Goal: Task Accomplishment & Management: Use online tool/utility

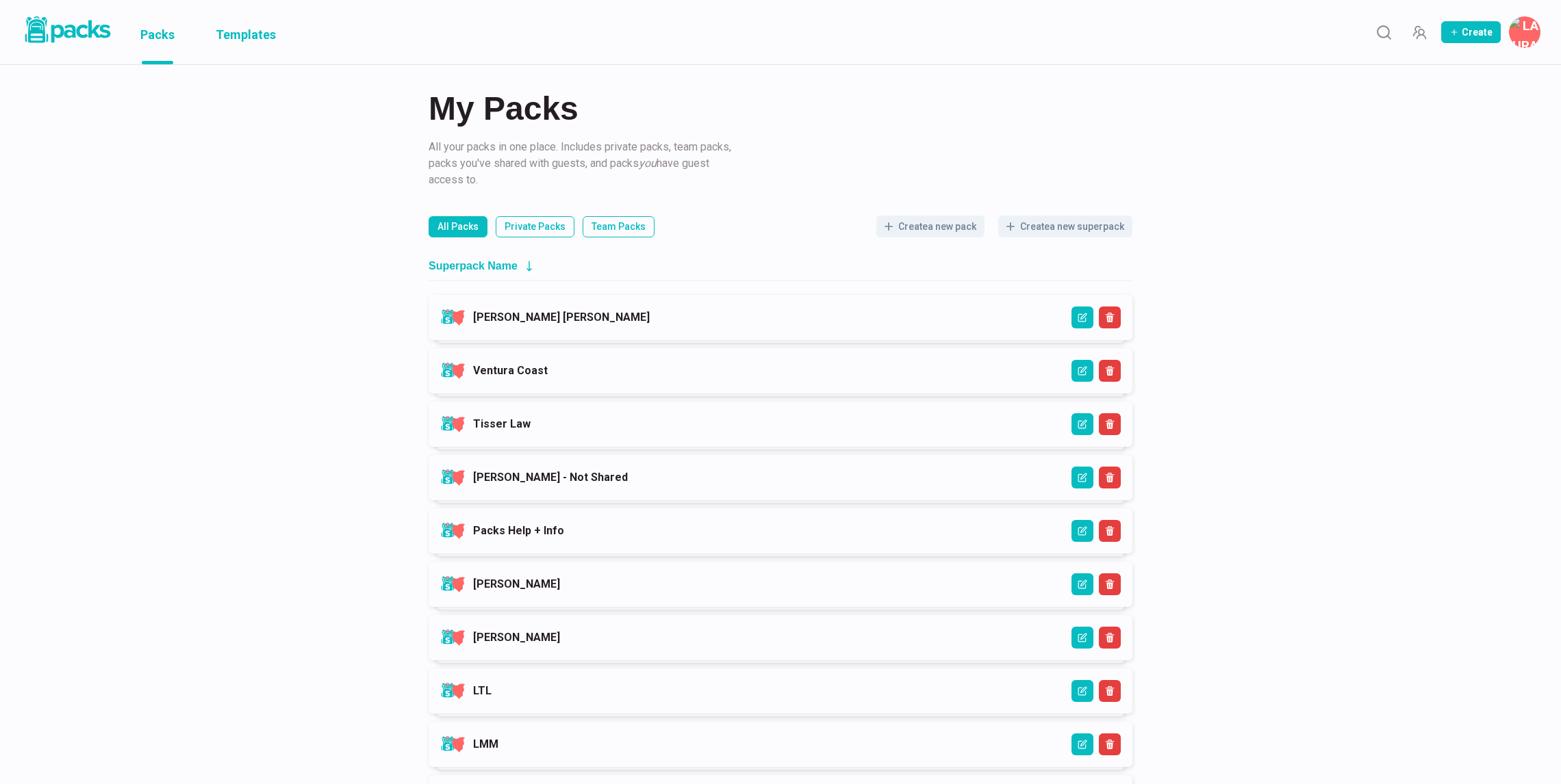
click at [268, 32] on link "Templates" at bounding box center [246, 32] width 60 height 65
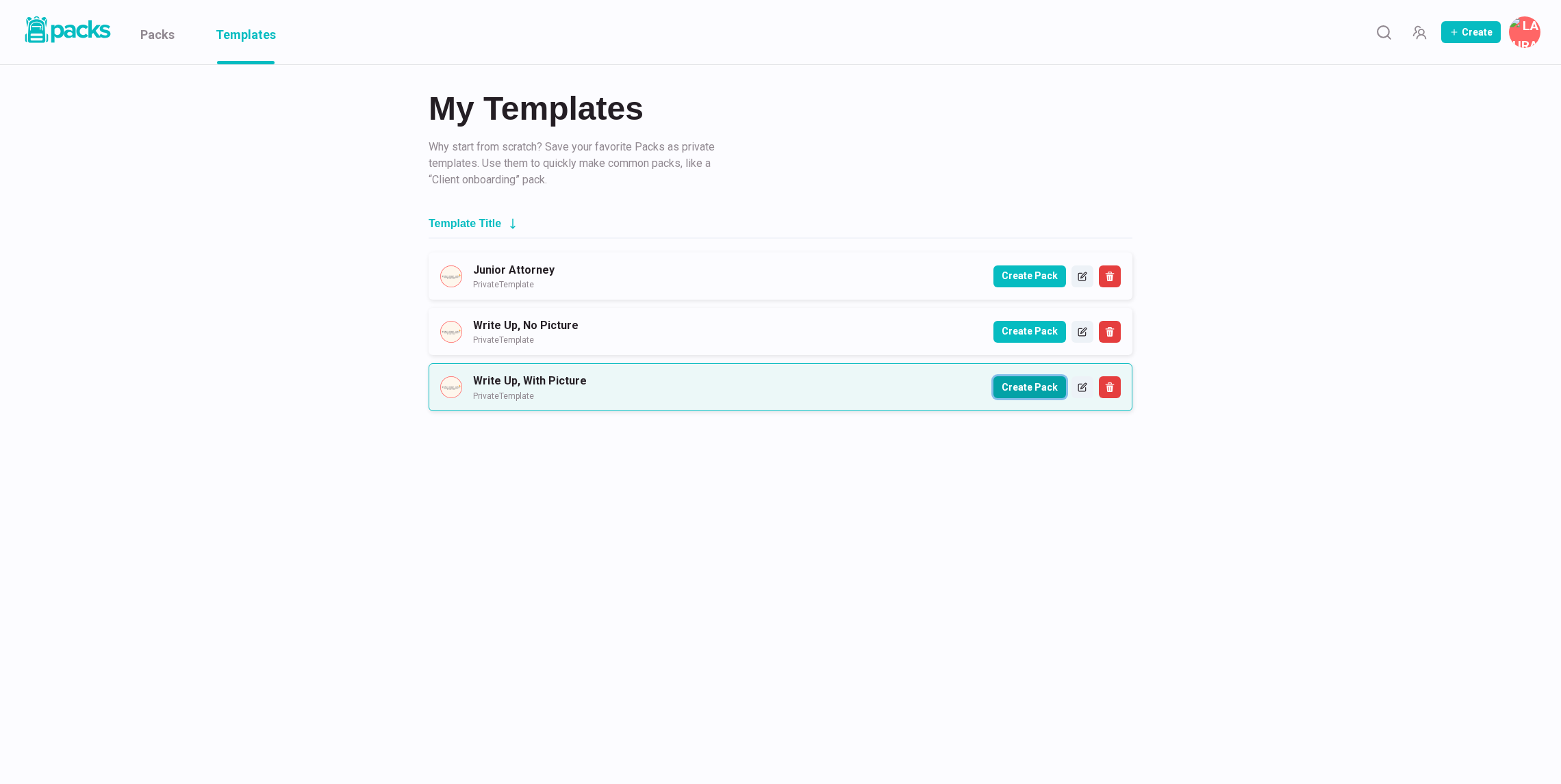
click at [1055, 386] on button "Create Pack" at bounding box center [1030, 387] width 73 height 22
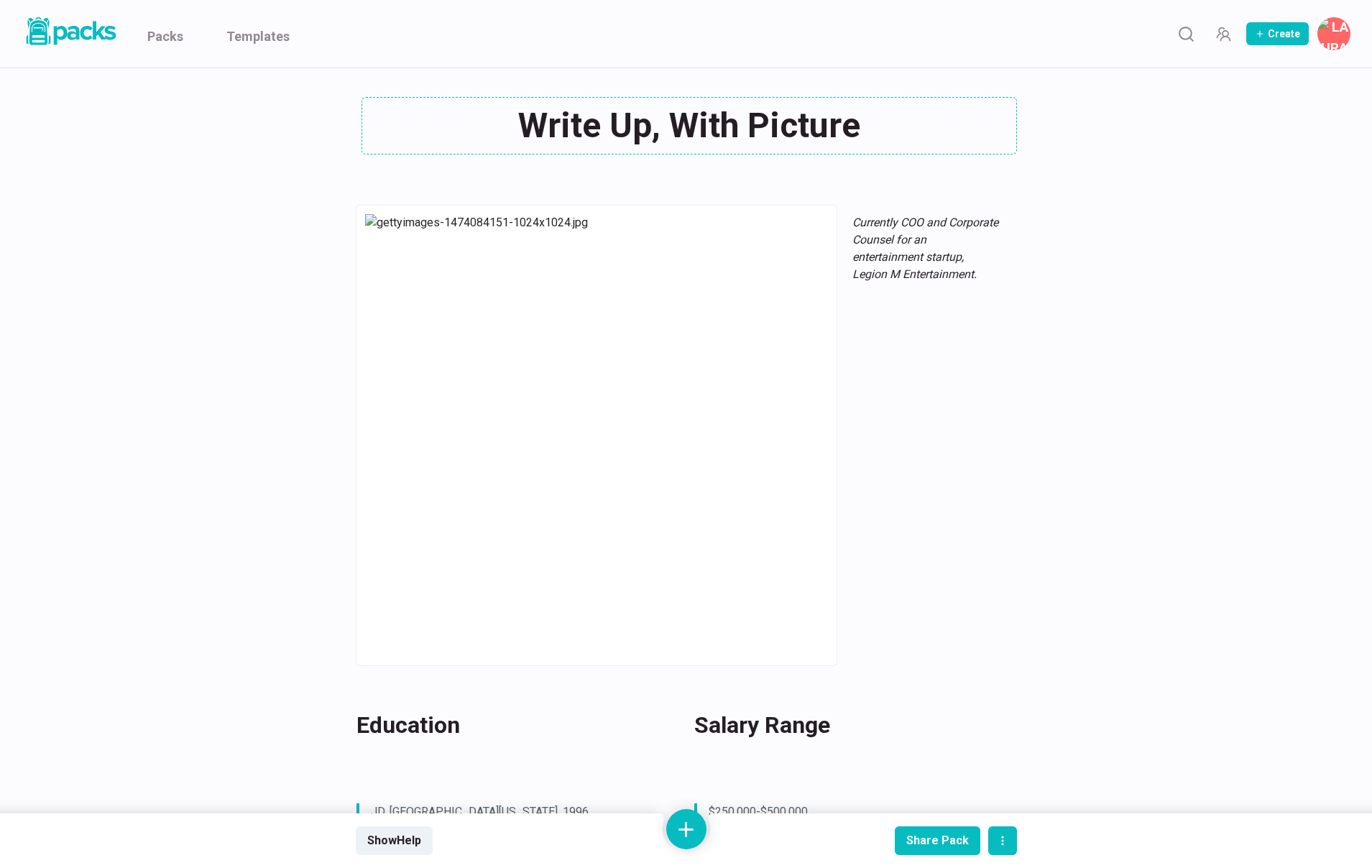
click at [656, 118] on div "Write Up, With Picture Write Up, With Picture" at bounding box center [686, 125] width 662 height 57
click at [656, 118] on textarea "Write Up, With Picture" at bounding box center [689, 125] width 656 height 57
click at [602, 115] on textarea "Jafte Antiago" at bounding box center [689, 125] width 656 height 57
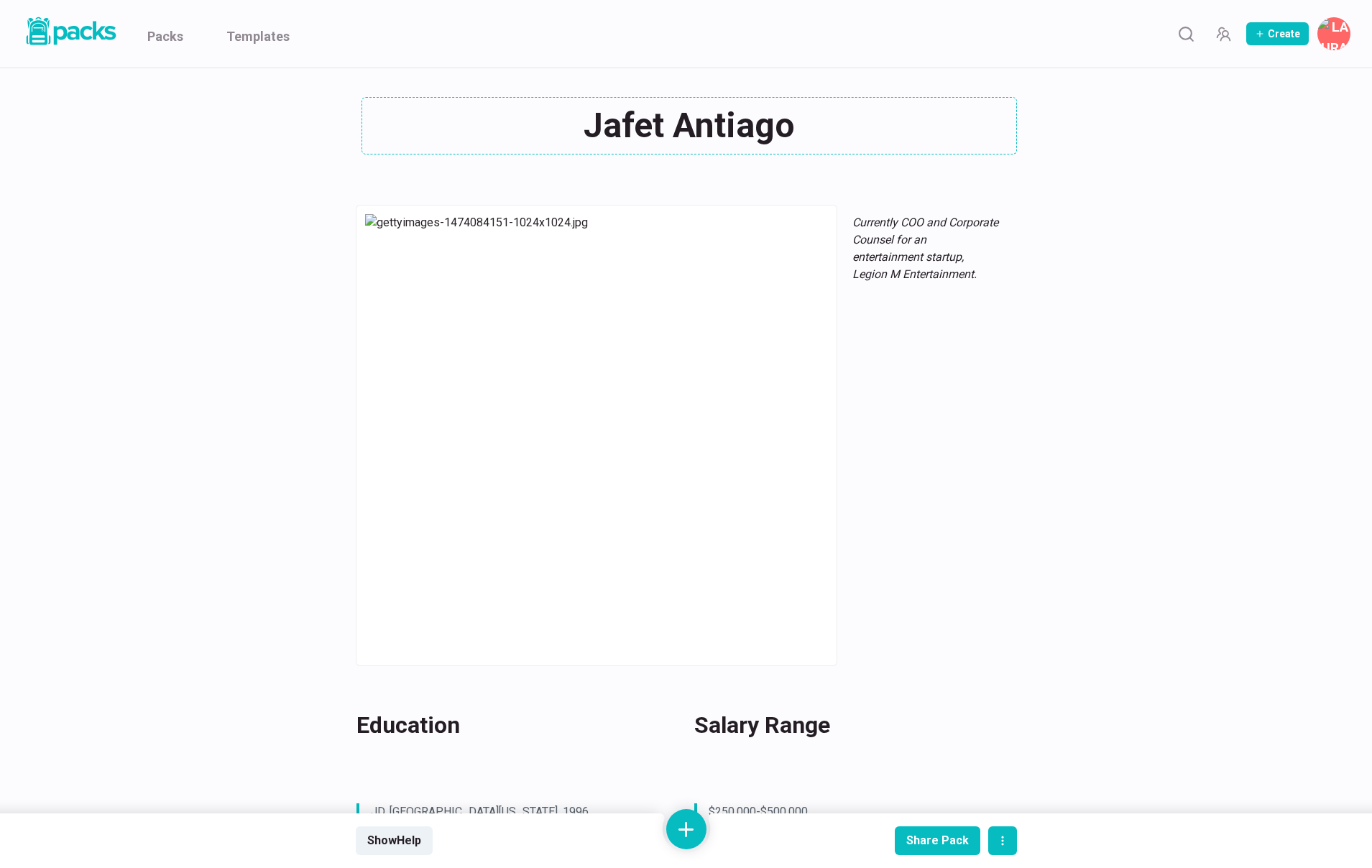
click at [693, 123] on textarea "Jafet Antiago" at bounding box center [689, 125] width 656 height 57
type textarea "[PERSON_NAME]"
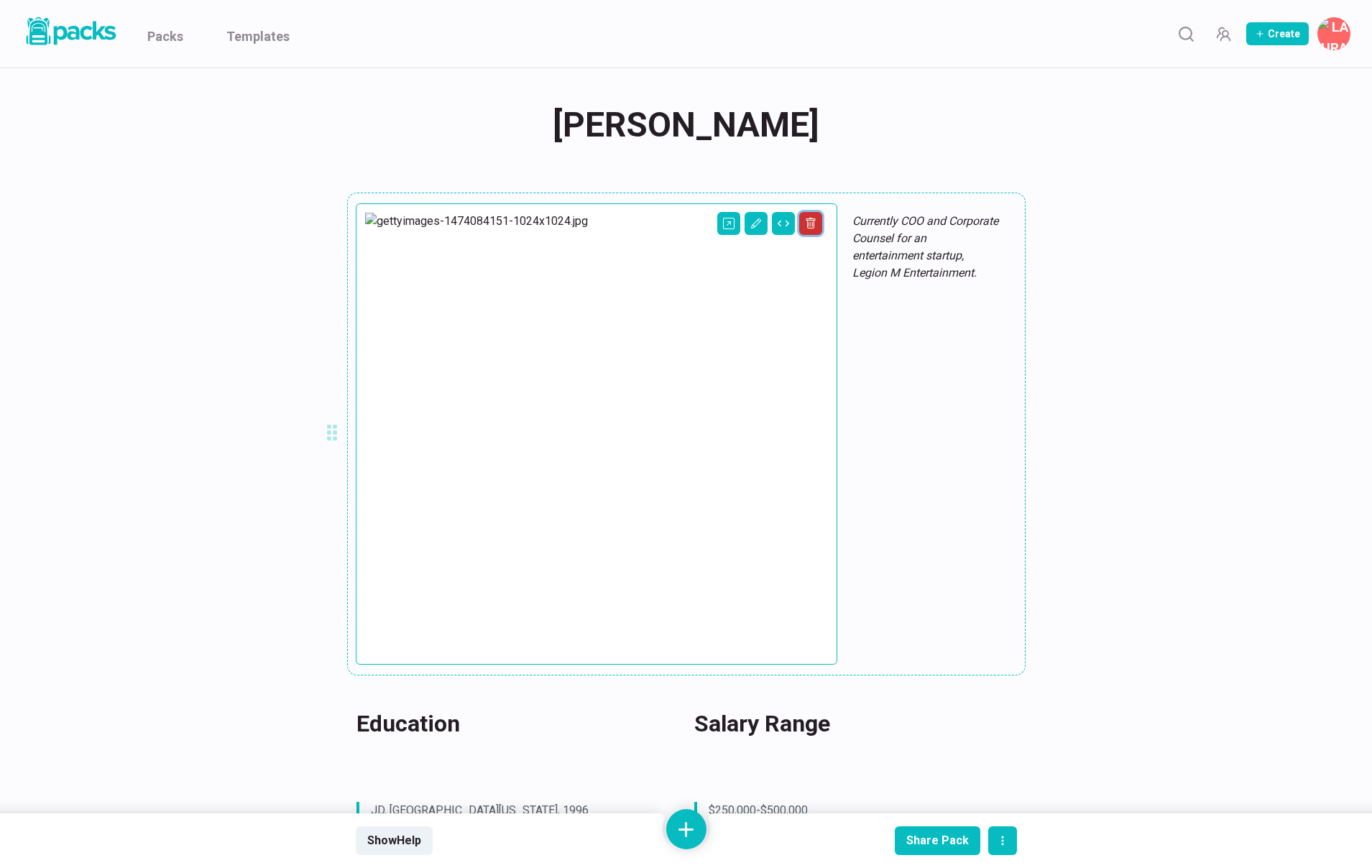
click at [805, 225] on icon "Delete asset" at bounding box center [811, 224] width 11 height 11
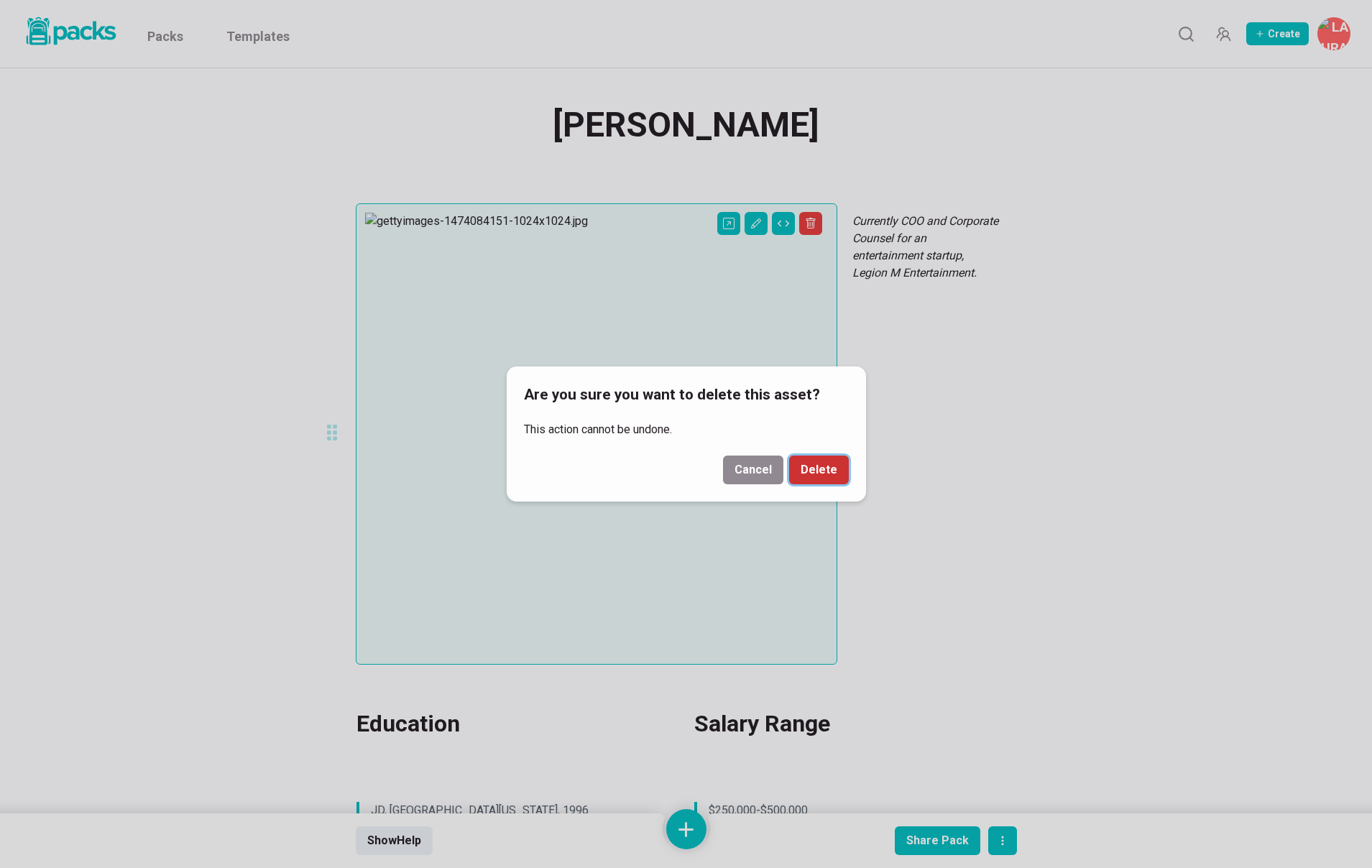
click at [817, 471] on button "Delete" at bounding box center [818, 470] width 59 height 29
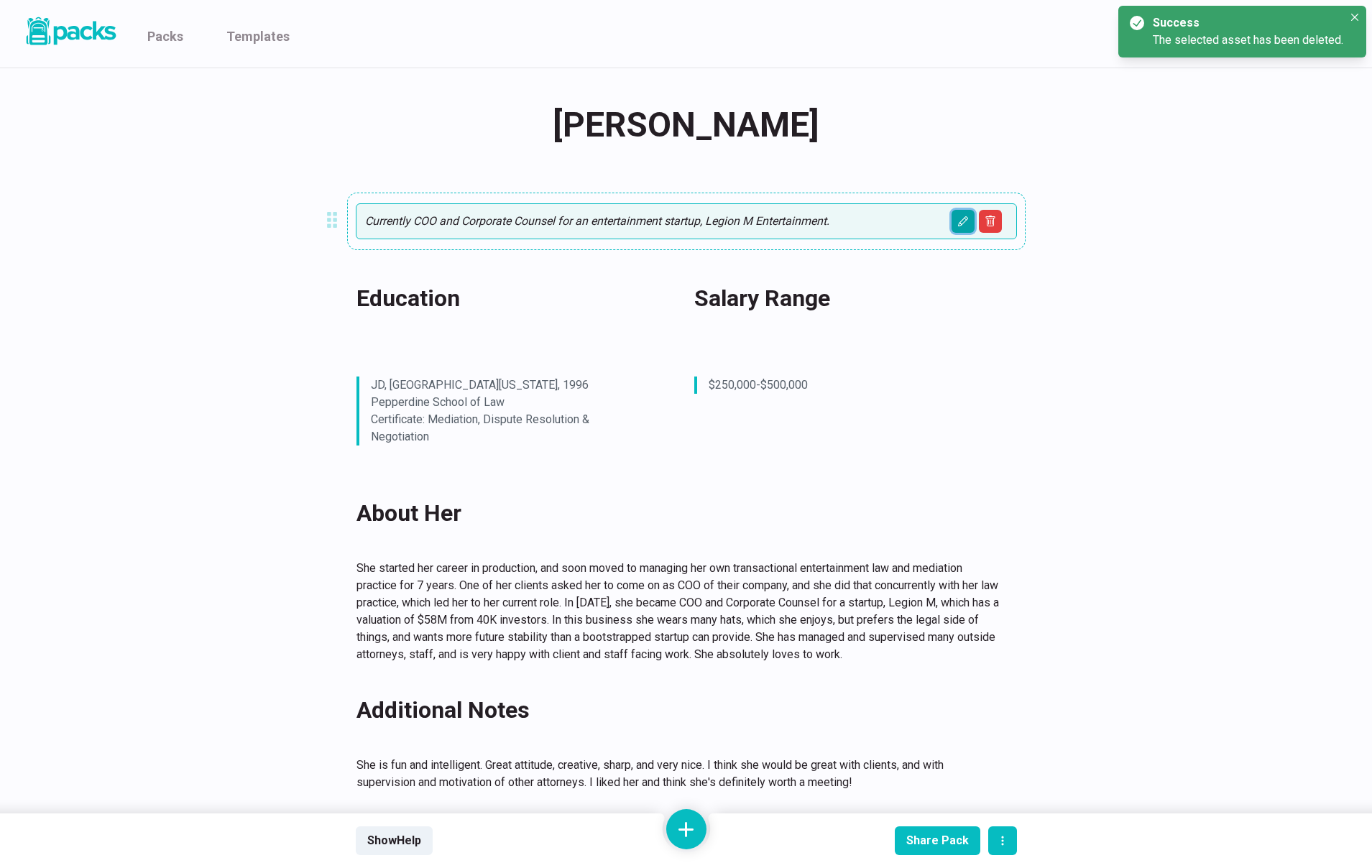
click at [966, 224] on icon "Edit asset" at bounding box center [963, 222] width 11 height 11
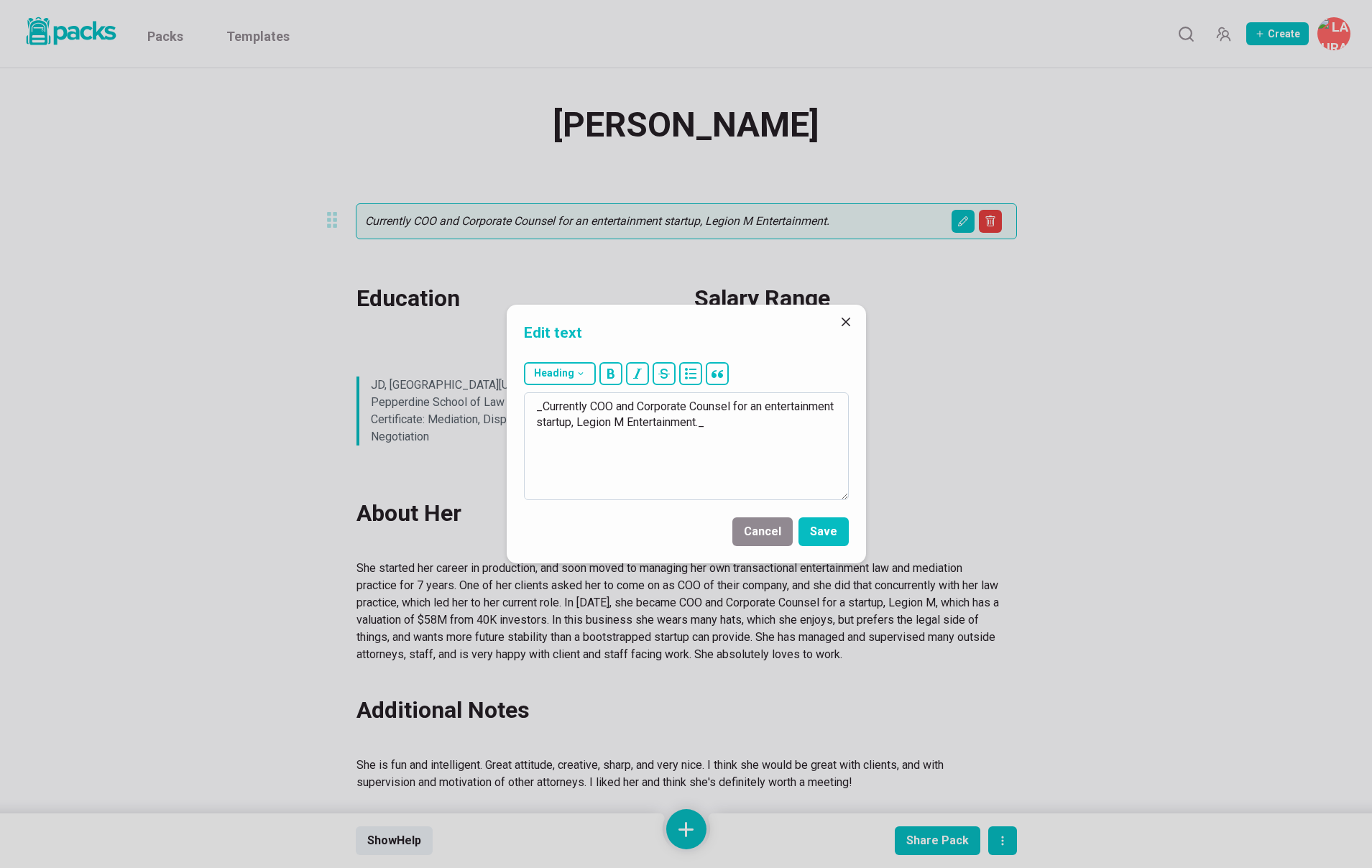
drag, startPoint x: 593, startPoint y: 406, endPoint x: 774, endPoint y: 416, distance: 181.3
click at [774, 416] on textarea "_Currently COO and Corporate Counsel for an entertainment startup, Legion M Ent…" at bounding box center [686, 445] width 325 height 108
type textarea "_Currently an Attorney at [GEOGRAPHIC_DATA]_"
click at [826, 535] on button "Save" at bounding box center [823, 532] width 51 height 29
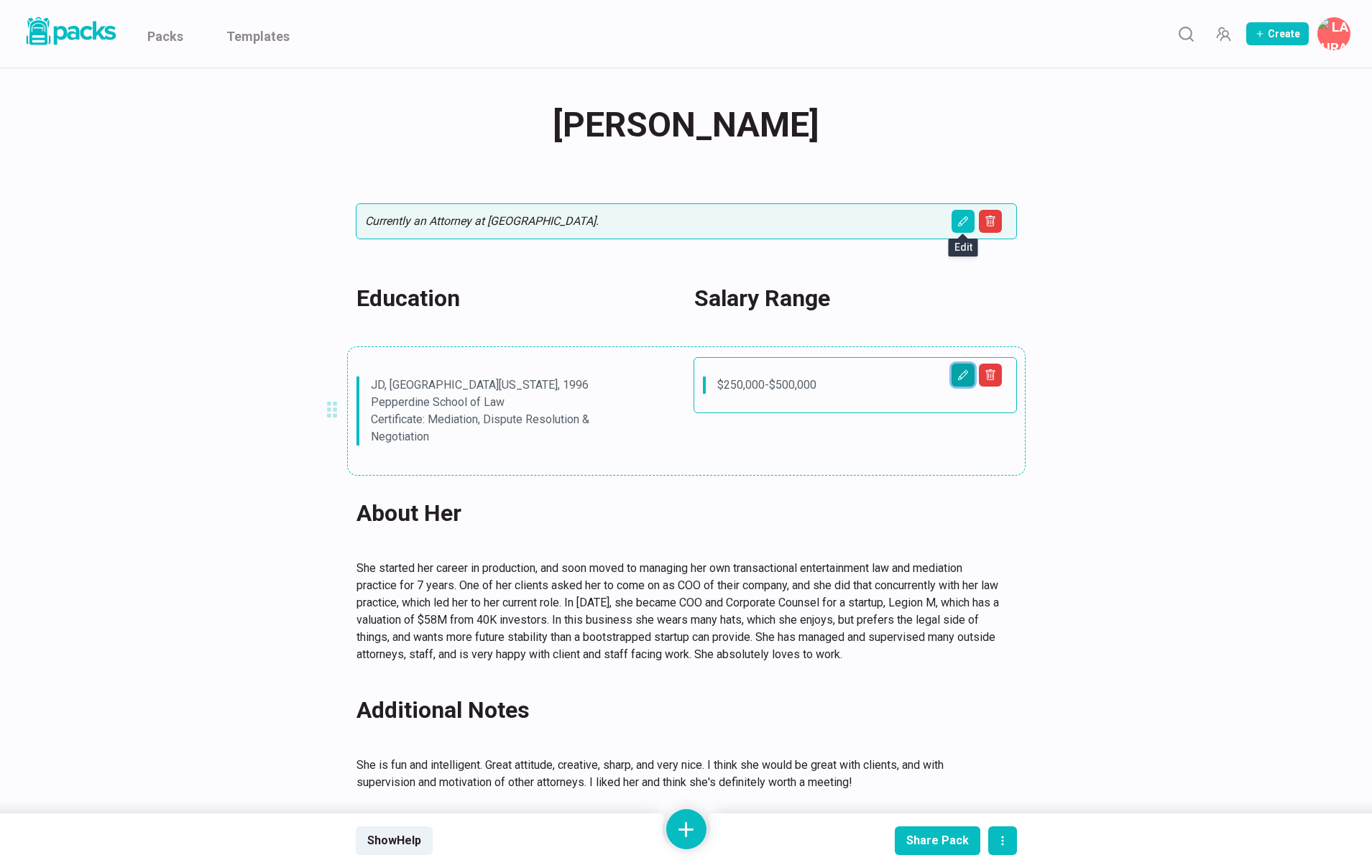
click at [965, 372] on icon "Edit asset" at bounding box center [964, 376] width 8 height 8
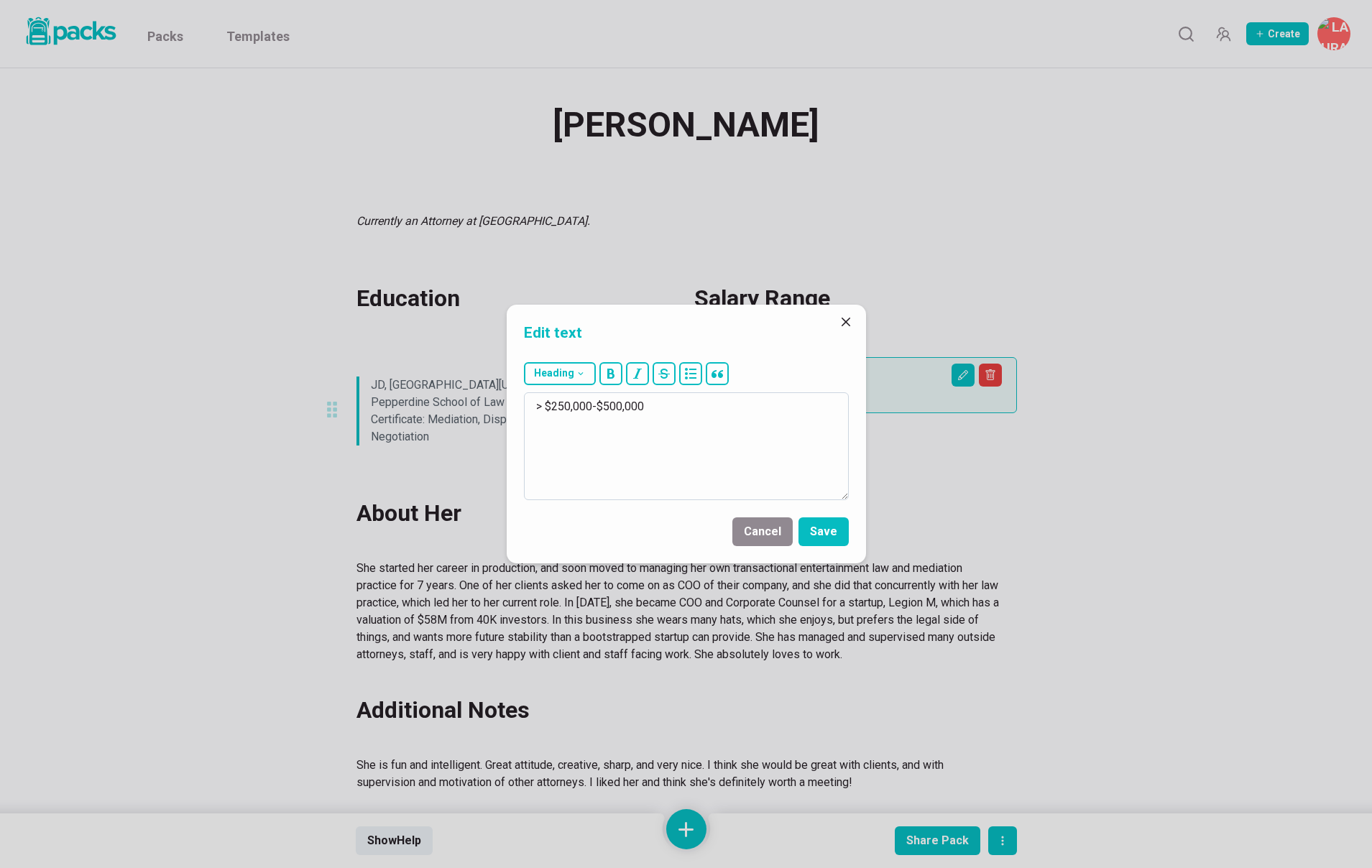
click at [555, 406] on textarea "> $250,000-$500,000" at bounding box center [686, 445] width 325 height 108
drag, startPoint x: 593, startPoint y: 406, endPoint x: 699, endPoint y: 415, distance: 106.4
click at [699, 415] on textarea "> $150,000-$500,000" at bounding box center [686, 445] width 325 height 108
type textarea "> $150,000"
click at [830, 536] on button "Save" at bounding box center [823, 532] width 51 height 29
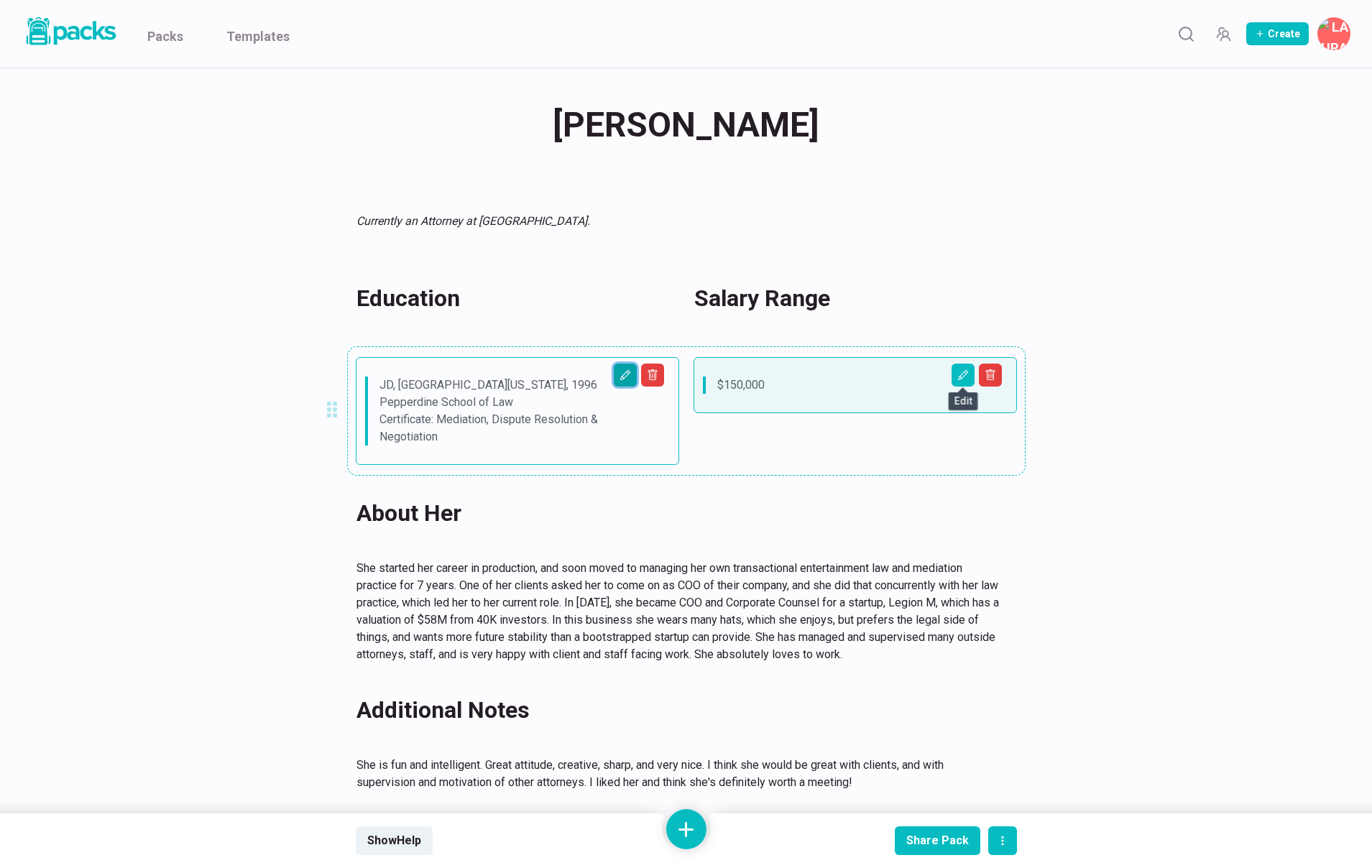
click at [634, 378] on button "Edit asset" at bounding box center [625, 375] width 23 height 23
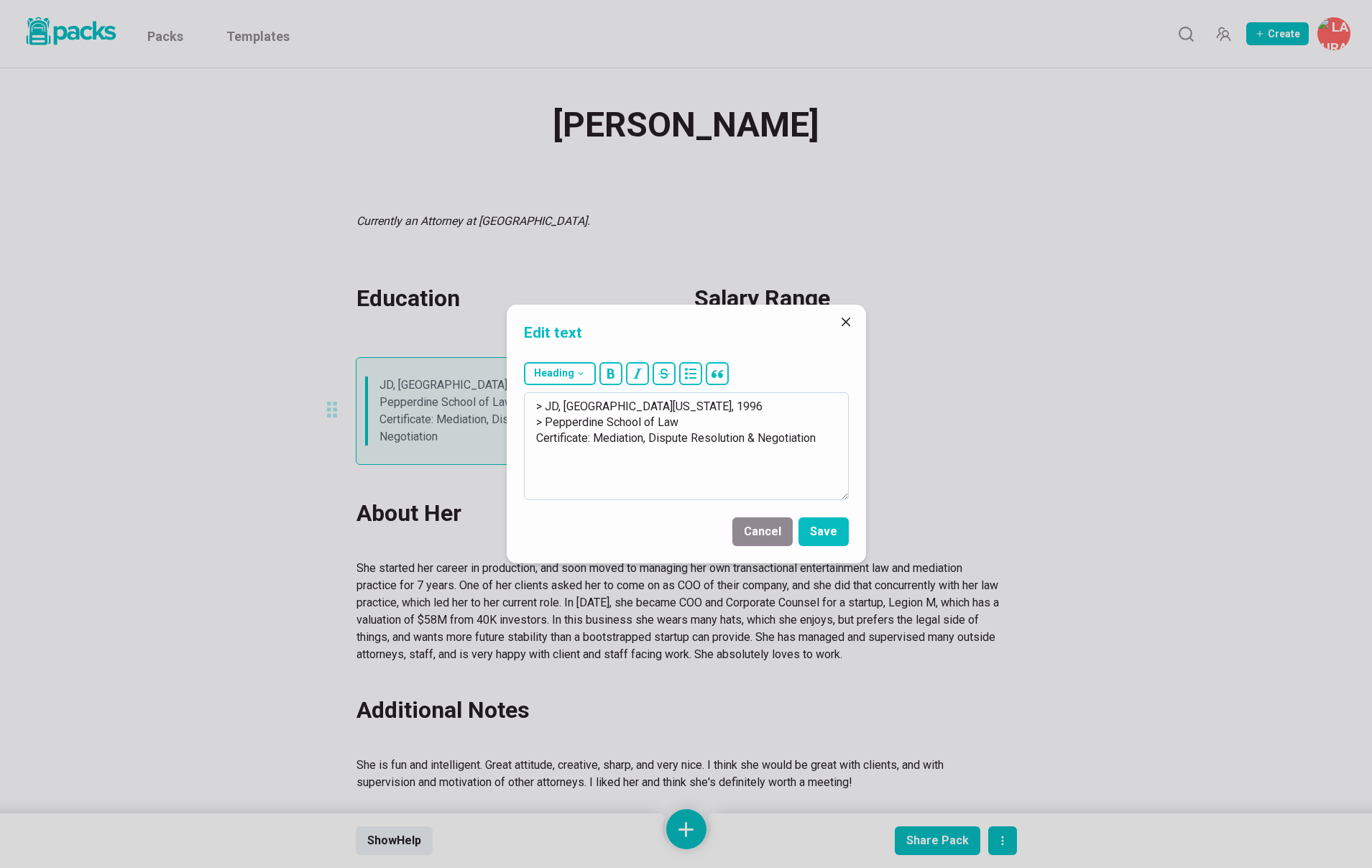
drag, startPoint x: 545, startPoint y: 423, endPoint x: 603, endPoint y: 470, distance: 74.7
click at [603, 470] on textarea "> JD, [GEOGRAPHIC_DATA][US_STATE], 1996 > Pepperdine School of Law Certificate:…" at bounding box center [686, 445] width 325 height 108
click at [729, 421] on textarea "> JD, [GEOGRAPHIC_DATA][US_STATE], 1996 > Bachelors of Arts, Political Science,…" at bounding box center [686, 445] width 325 height 108
click at [780, 421] on textarea "> JD, [GEOGRAPHIC_DATA][US_STATE], 1996 > Bachelors of Arts, Political Science,…" at bounding box center [686, 445] width 325 height 108
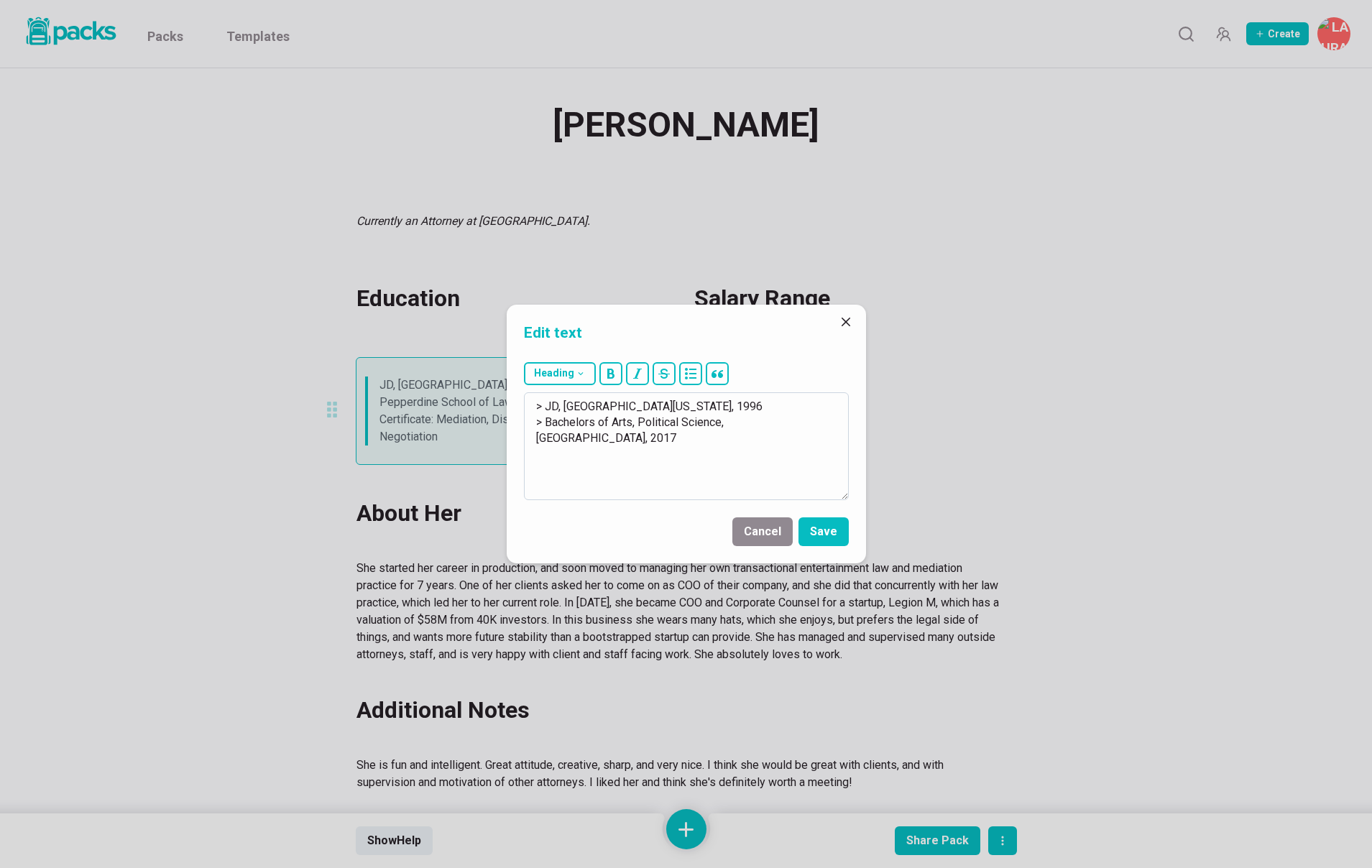
drag, startPoint x: 635, startPoint y: 423, endPoint x: 549, endPoint y: 420, distance: 86.1
click at [549, 420] on textarea "> JD, [GEOGRAPHIC_DATA][US_STATE], 1996 > Bachelors of Arts, Political Science,…" at bounding box center [686, 445] width 325 height 108
drag, startPoint x: 562, startPoint y: 403, endPoint x: 785, endPoint y: 410, distance: 223.1
click at [785, 410] on textarea "> JD, [GEOGRAPHIC_DATA][US_STATE], 1996 > B.A. in Political Science, [GEOGRAPHI…" at bounding box center [686, 445] width 325 height 108
paste textarea "[GEOGRAPHIC_DATA]"
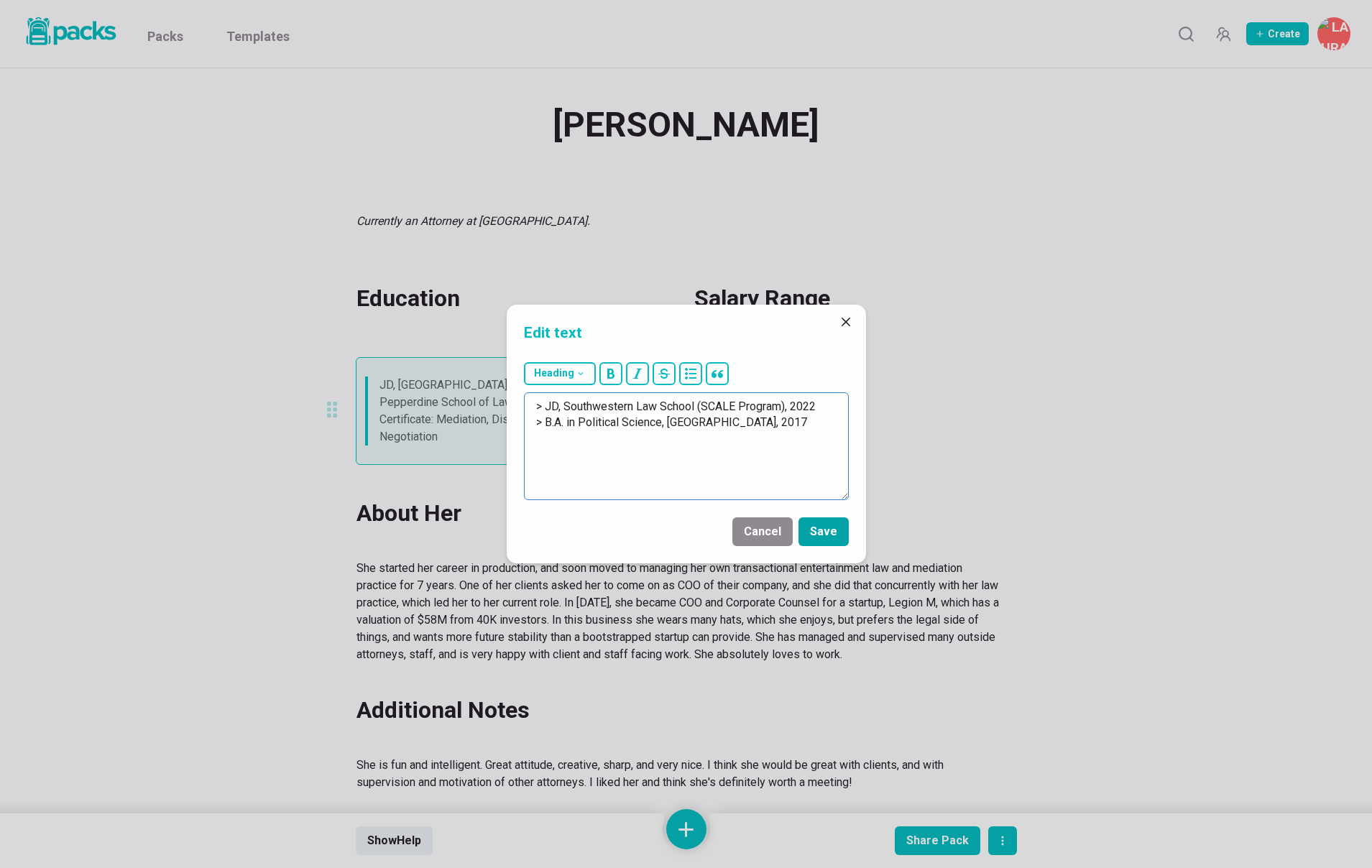
type textarea "> JD, Southwestern Law School (SCALE Program), 2022 > B.A. in Political Science…"
click at [826, 530] on button "Save" at bounding box center [823, 532] width 51 height 29
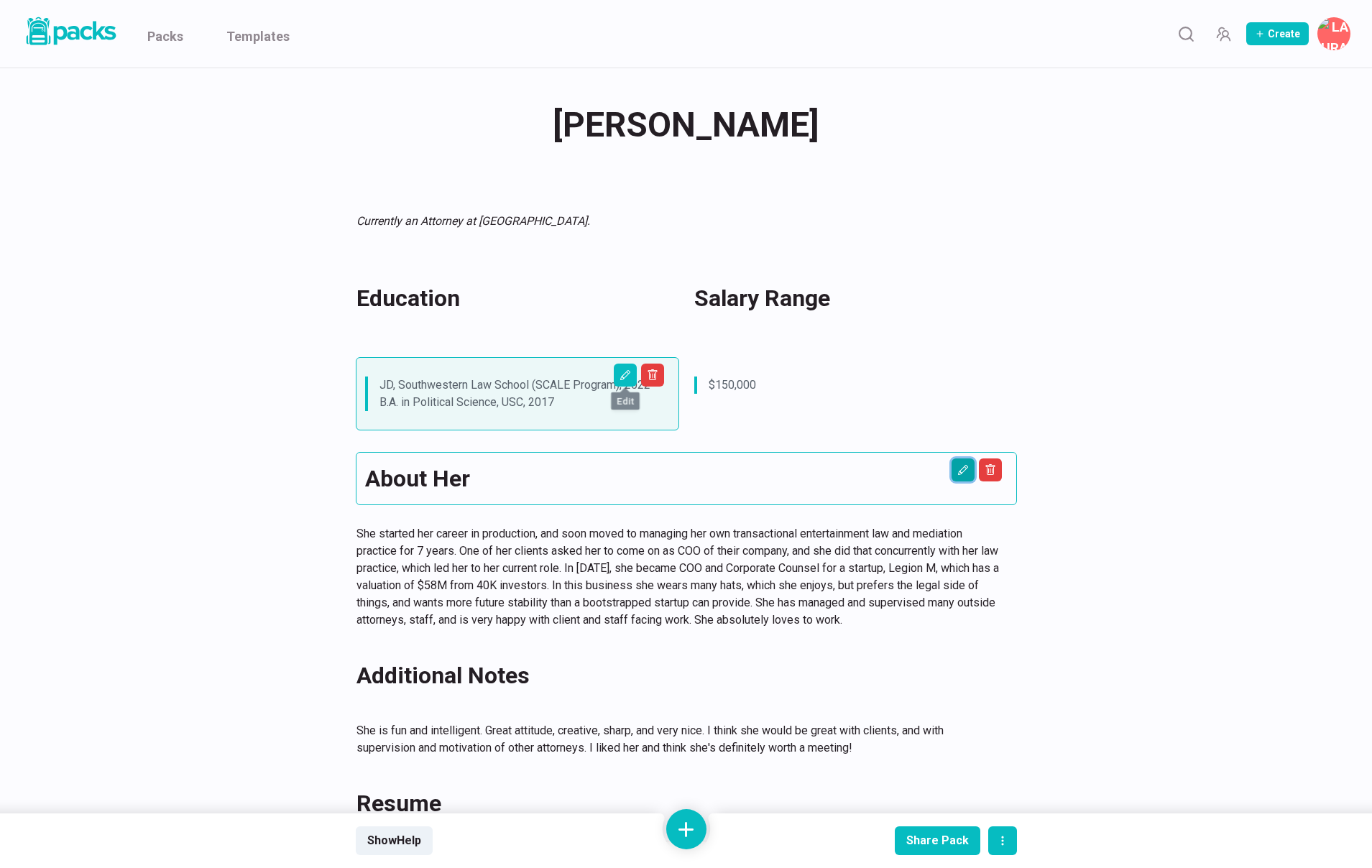
click at [960, 476] on button "Edit asset" at bounding box center [963, 470] width 23 height 23
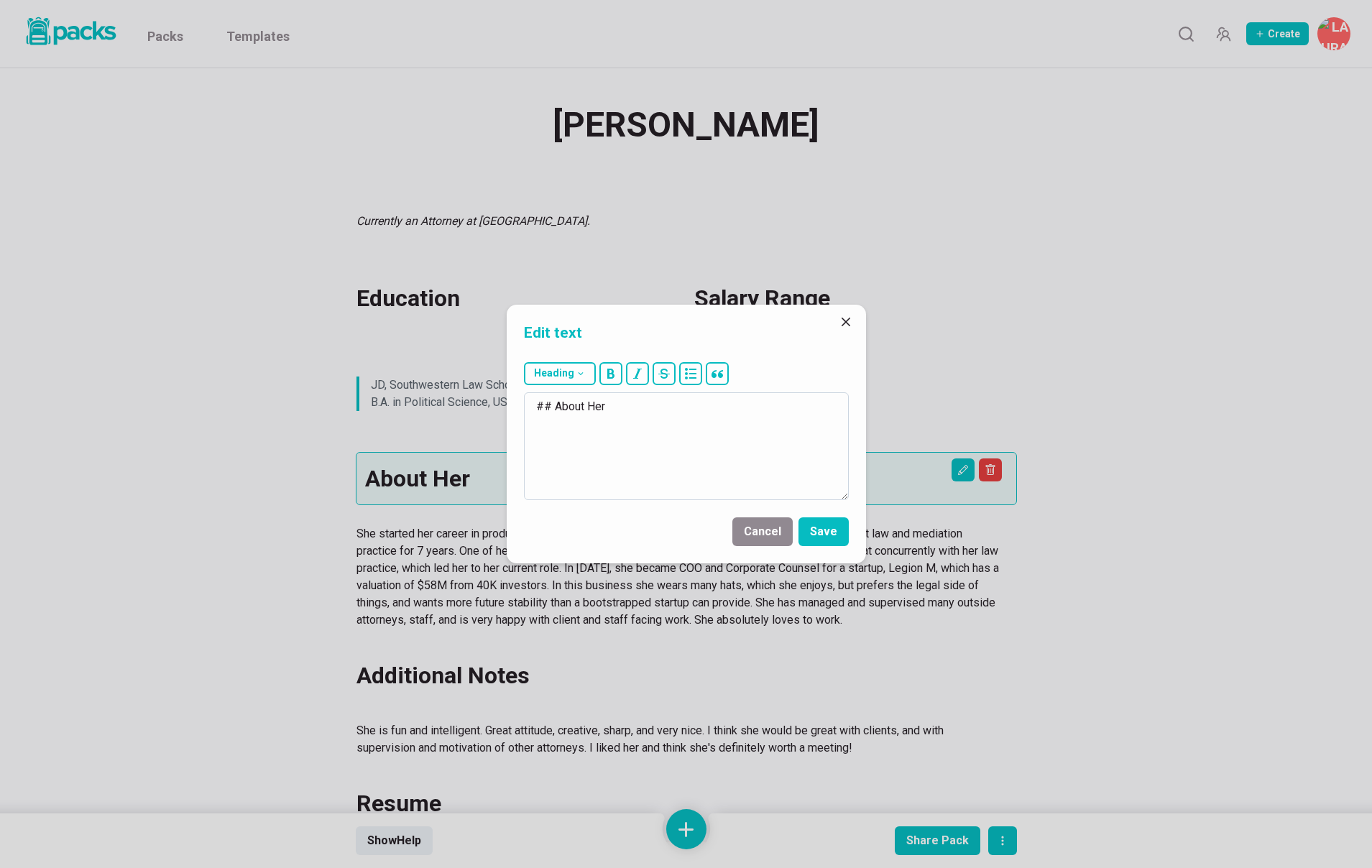
drag, startPoint x: 596, startPoint y: 411, endPoint x: 621, endPoint y: 412, distance: 25.0
click at [622, 412] on textarea "## About Her" at bounding box center [686, 445] width 325 height 108
type textarea "## About Him"
drag, startPoint x: 830, startPoint y: 532, endPoint x: 873, endPoint y: 524, distance: 43.7
click at [830, 532] on button "Save" at bounding box center [823, 532] width 51 height 29
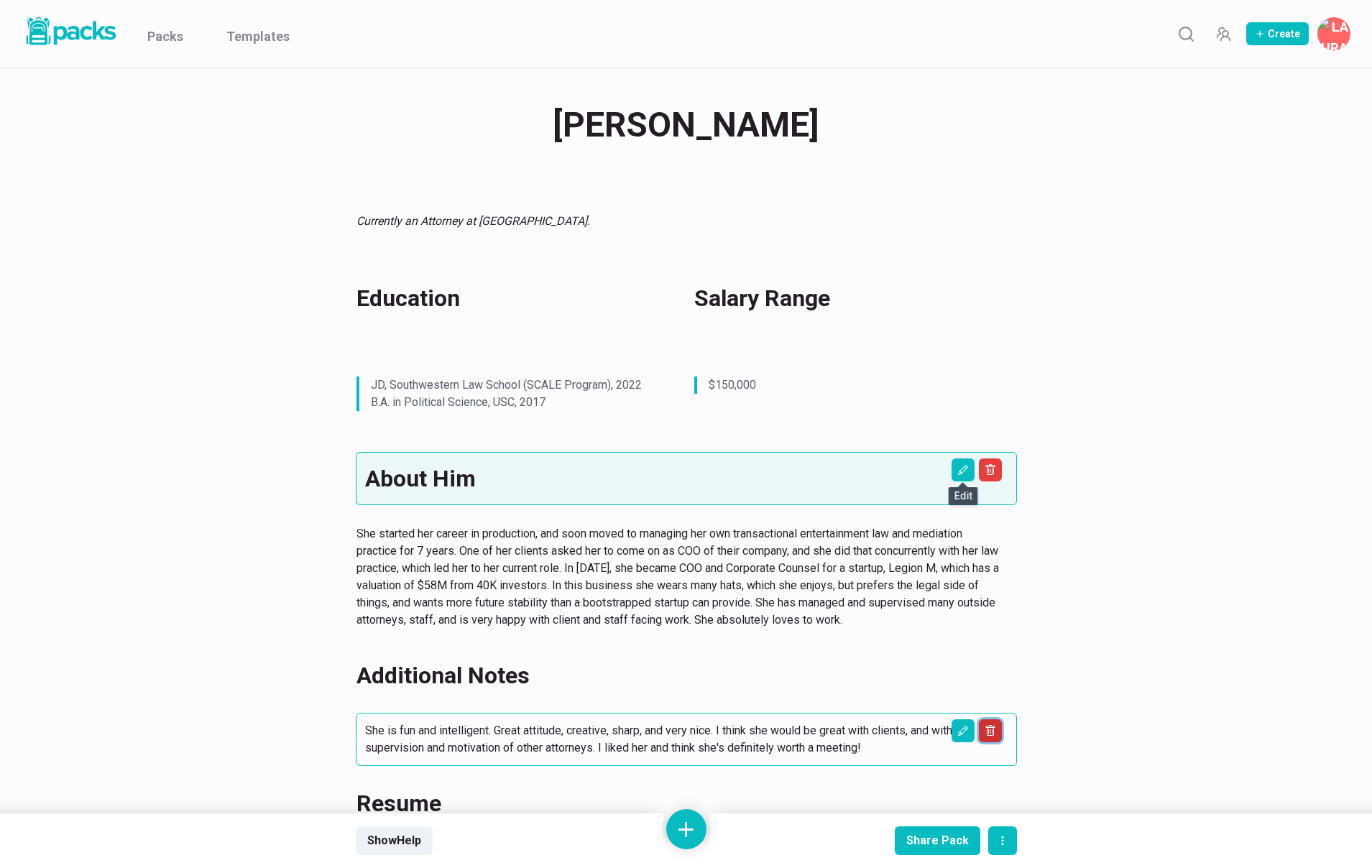
click at [979, 727] on button "Delete asset" at bounding box center [991, 730] width 23 height 23
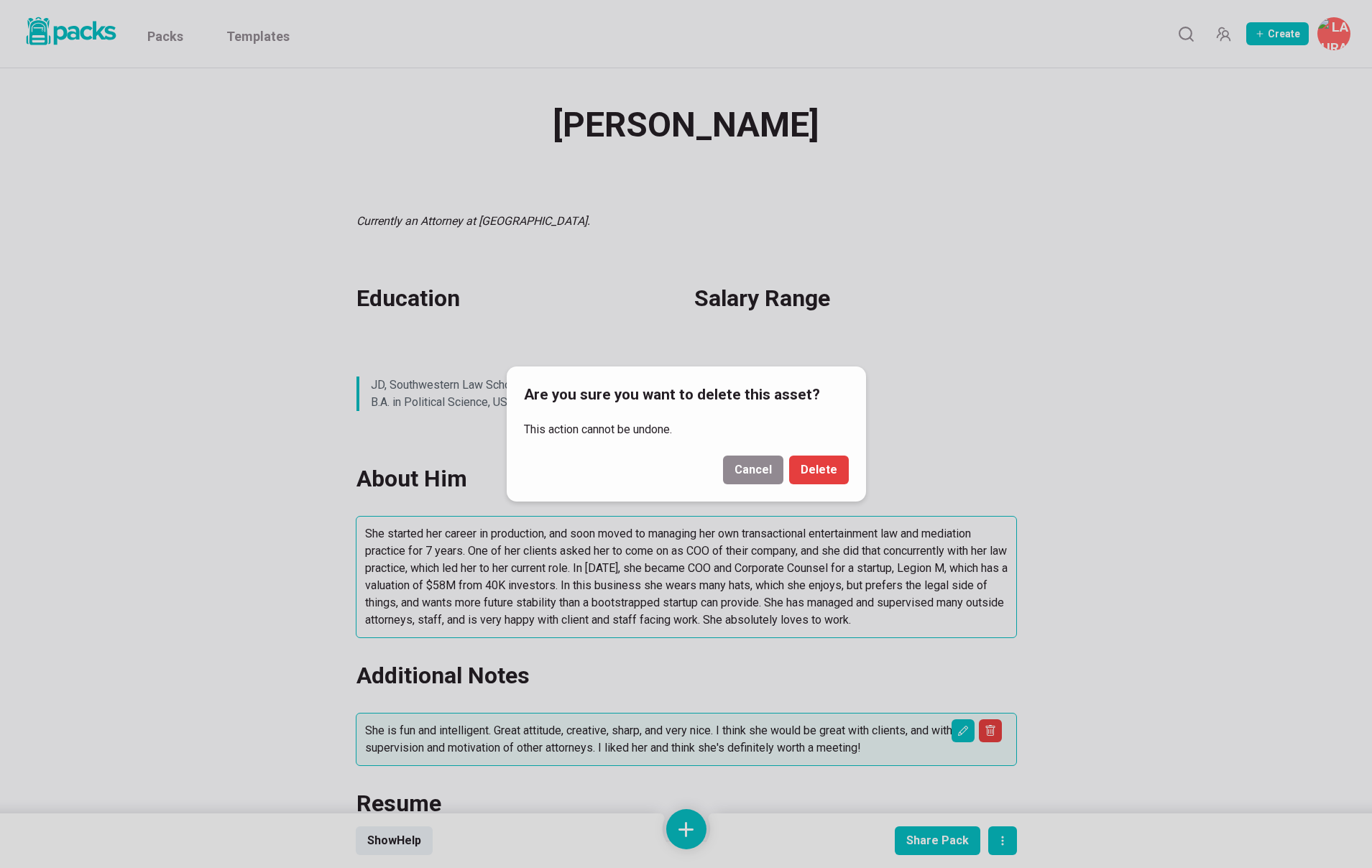
drag, startPoint x: 739, startPoint y: 459, endPoint x: 827, endPoint y: 525, distance: 110.0
click at [739, 459] on button "Cancel" at bounding box center [752, 470] width 60 height 29
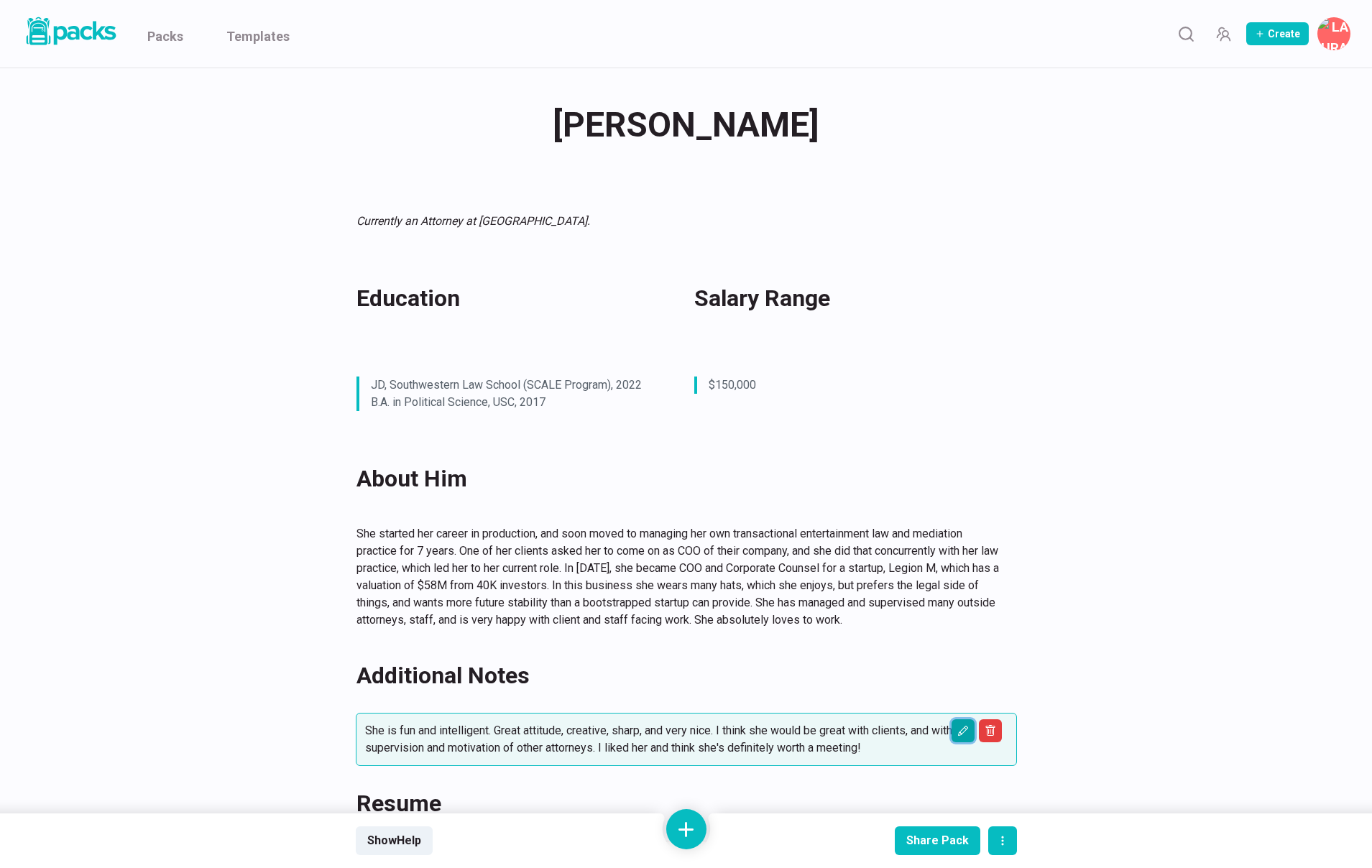
click at [960, 730] on icon "Edit asset" at bounding box center [962, 730] width 11 height 11
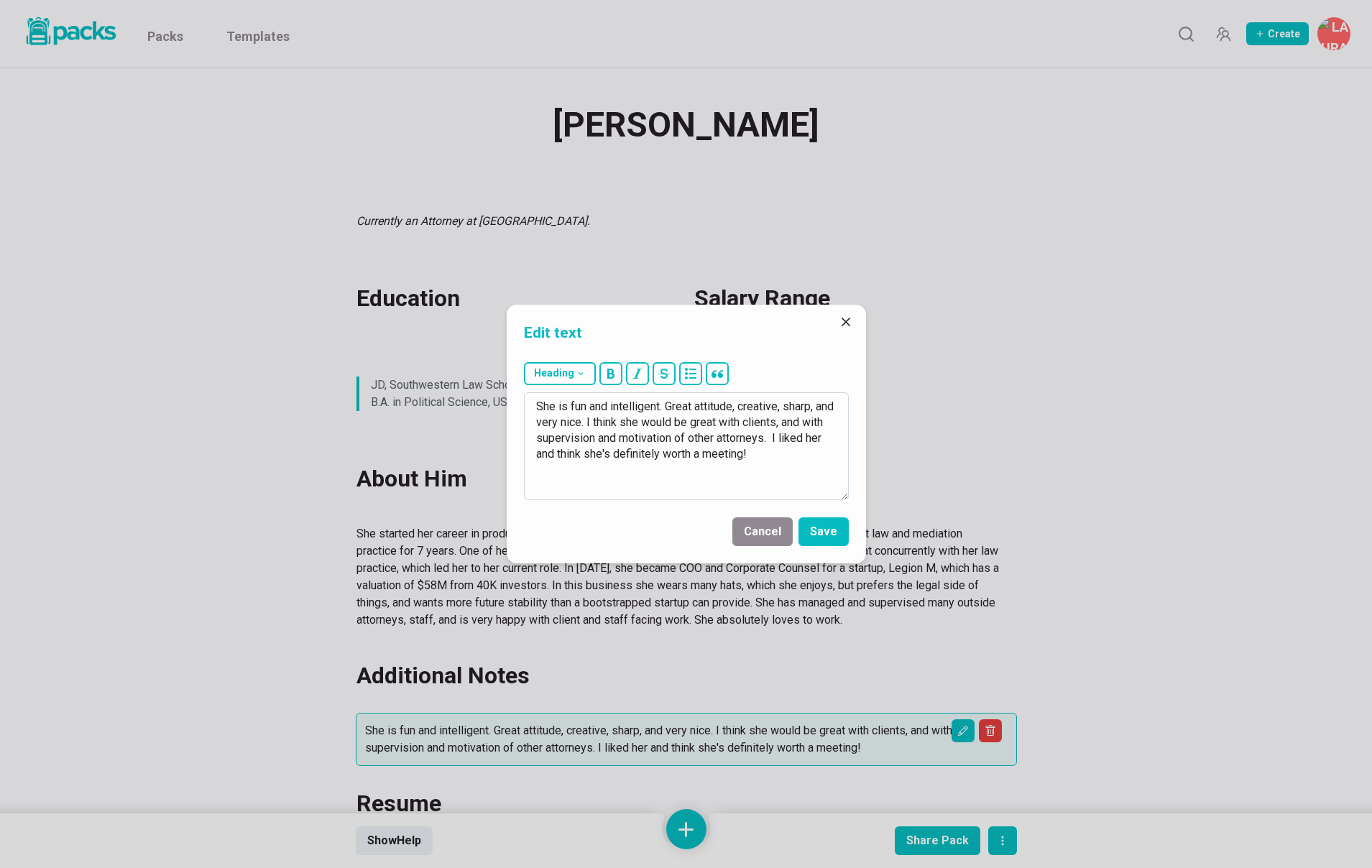
click at [627, 462] on textarea "She is fun and intelligent. Great attitude, creative, sharp, and very nice. I t…" at bounding box center [686, 445] width 325 height 108
drag, startPoint x: 778, startPoint y: 447, endPoint x: 476, endPoint y: 364, distance: 313.2
click at [477, 365] on div "Edit text Heading # H1 ## H2 ### H3 She is fun and intelligent. Great attitude,…" at bounding box center [686, 434] width 1372 height 868
drag, startPoint x: 660, startPoint y: 437, endPoint x: 855, endPoint y: 447, distance: 195.3
click at [855, 447] on div "Heading # H1 ## H2 ### H3 I like him, though I'm not sure his experience and pe…" at bounding box center [686, 431] width 359 height 149
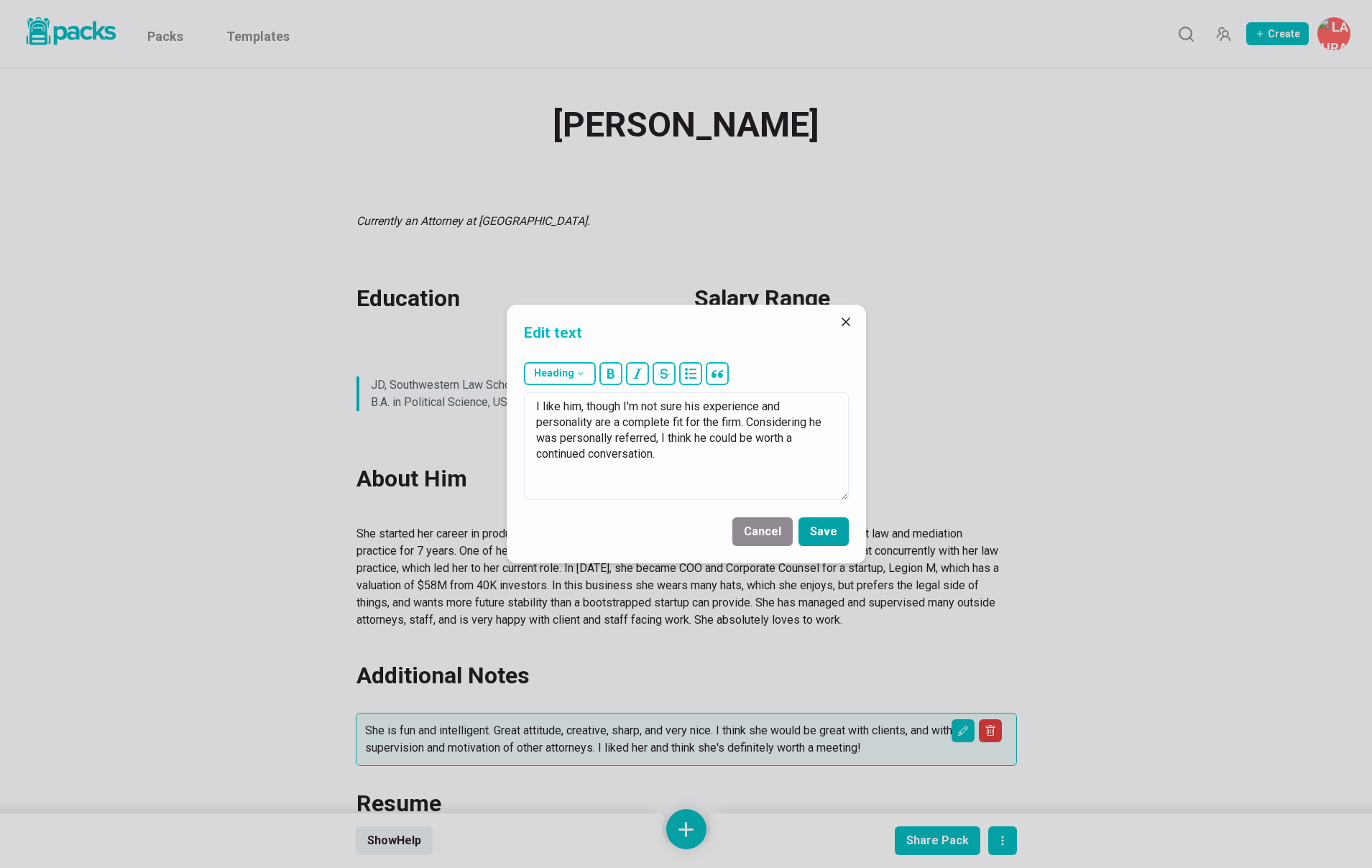
type textarea "I like him, though I'm not sure his experience and personality are a complete f…"
click at [826, 540] on button "Save" at bounding box center [823, 532] width 51 height 29
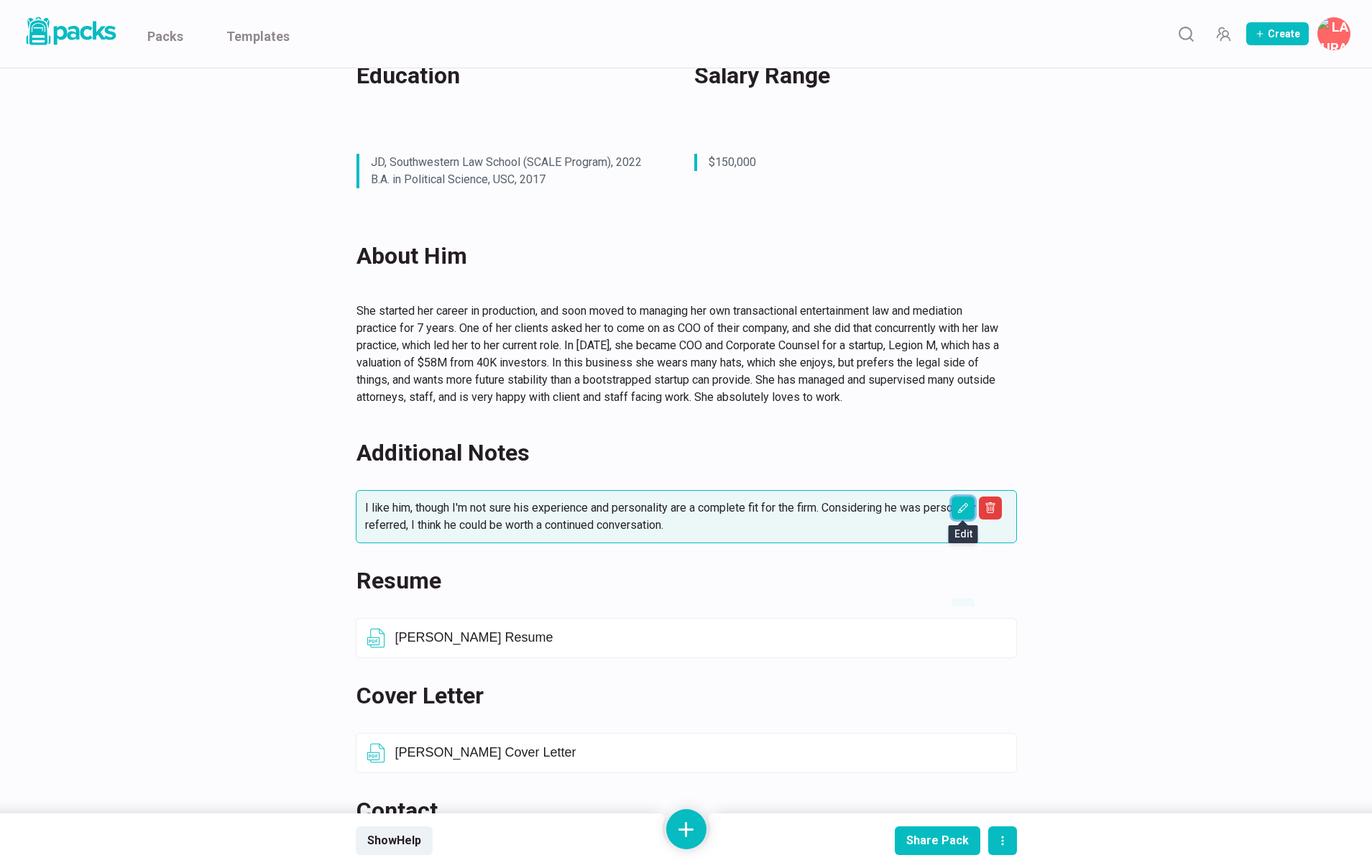
scroll to position [239, 0]
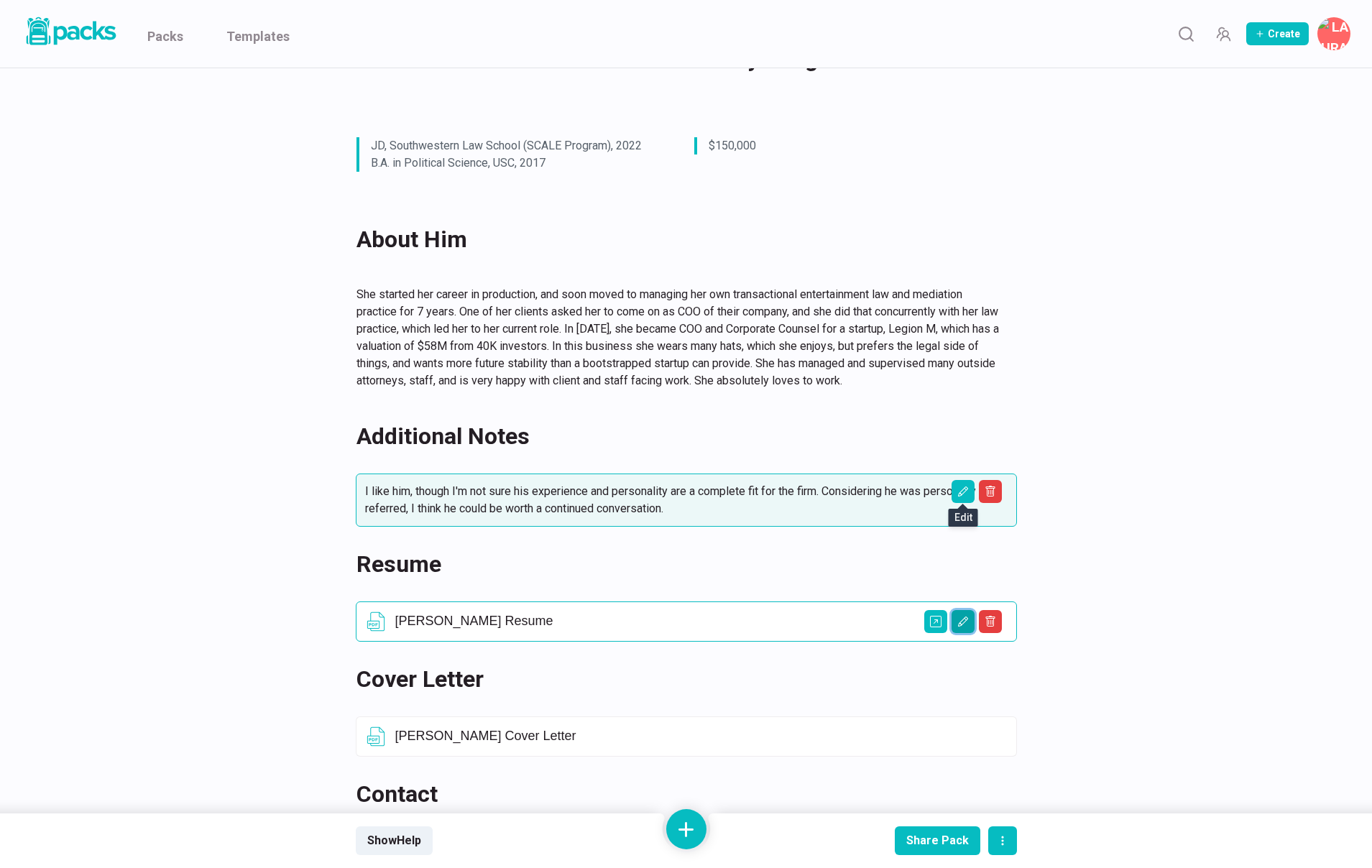
click at [958, 620] on icon "Edit asset" at bounding box center [963, 621] width 11 height 11
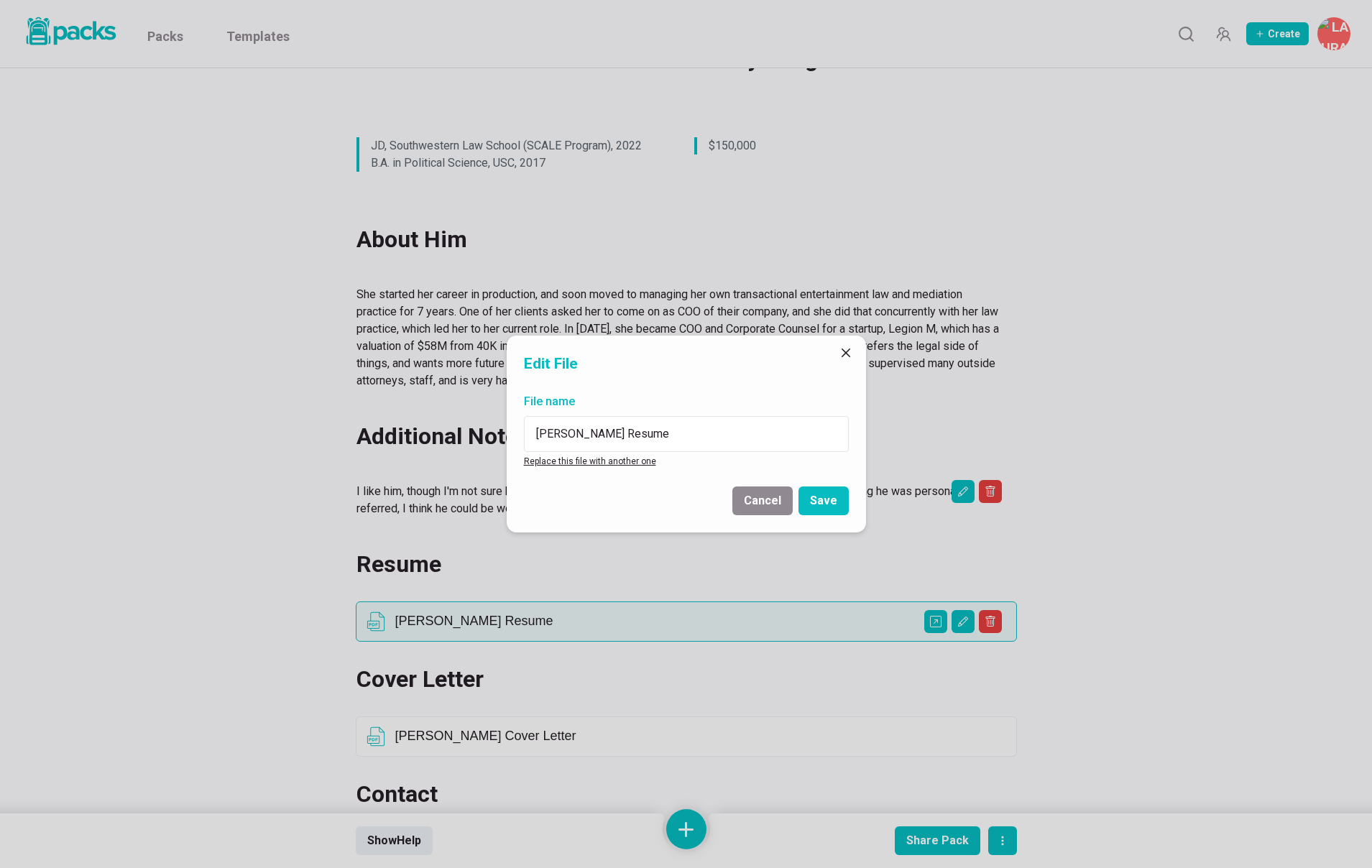
click at [609, 462] on link "Replace this file with another one" at bounding box center [590, 461] width 132 height 11
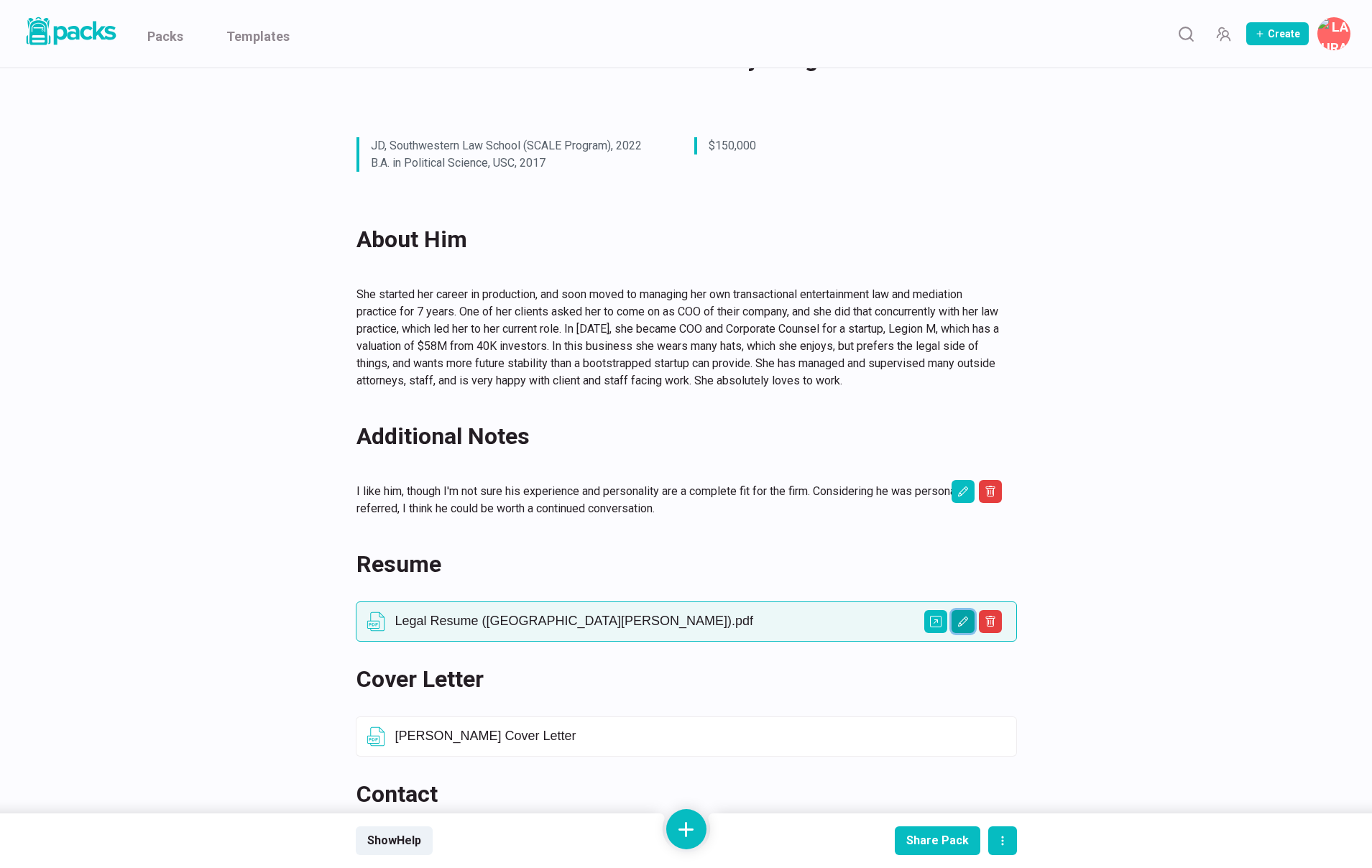
click at [957, 622] on icon "Edit asset" at bounding box center [963, 621] width 11 height 11
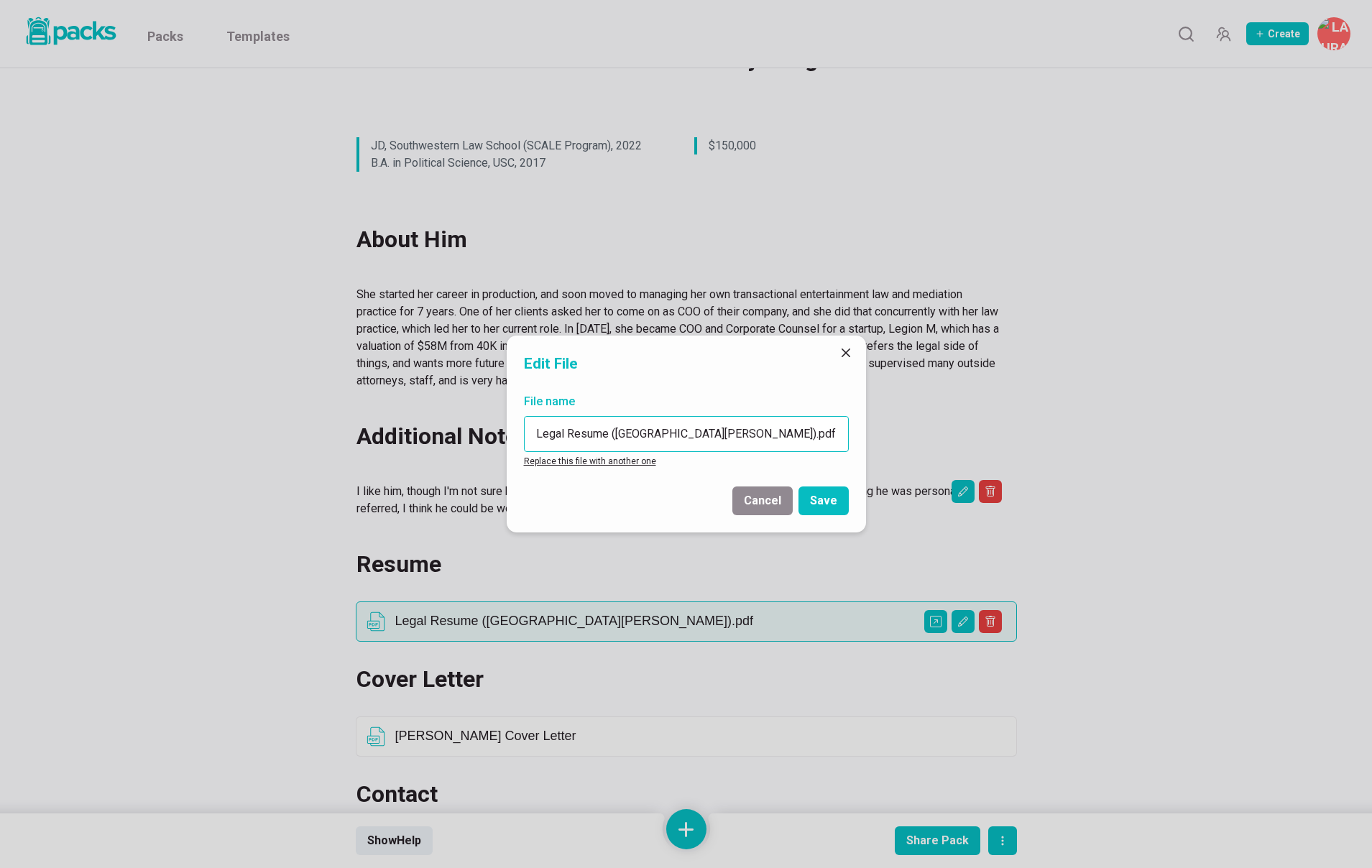
click at [696, 436] on input "Legal Resume ([GEOGRAPHIC_DATA][PERSON_NAME]).pdf" at bounding box center [686, 434] width 325 height 36
drag, startPoint x: 667, startPoint y: 435, endPoint x: 470, endPoint y: 427, distance: 197.2
click at [471, 427] on div "Edit File File name Legal Resume ([PERSON_NAME], [PERSON_NAME] Resume.pdf Repla…" at bounding box center [686, 434] width 1372 height 868
type input "[PERSON_NAME] Resume.pdf"
click at [834, 496] on button "Save" at bounding box center [823, 501] width 51 height 29
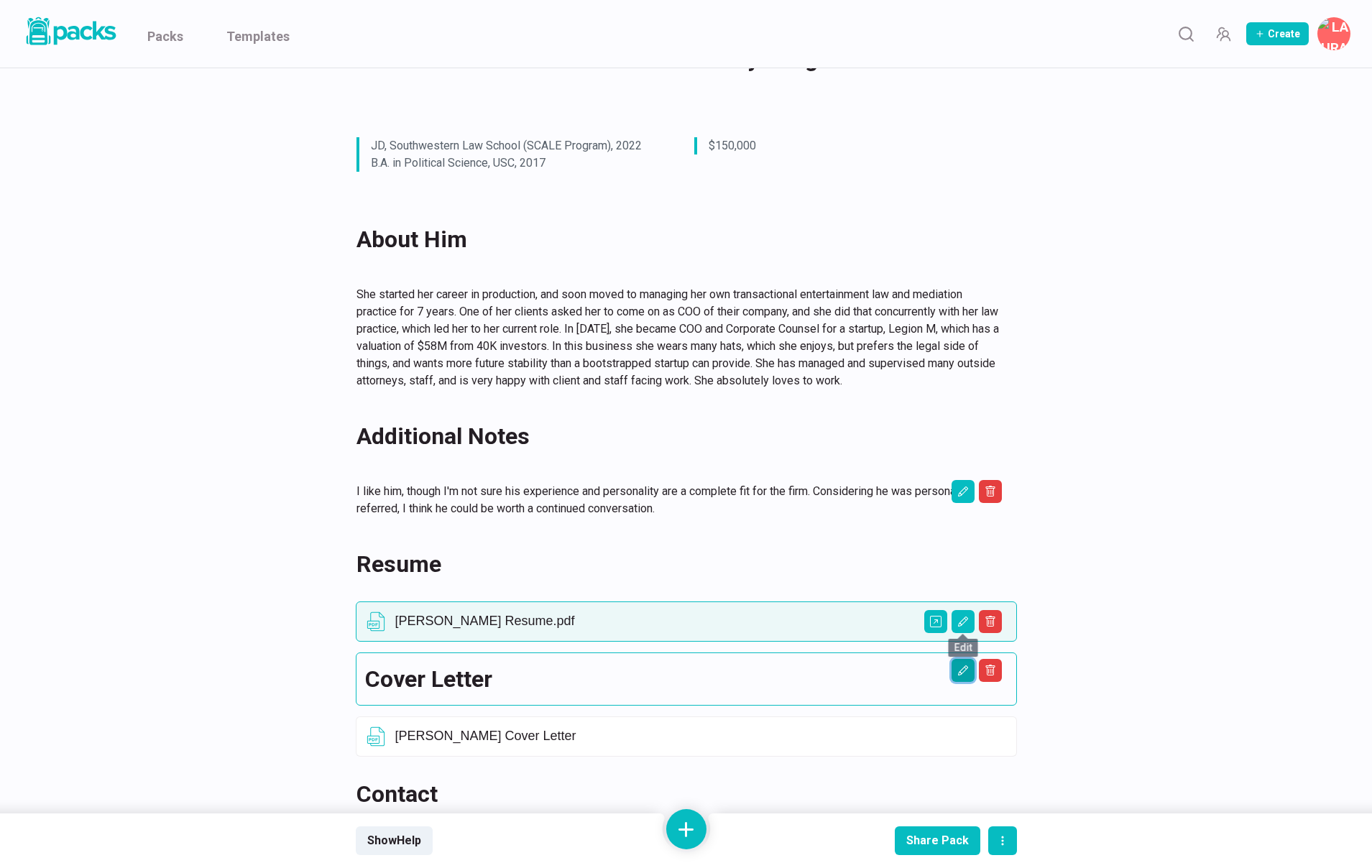
click at [960, 667] on icon "Edit asset" at bounding box center [963, 670] width 11 height 11
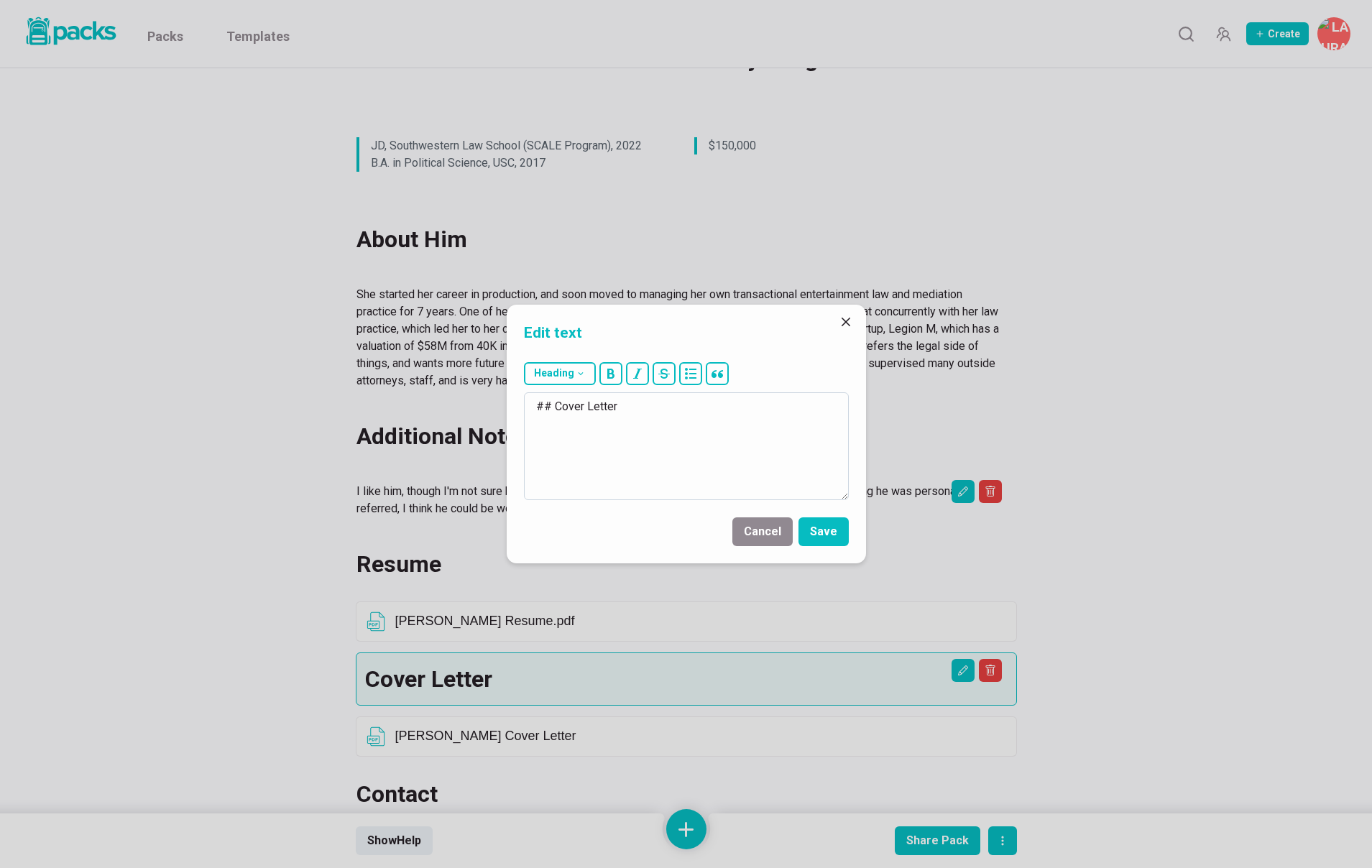
drag, startPoint x: 555, startPoint y: 405, endPoint x: 719, endPoint y: 422, distance: 164.9
click at [719, 422] on textarea "## Cover Letter" at bounding box center [686, 445] width 325 height 108
type textarea "## Writing Sample"
click at [820, 532] on button "Save" at bounding box center [823, 532] width 51 height 29
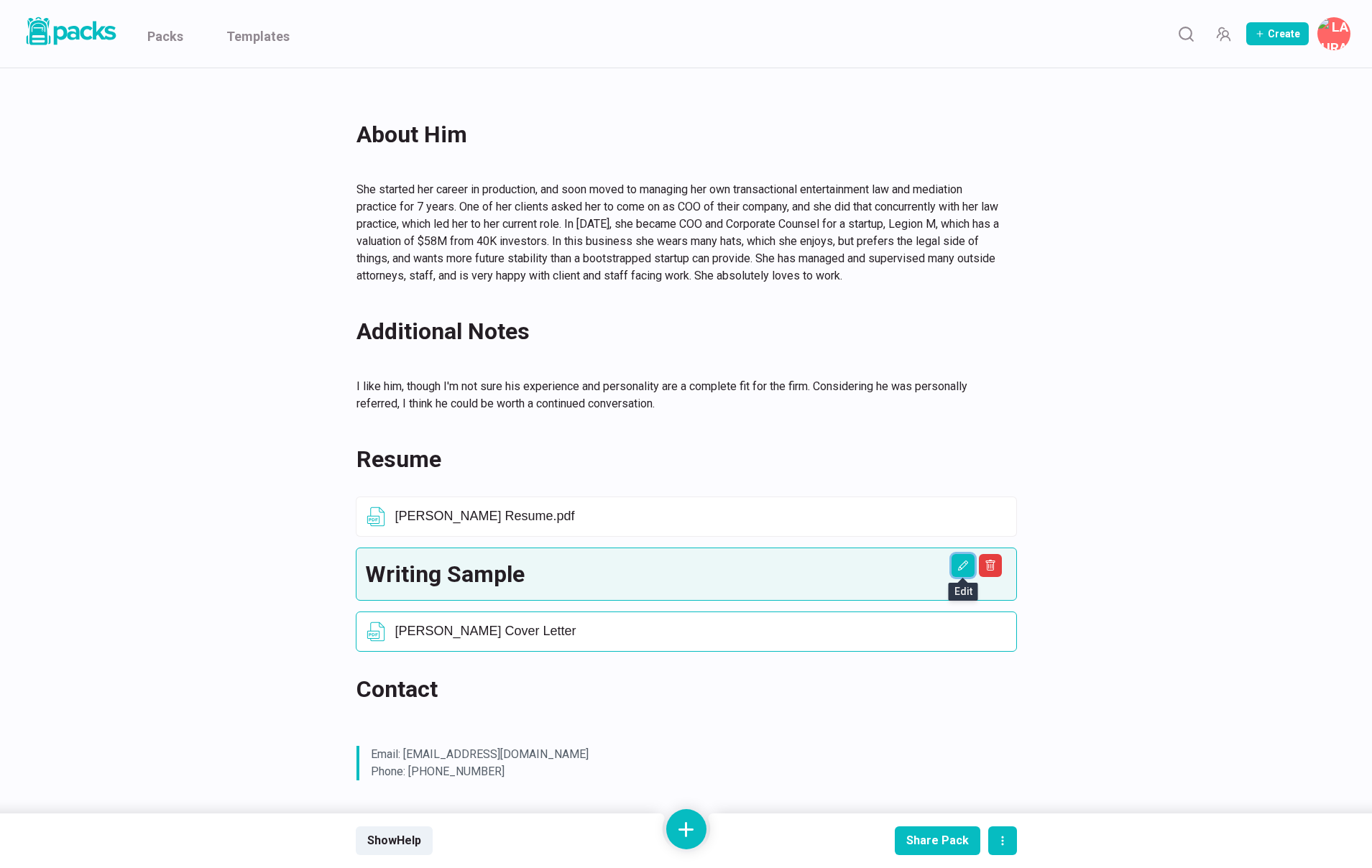
scroll to position [348, 0]
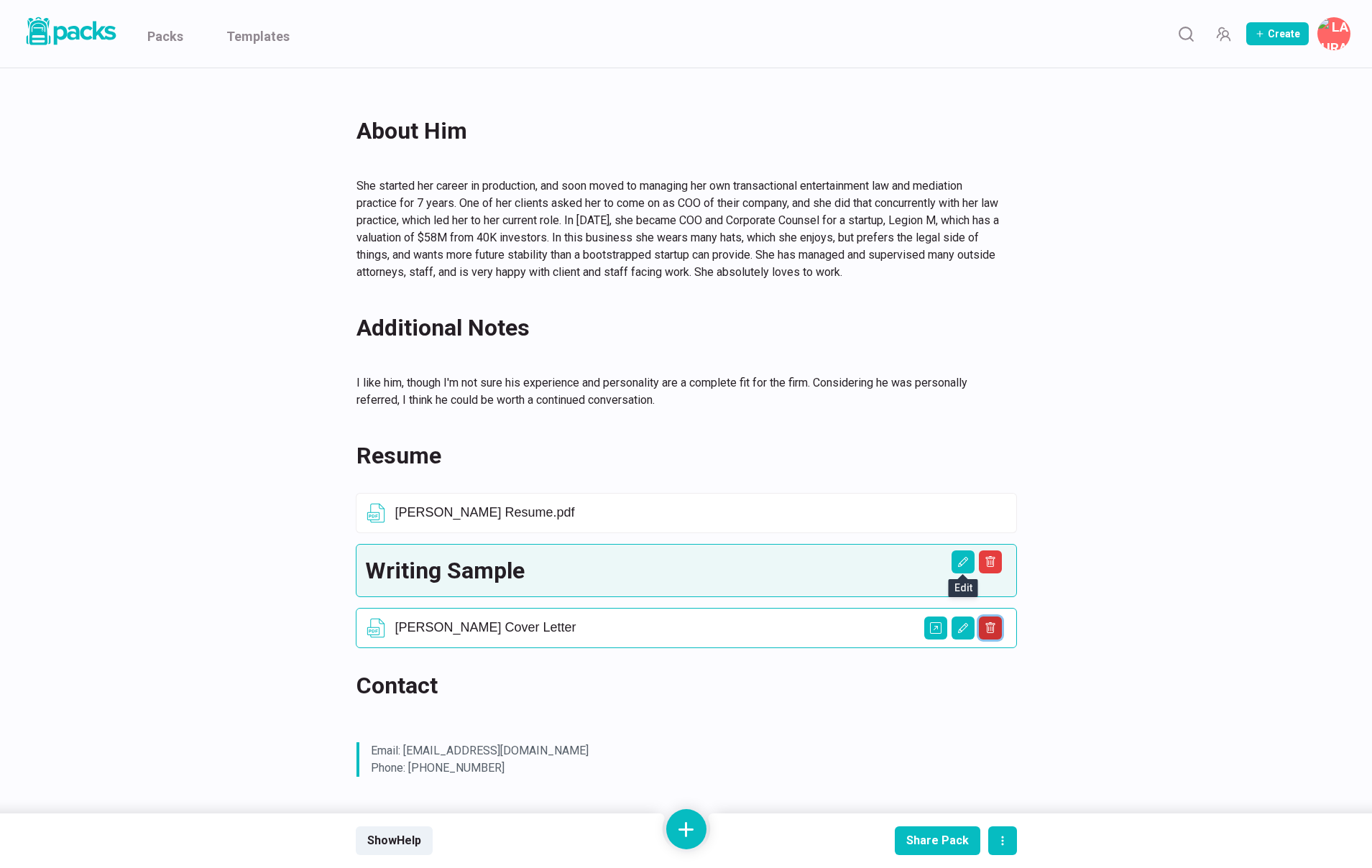
click at [993, 628] on icon "Delete asset" at bounding box center [991, 627] width 10 height 11
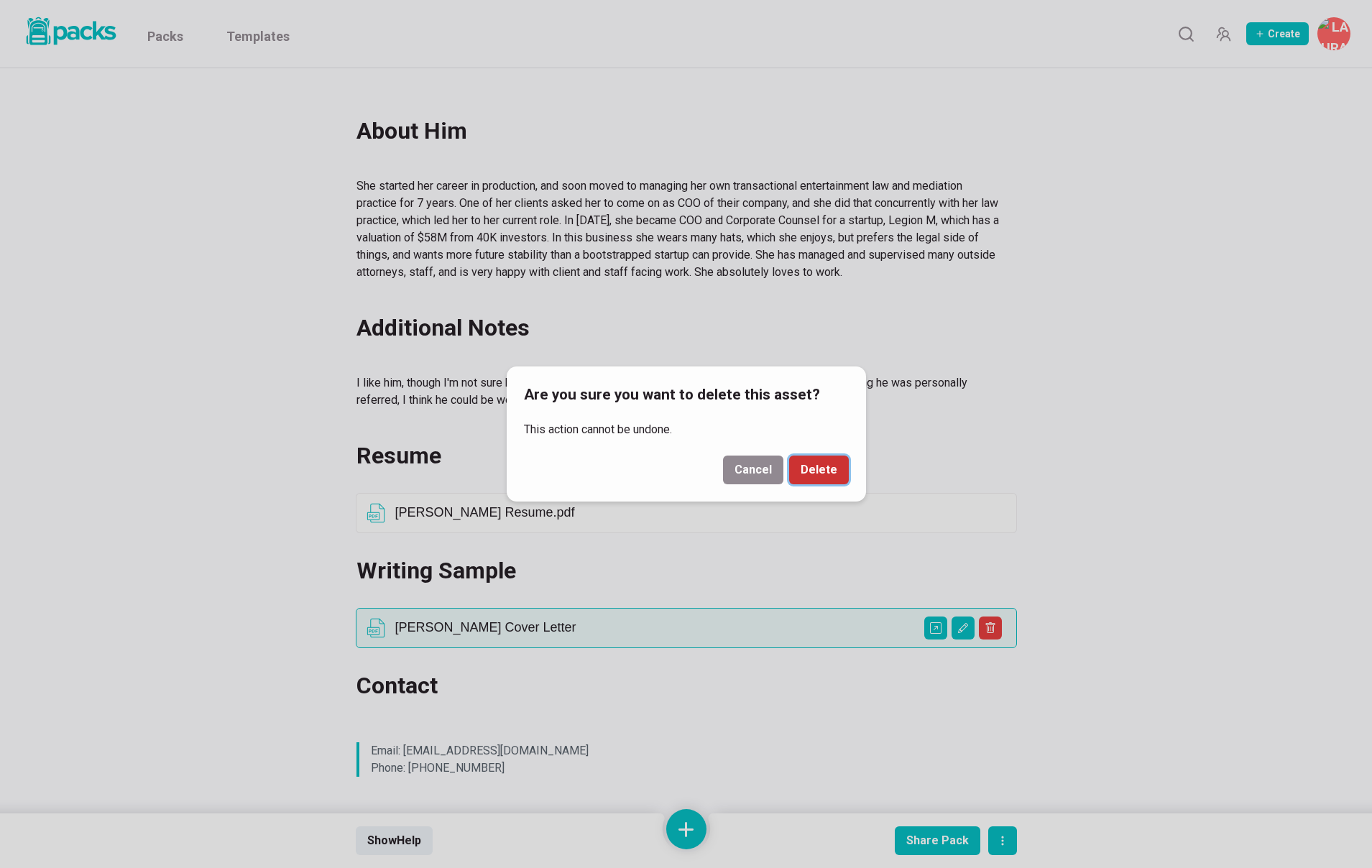
click at [811, 468] on button "Delete" at bounding box center [818, 470] width 59 height 29
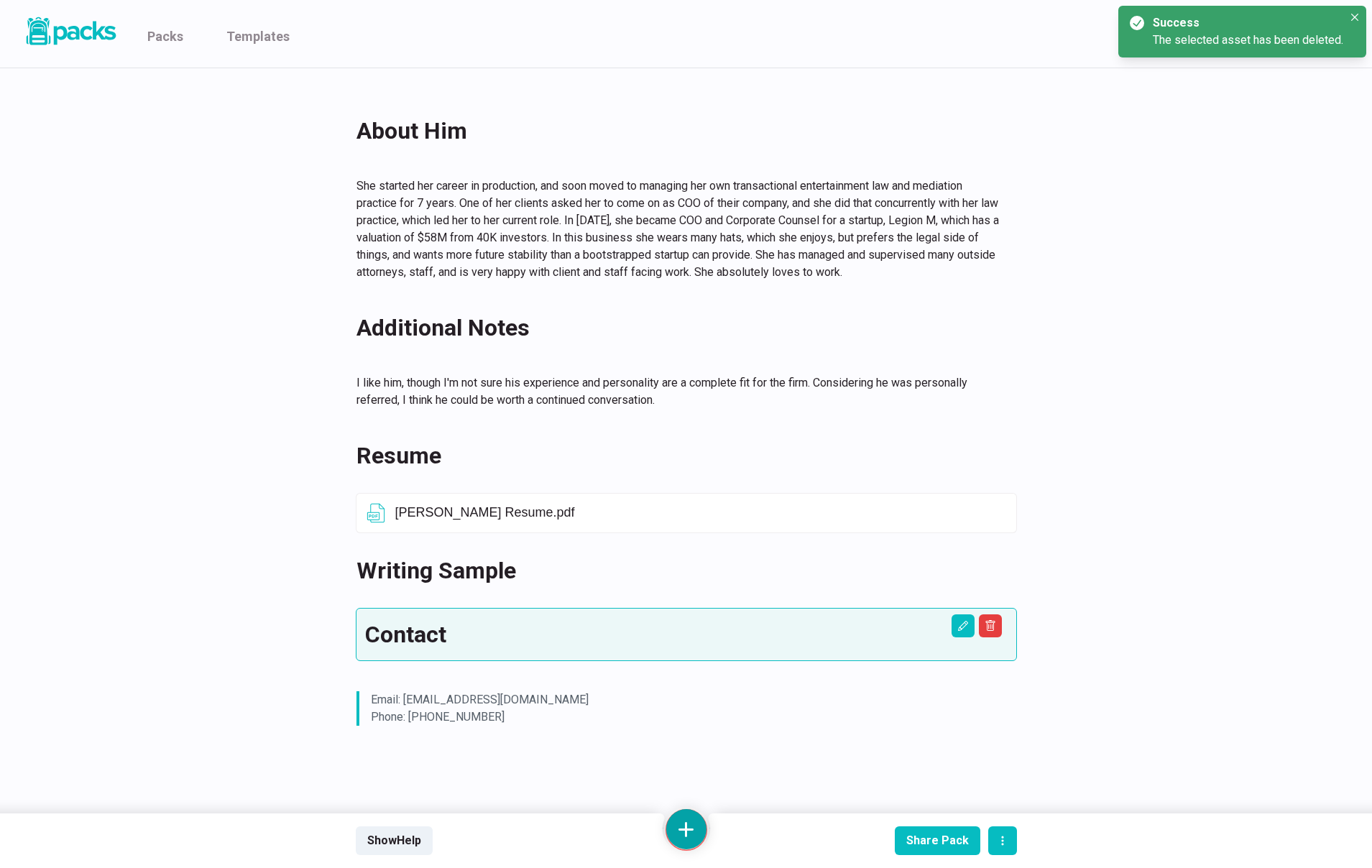
click at [684, 823] on button at bounding box center [686, 829] width 40 height 40
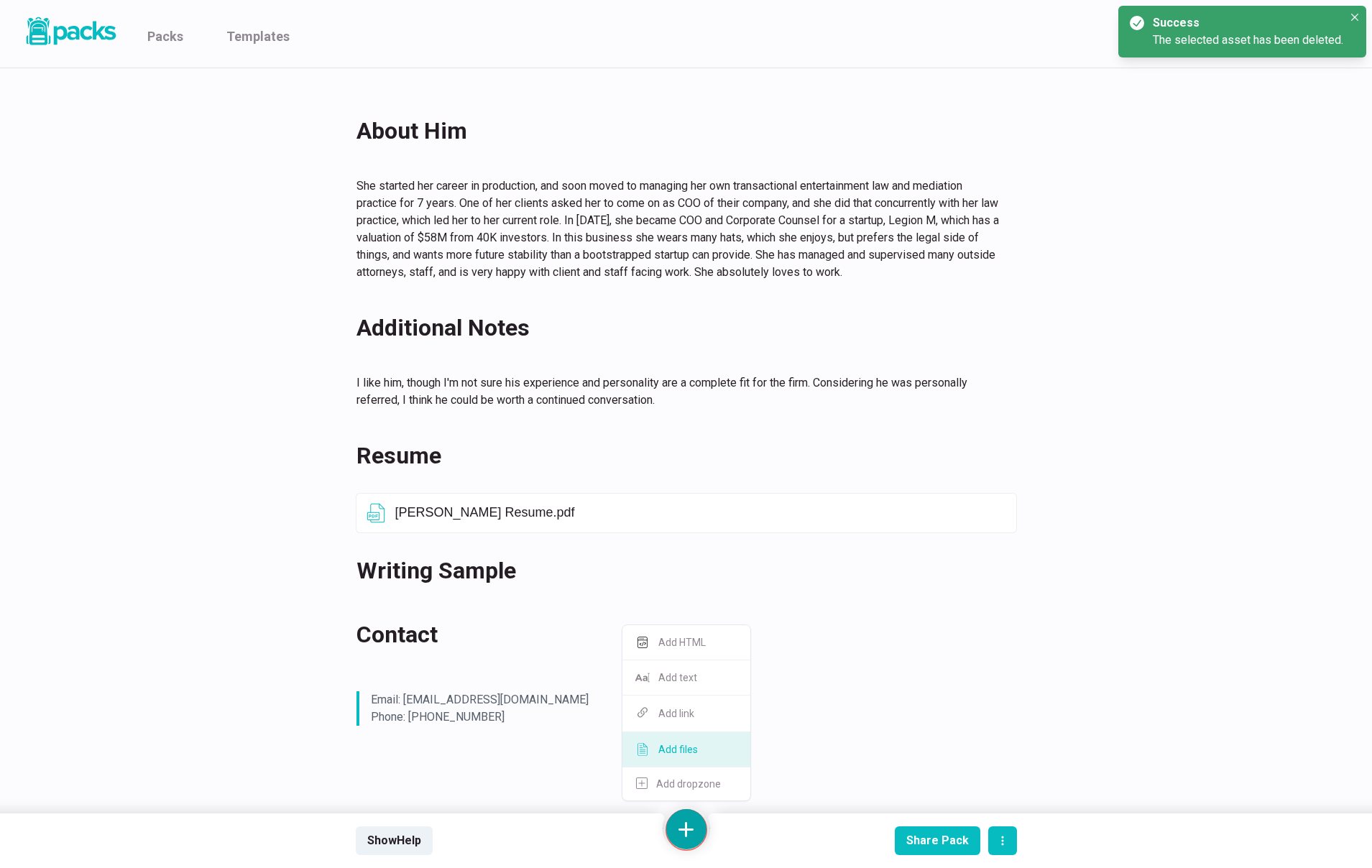
click at [687, 749] on button "Add files" at bounding box center [686, 749] width 128 height 35
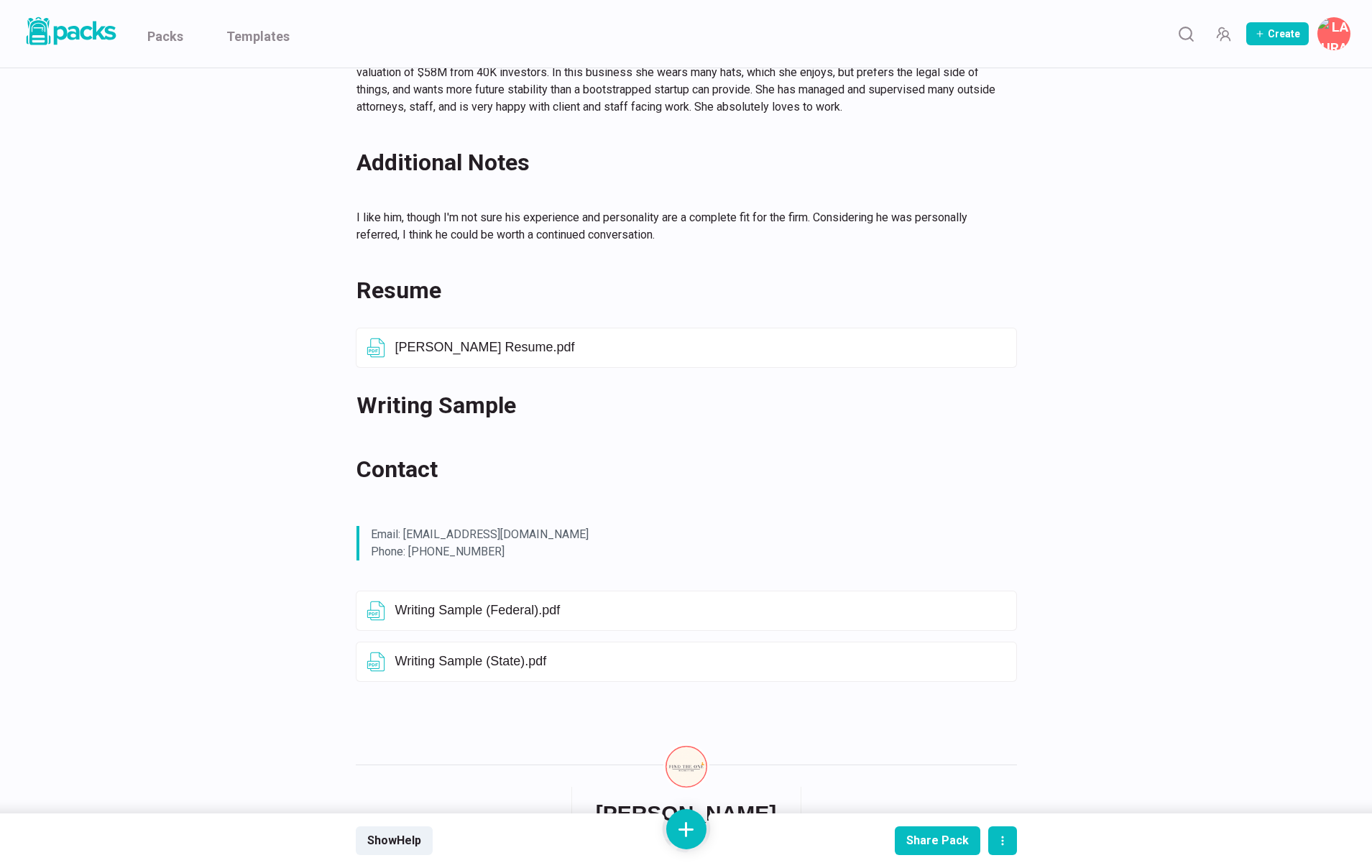
scroll to position [529, 0]
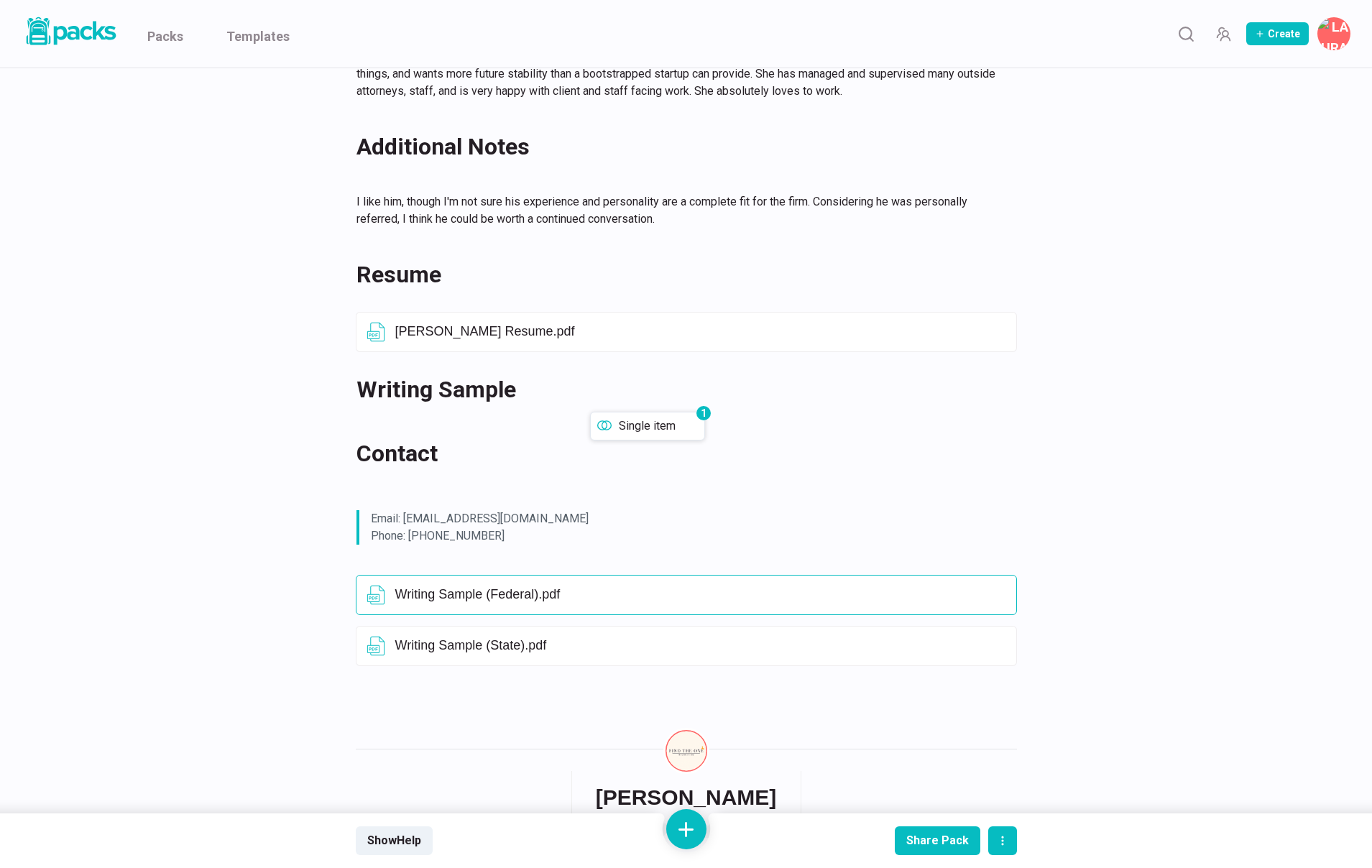
click at [590, 412] on div "Writing Sample" at bounding box center [686, 390] width 662 height 54
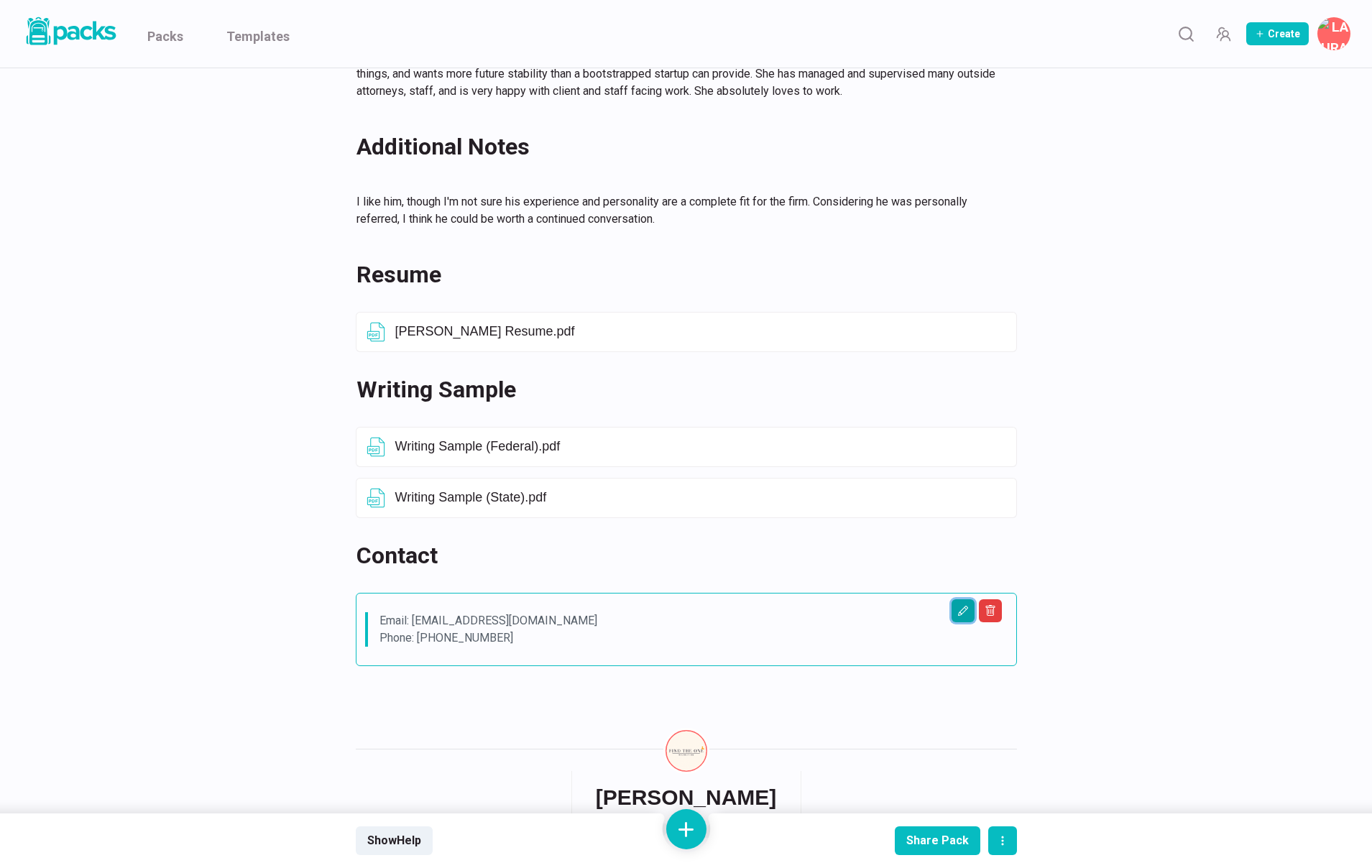
click at [966, 612] on icon "Edit asset" at bounding box center [963, 611] width 11 height 11
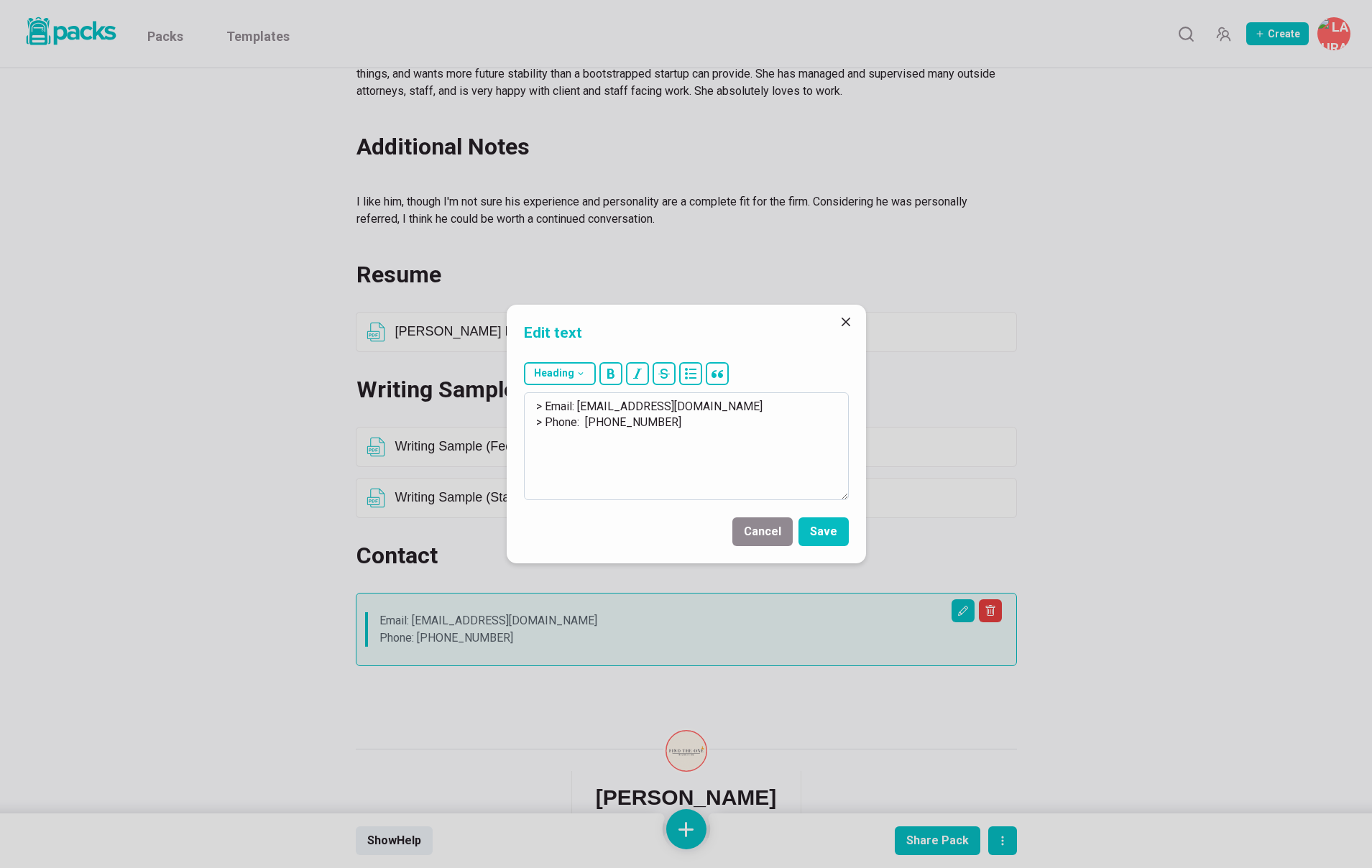
drag, startPoint x: 579, startPoint y: 403, endPoint x: 751, endPoint y: 401, distance: 172.0
click at [751, 401] on textarea "> Email: [EMAIL_ADDRESS][DOMAIN_NAME] > Phone: [PHONE_NUMBER]" at bounding box center [686, 445] width 325 height 108
drag, startPoint x: 583, startPoint y: 423, endPoint x: 753, endPoint y: 433, distance: 170.3
click at [753, 433] on textarea "> Email: [EMAIL_ADDRESS][DOMAIN_NAME] > Phone: [PHONE_NUMBER]" at bounding box center [686, 445] width 325 height 108
paste textarea "[PHONE_NUMBER]"
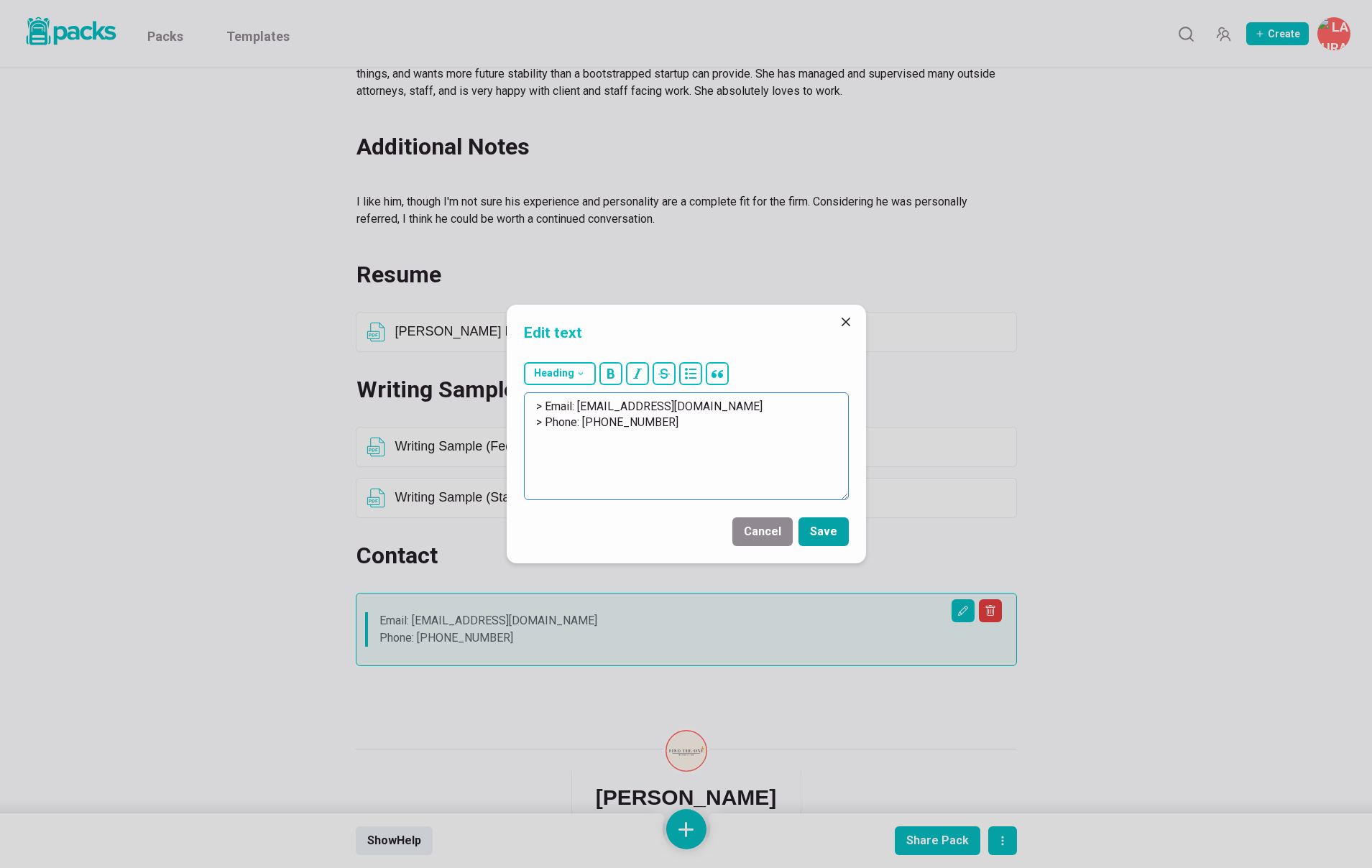
type textarea "> Email: [EMAIL_ADDRESS][DOMAIN_NAME] > Phone: [PHONE_NUMBER]"
click at [825, 529] on button "Save" at bounding box center [823, 532] width 51 height 29
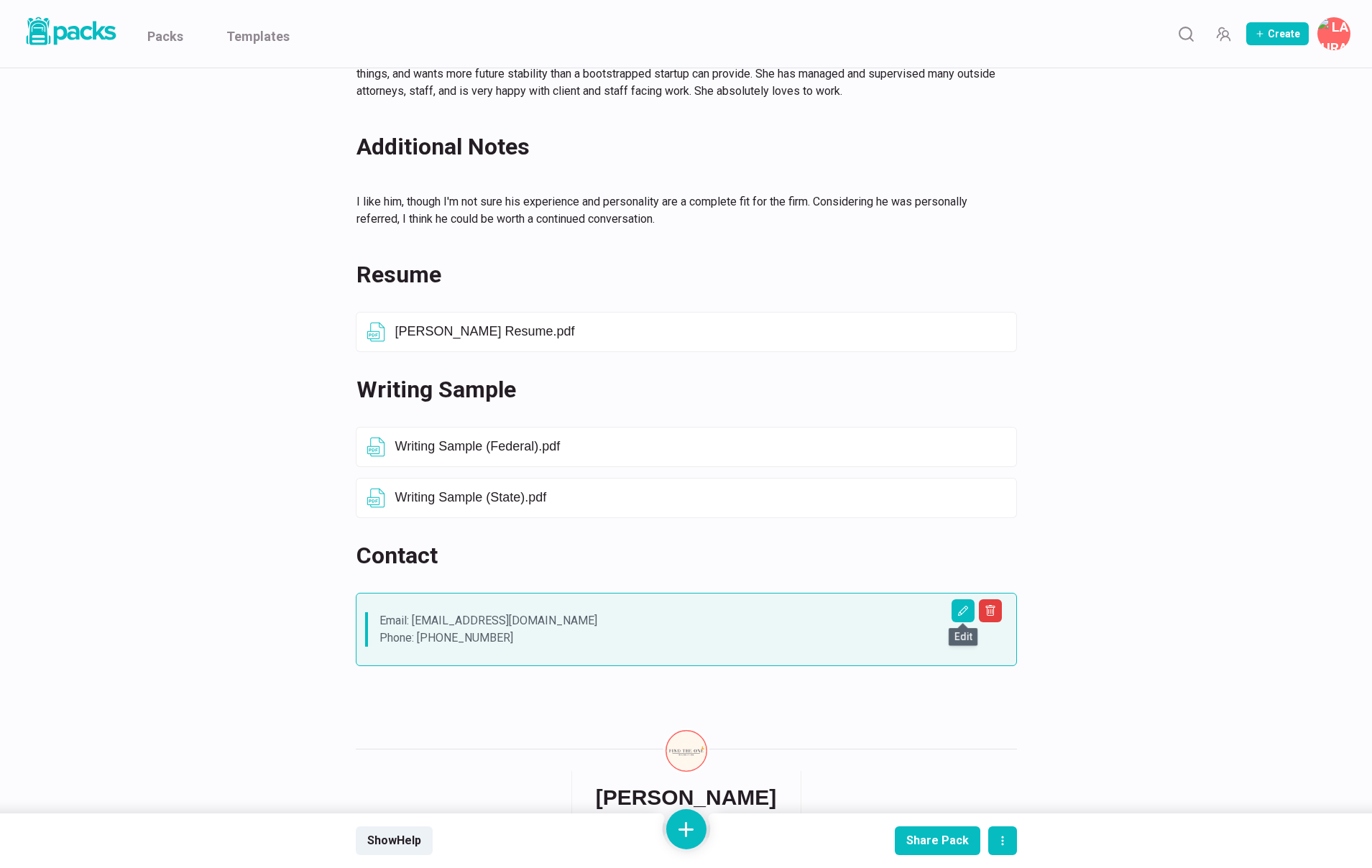
click at [282, 485] on div "[PERSON_NAME] [PERSON_NAME] Currently an Attorney at [GEOGRAPHIC_DATA]. Educati…" at bounding box center [686, 214] width 1078 height 1350
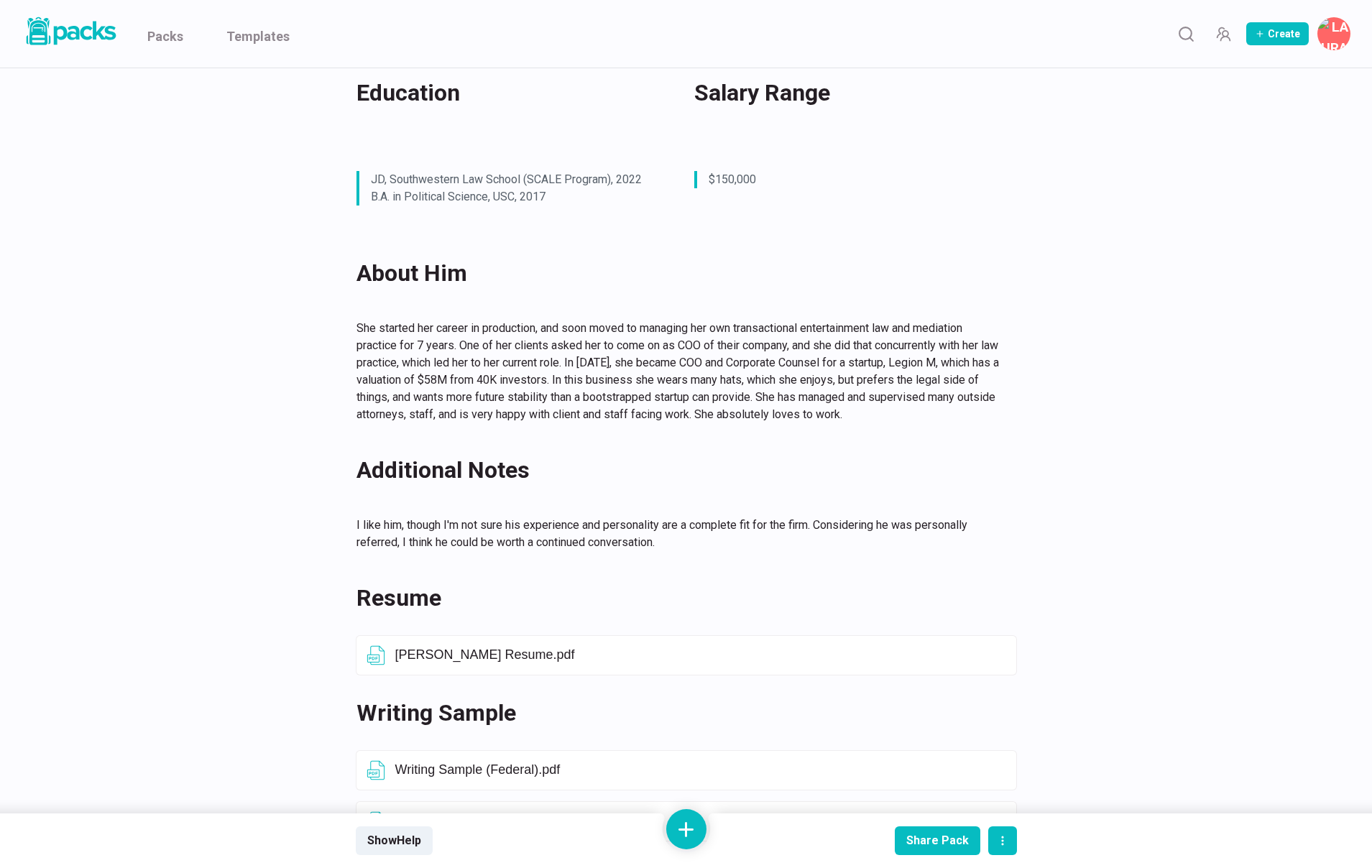
scroll to position [106, 0]
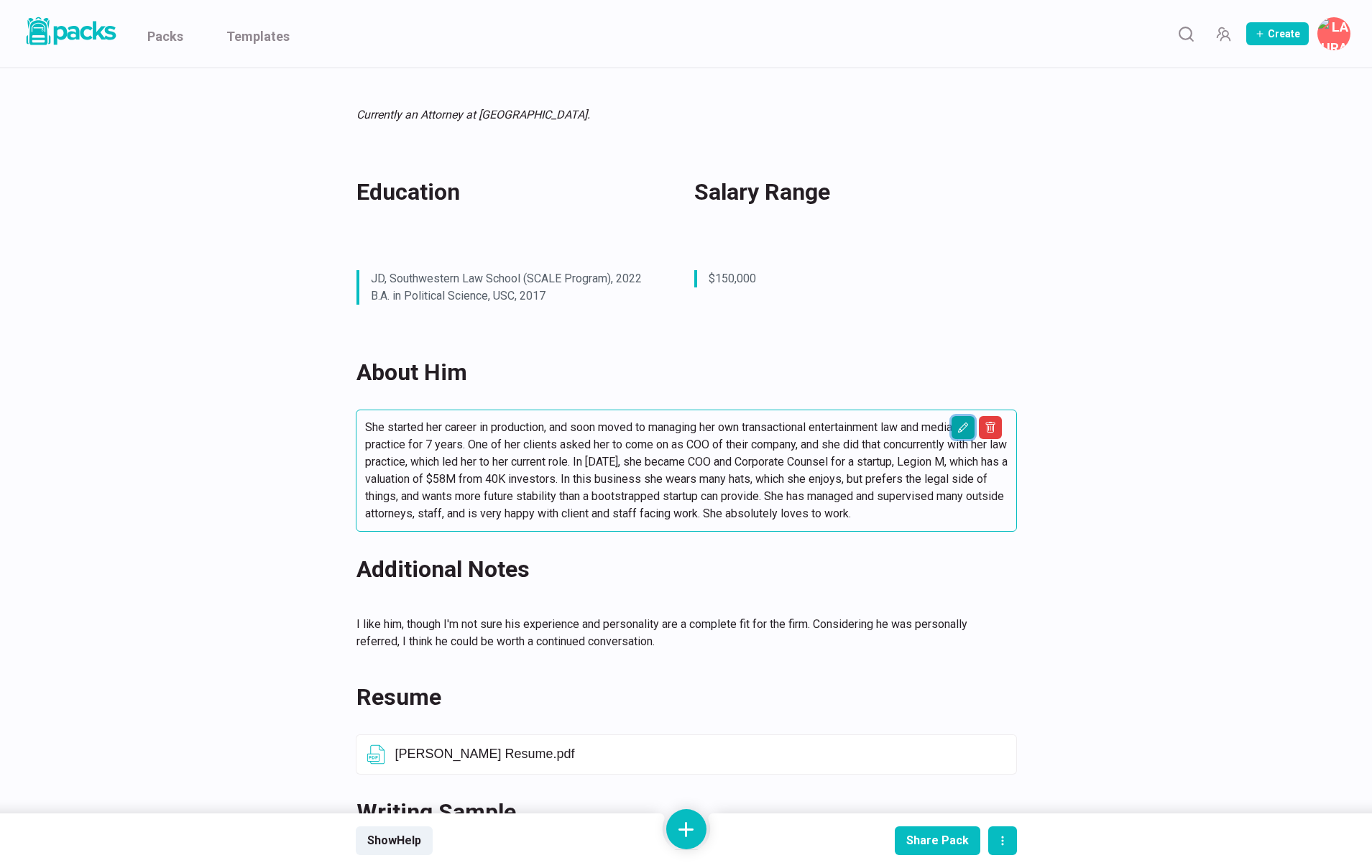
click at [959, 427] on icon "Edit asset" at bounding box center [963, 427] width 11 height 11
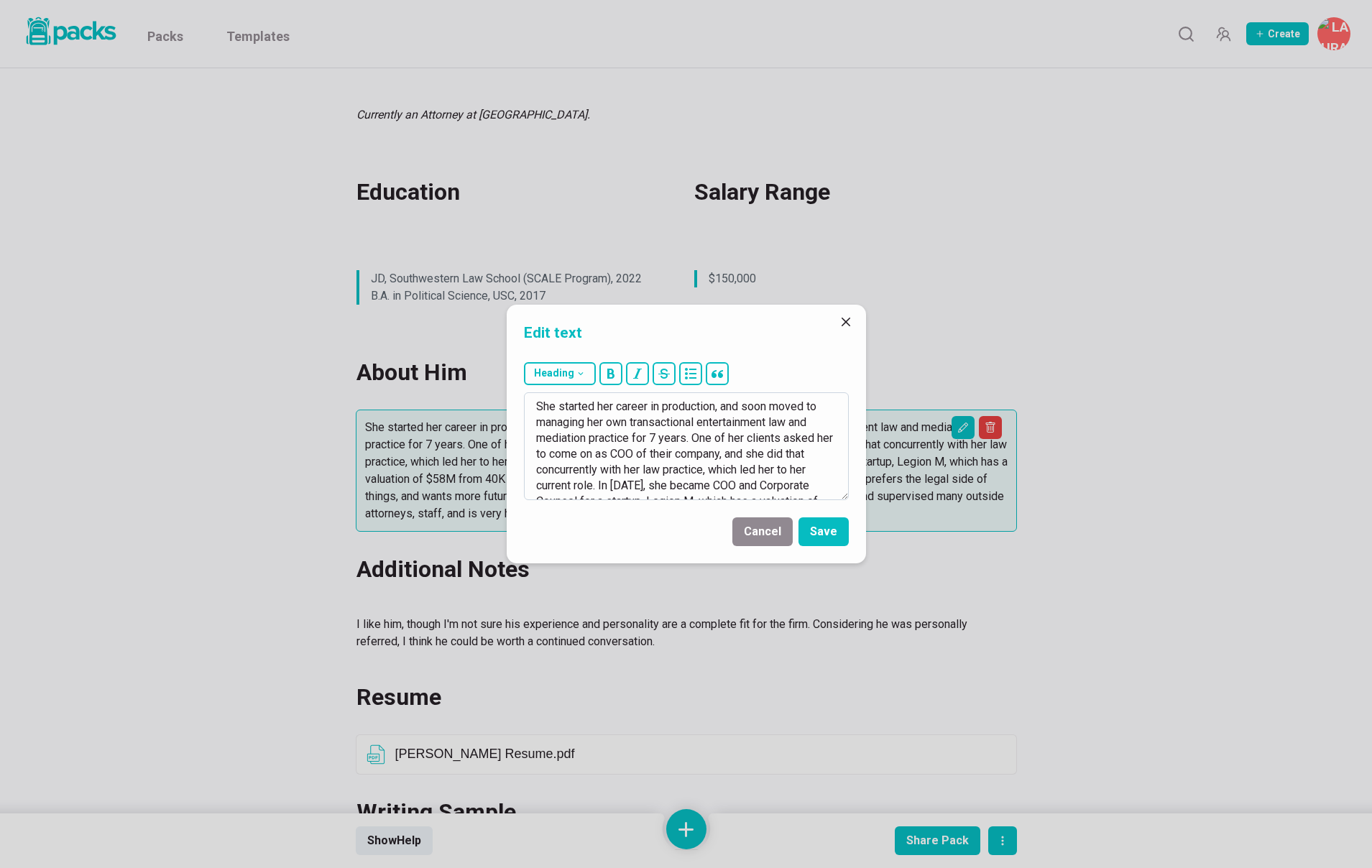
click at [586, 439] on textarea "She started her career in production, and soon moved to managing her own transa…" at bounding box center [686, 445] width 325 height 108
drag, startPoint x: 537, startPoint y: 403, endPoint x: 709, endPoint y: 407, distance: 172.0
click at [709, 407] on textarea at bounding box center [686, 445] width 325 height 108
click at [555, 424] on textarea at bounding box center [686, 445] width 325 height 108
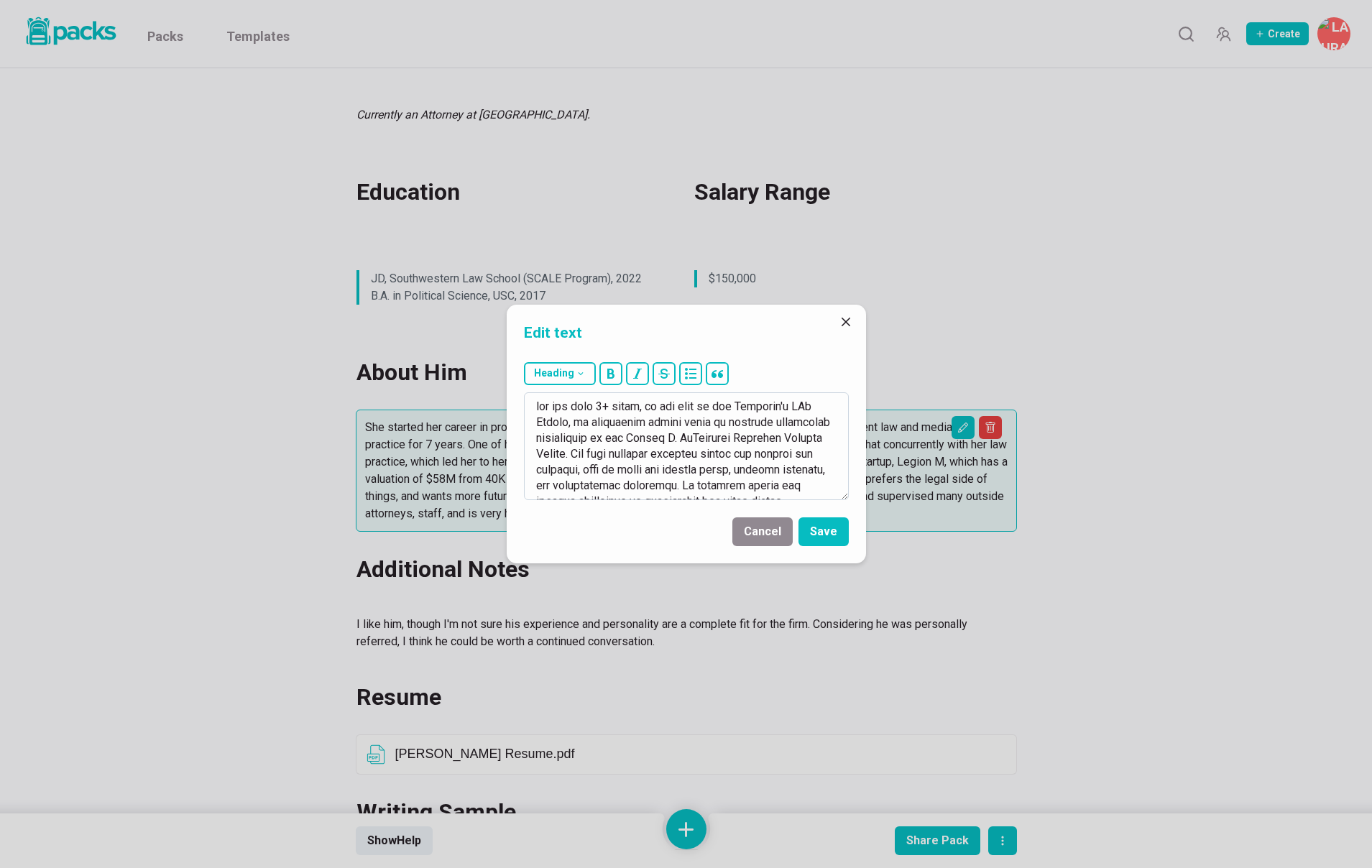
drag, startPoint x: 575, startPoint y: 423, endPoint x: 641, endPoint y: 423, distance: 66.0
click at [641, 423] on textarea at bounding box center [686, 445] width 325 height 108
click at [627, 422] on textarea at bounding box center [686, 445] width 325 height 108
click at [806, 403] on textarea at bounding box center [686, 445] width 325 height 108
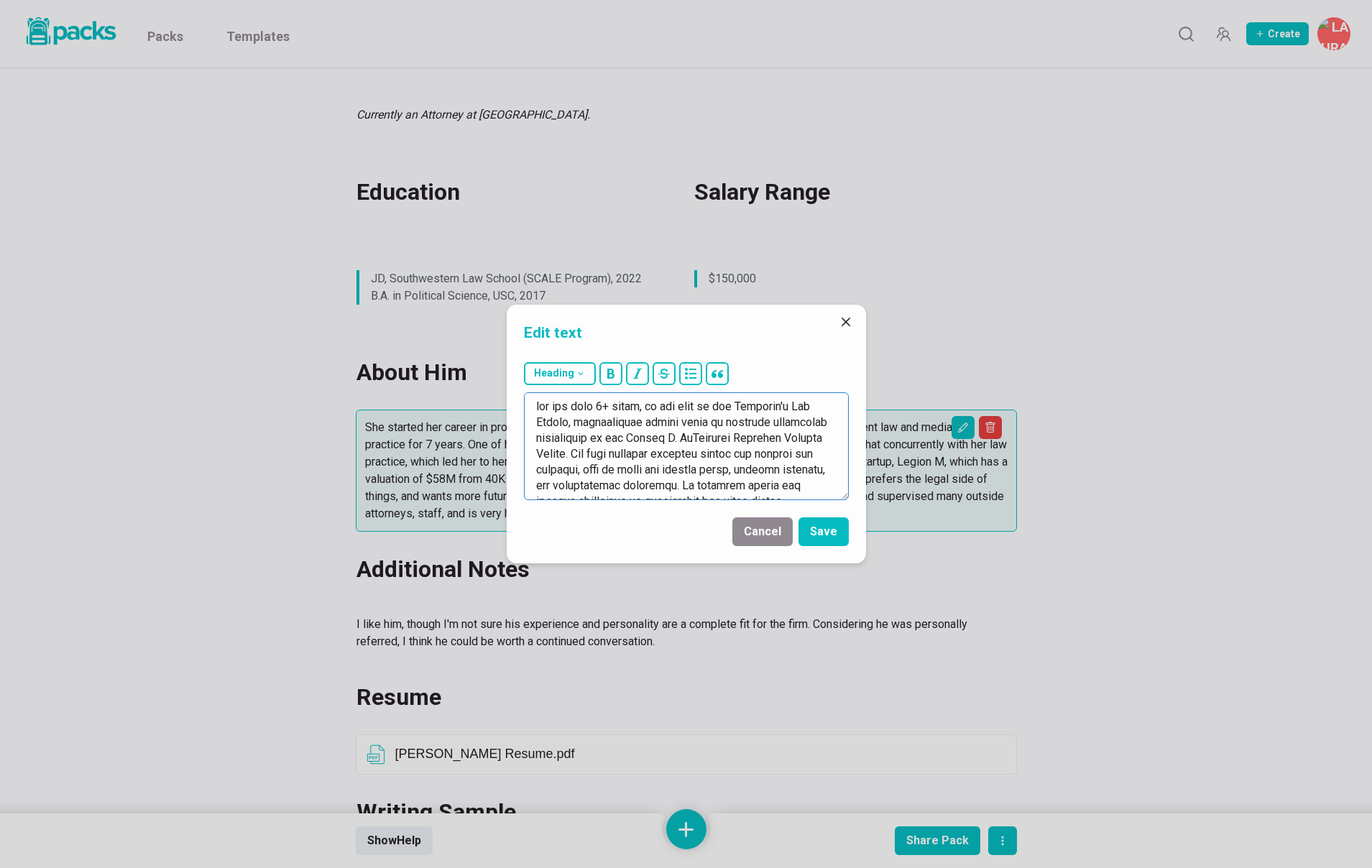
click at [539, 406] on textarea at bounding box center [686, 445] width 325 height 108
drag, startPoint x: 819, startPoint y: 423, endPoint x: 571, endPoint y: 453, distance: 249.8
click at [571, 453] on textarea at bounding box center [686, 445] width 325 height 108
click at [599, 438] on textarea at bounding box center [686, 445] width 325 height 108
click at [577, 439] on textarea at bounding box center [686, 445] width 325 height 108
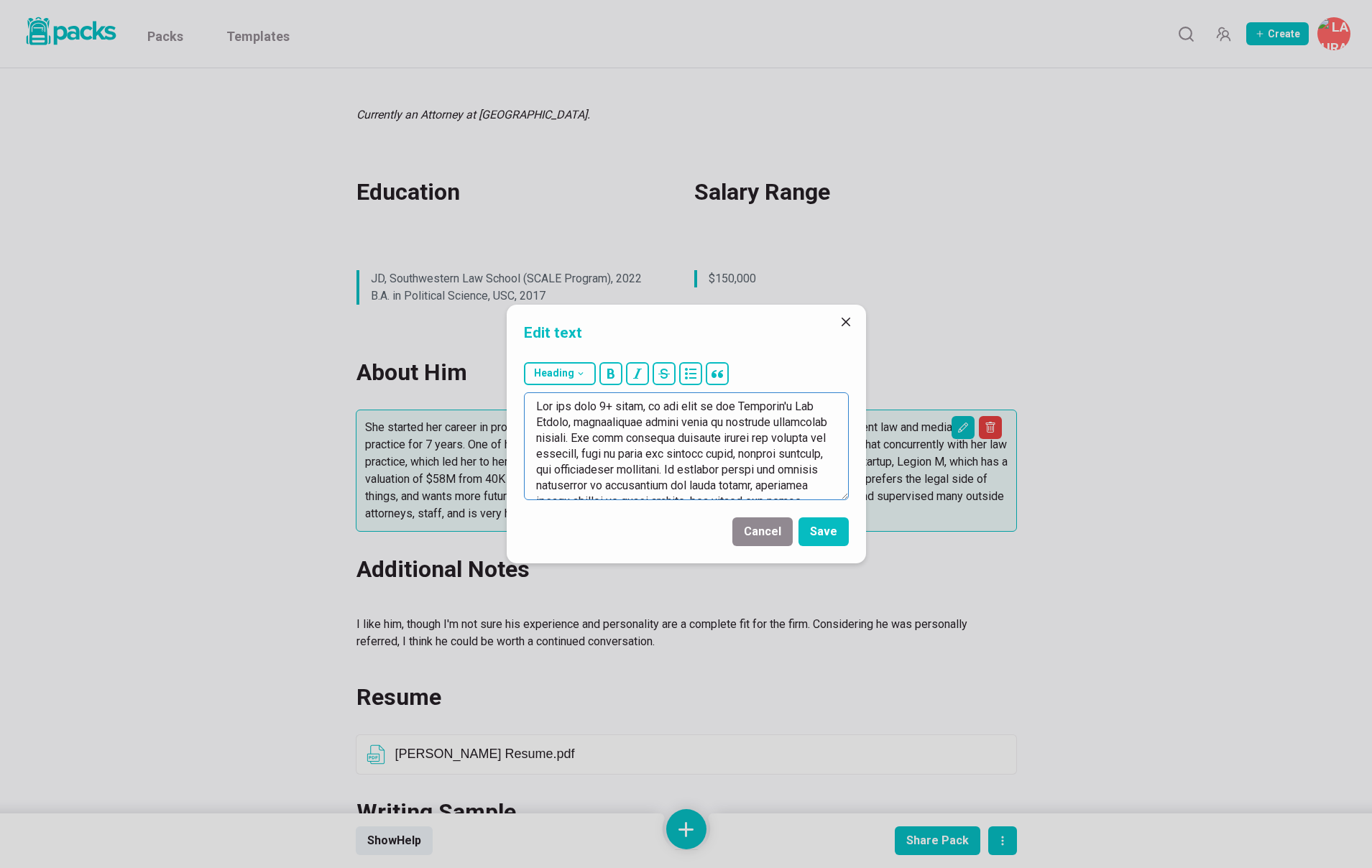
drag, startPoint x: 580, startPoint y: 439, endPoint x: 620, endPoint y: 453, distance: 42.4
click at [620, 453] on textarea at bounding box center [686, 445] width 325 height 108
click at [695, 438] on textarea at bounding box center [686, 445] width 325 height 108
click at [713, 454] on textarea at bounding box center [686, 445] width 325 height 108
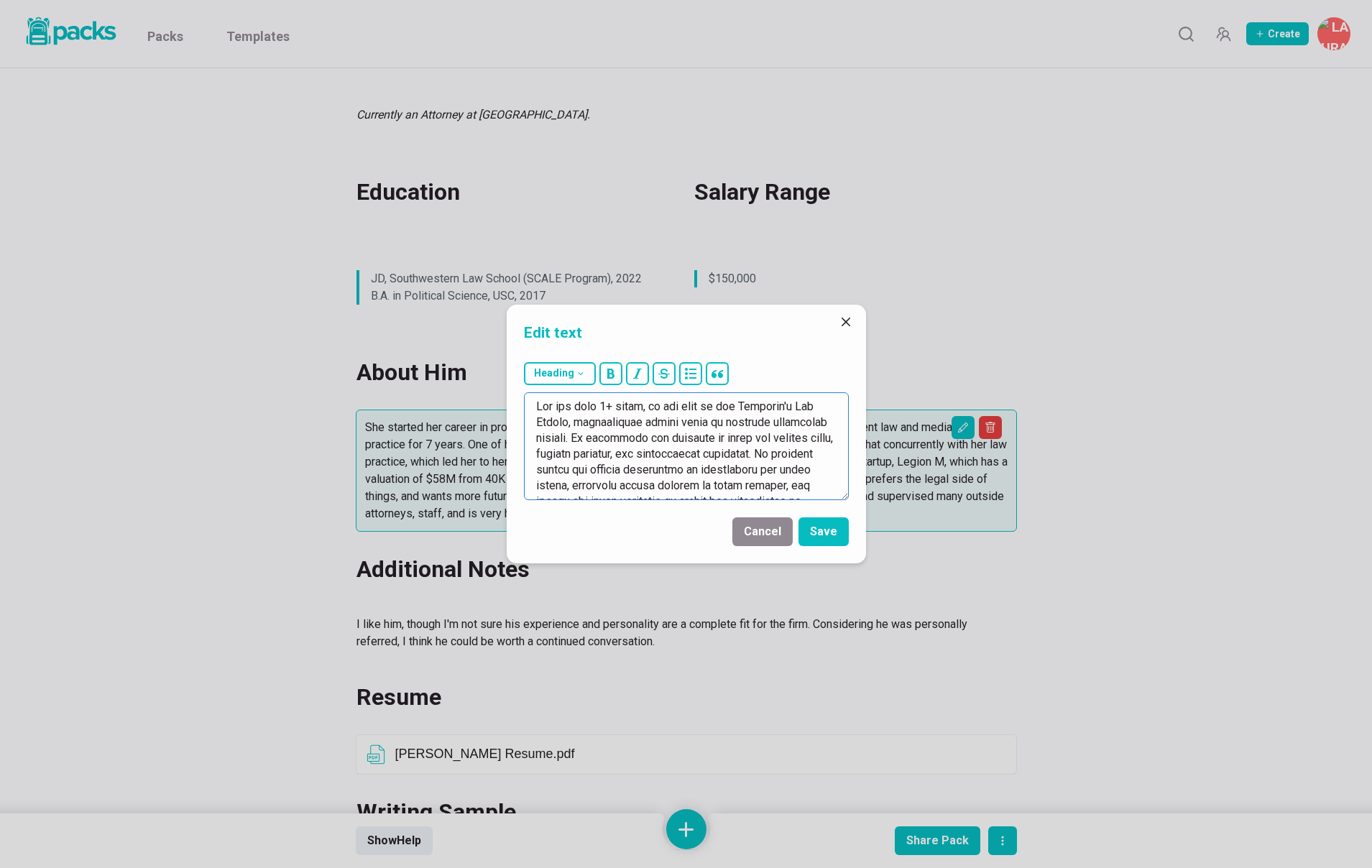
click at [713, 454] on textarea at bounding box center [686, 445] width 325 height 108
click at [677, 453] on textarea at bounding box center [686, 445] width 325 height 108
click at [708, 455] on textarea at bounding box center [686, 445] width 325 height 108
drag, startPoint x: 582, startPoint y: 439, endPoint x: 736, endPoint y: 460, distance: 155.4
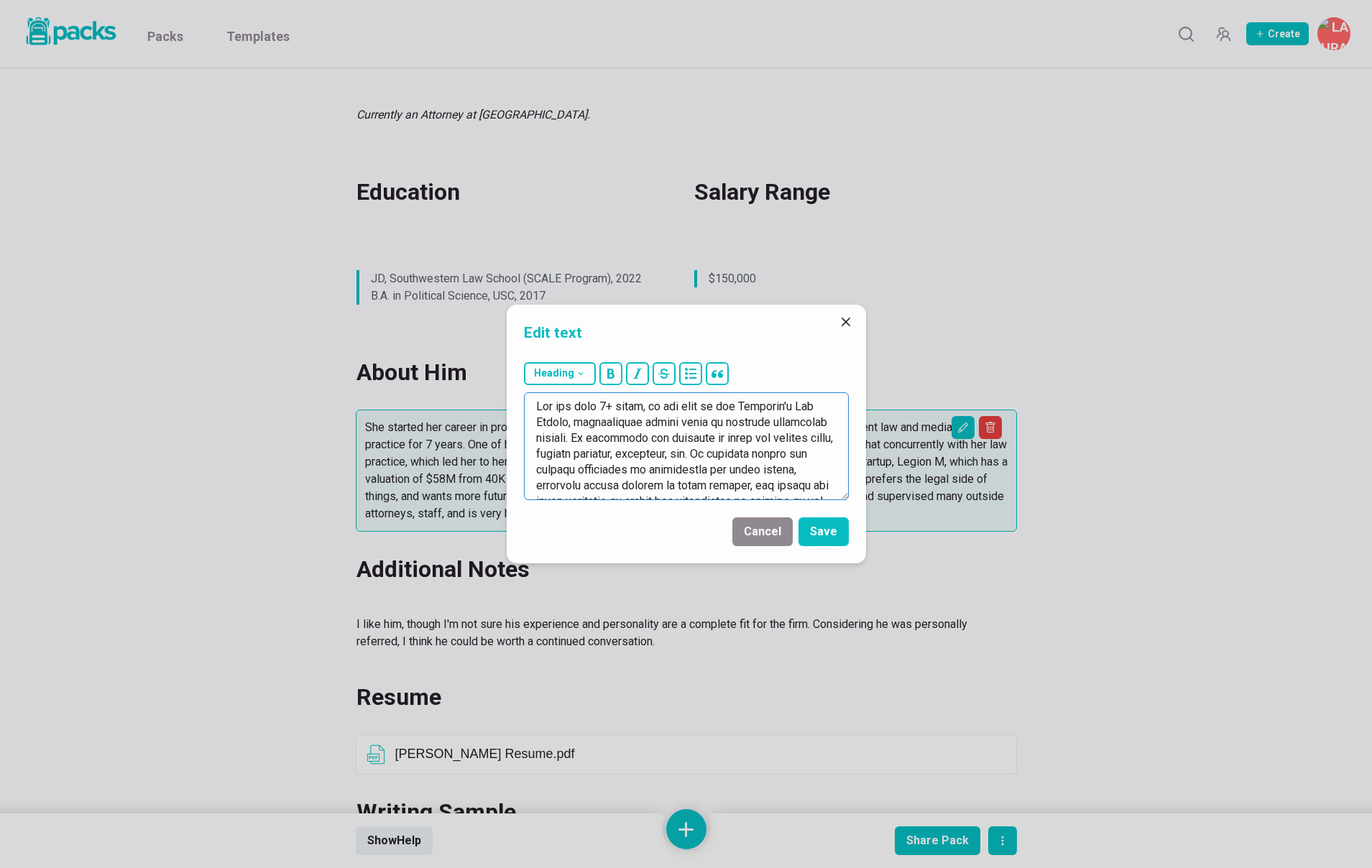
click at [736, 460] on textarea at bounding box center [686, 445] width 325 height 108
drag, startPoint x: 583, startPoint y: 417, endPoint x: 773, endPoint y: 463, distance: 195.5
click at [773, 463] on textarea at bounding box center [686, 445] width 325 height 108
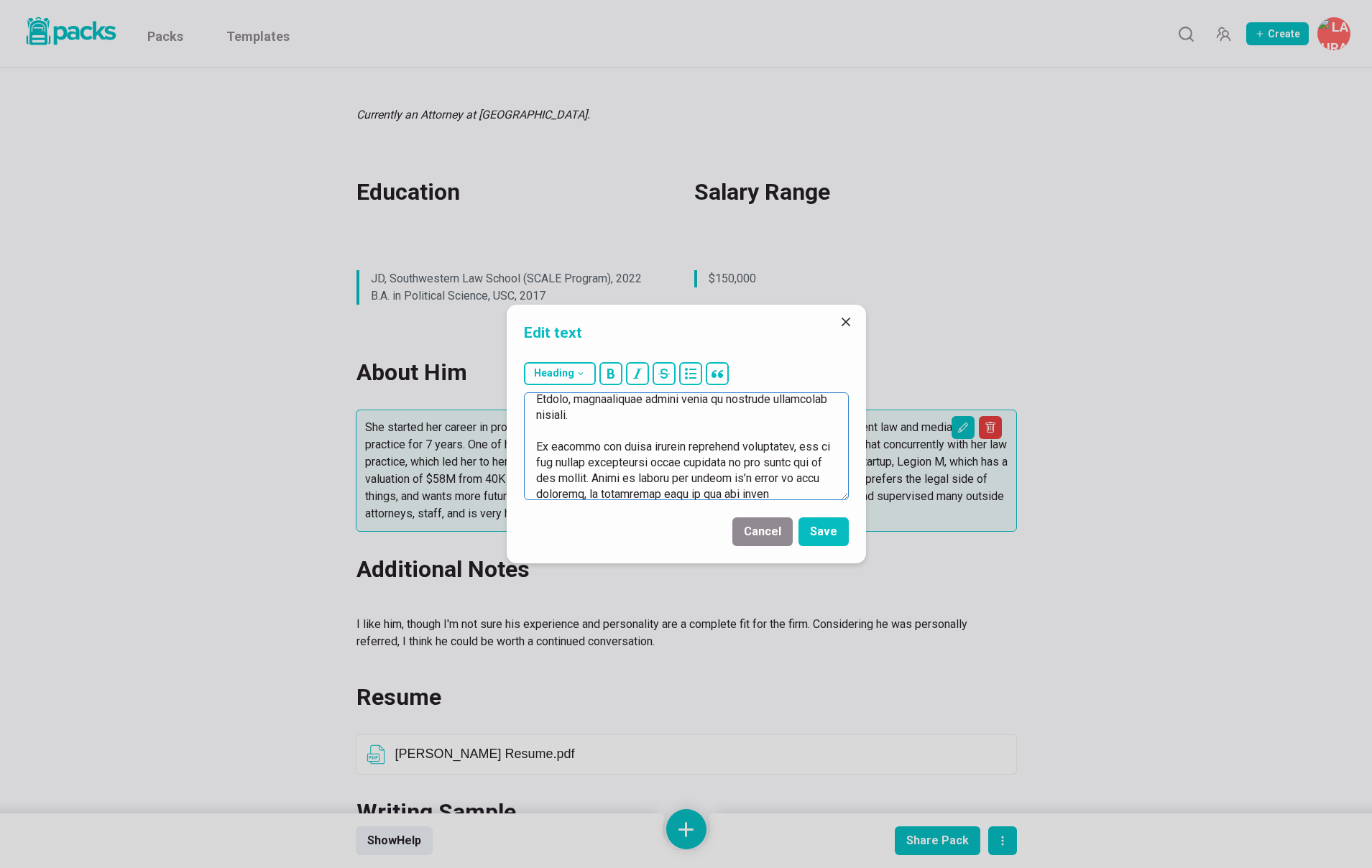
click at [534, 447] on textarea at bounding box center [686, 445] width 325 height 108
drag, startPoint x: 599, startPoint y: 430, endPoint x: 723, endPoint y: 423, distance: 124.2
click at [723, 423] on textarea at bounding box center [686, 445] width 325 height 108
click at [668, 432] on textarea at bounding box center [686, 445] width 325 height 108
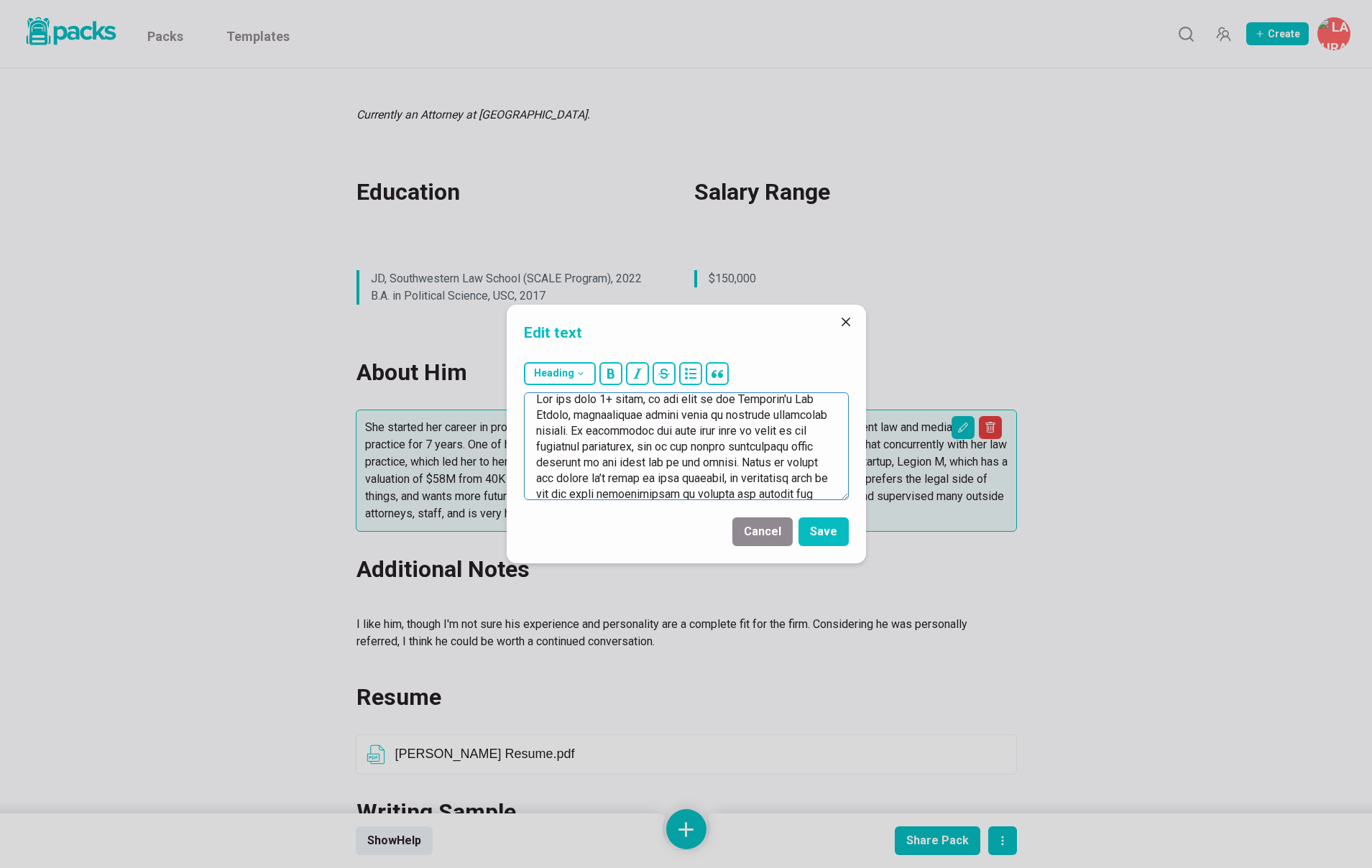
click at [668, 432] on textarea at bounding box center [686, 445] width 325 height 108
drag, startPoint x: 599, startPoint y: 464, endPoint x: 723, endPoint y: 473, distance: 124.3
click at [724, 473] on textarea at bounding box center [686, 445] width 325 height 108
click at [708, 465] on textarea at bounding box center [686, 445] width 325 height 108
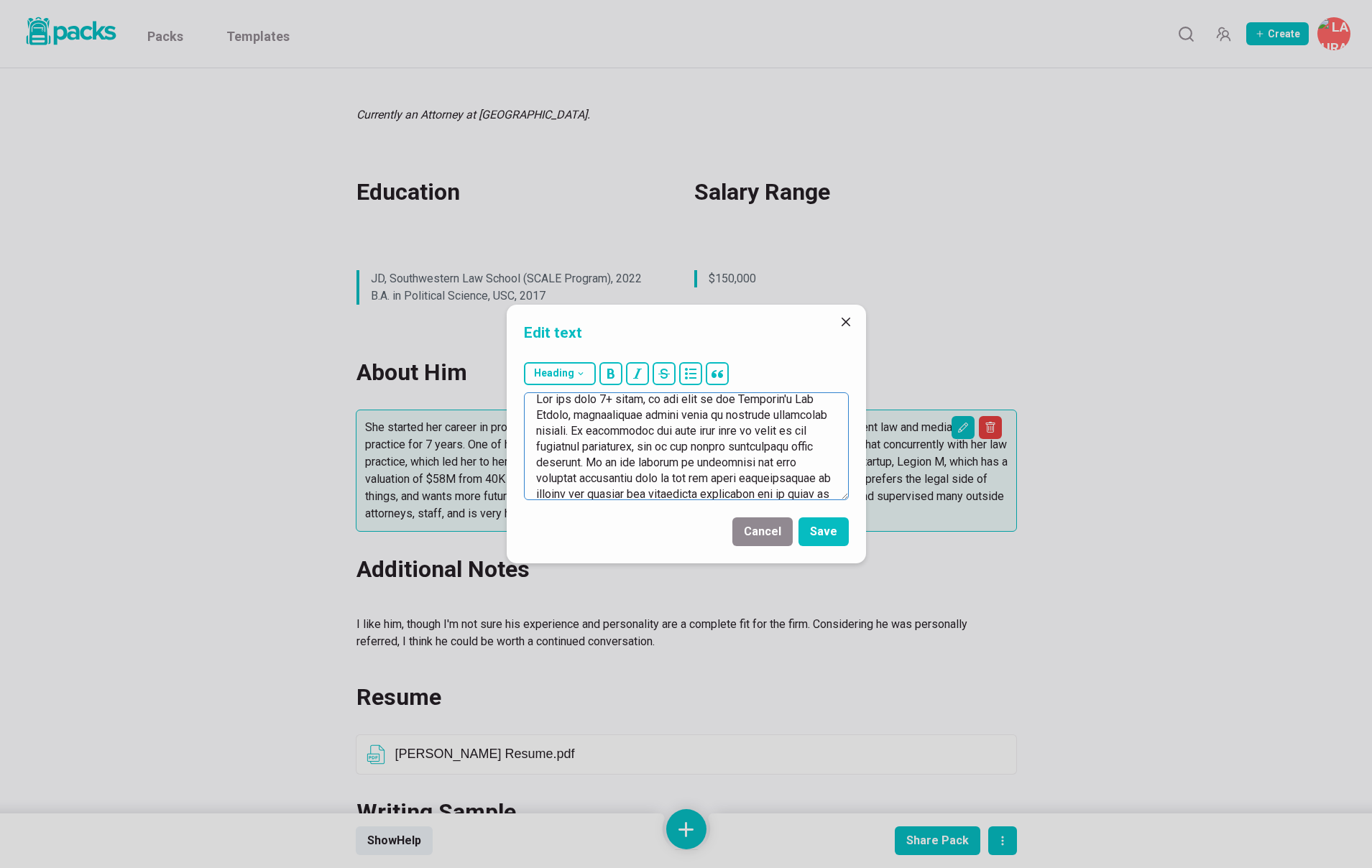
drag, startPoint x: 780, startPoint y: 462, endPoint x: 769, endPoint y: 488, distance: 28.2
click at [769, 488] on textarea at bounding box center [686, 445] width 325 height 108
click at [675, 464] on textarea at bounding box center [686, 445] width 325 height 108
click at [710, 436] on textarea at bounding box center [686, 445] width 325 height 108
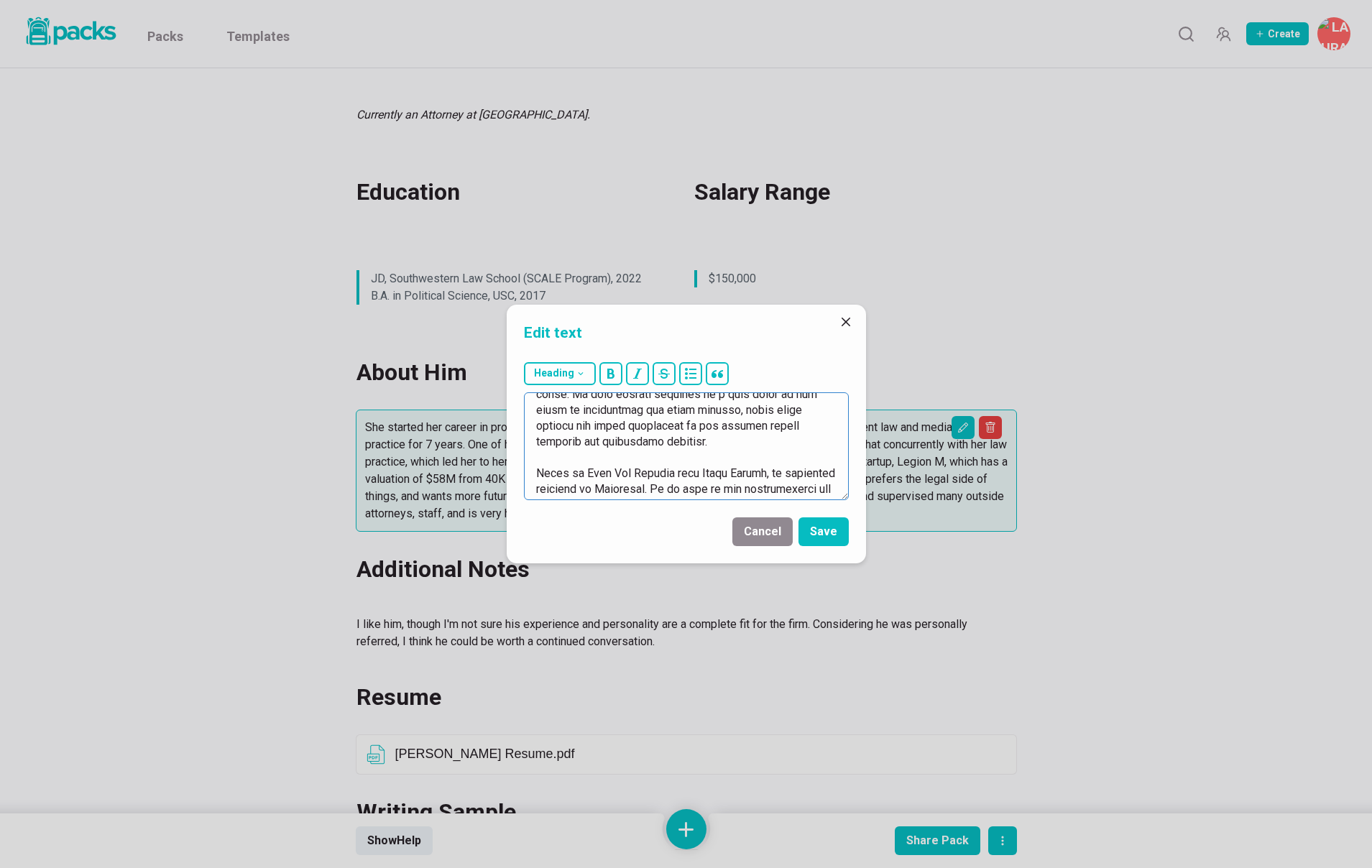
scroll to position [107, 0]
drag, startPoint x: 702, startPoint y: 464, endPoint x: 717, endPoint y: 456, distance: 17.0
click at [717, 456] on textarea at bounding box center [686, 445] width 325 height 108
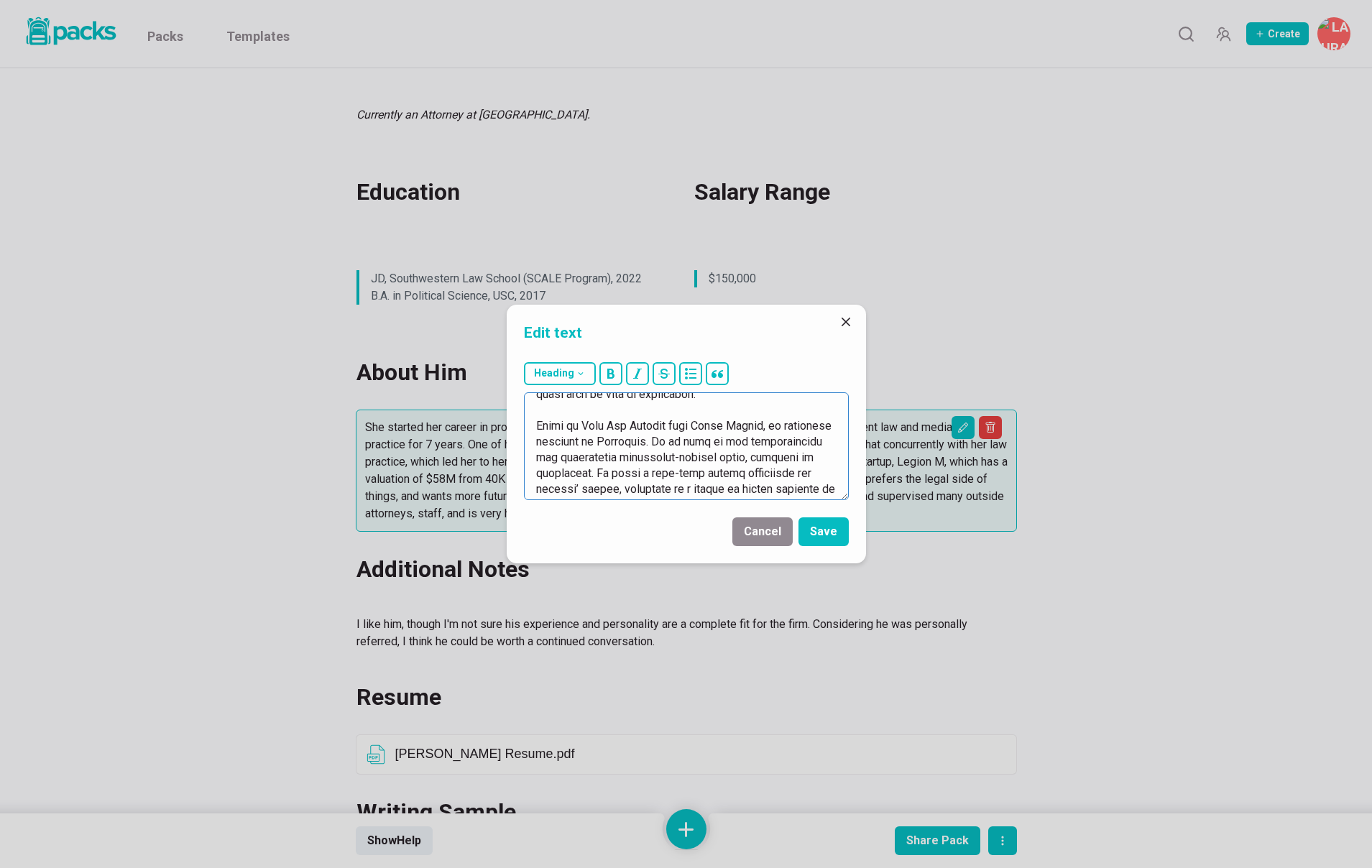
scroll to position [101, 0]
drag, startPoint x: 534, startPoint y: 430, endPoint x: 579, endPoint y: 444, distance: 47.1
click at [579, 444] on textarea at bounding box center [686, 445] width 325 height 108
click at [731, 454] on textarea at bounding box center [686, 445] width 325 height 108
drag, startPoint x: 688, startPoint y: 432, endPoint x: 703, endPoint y: 445, distance: 19.8
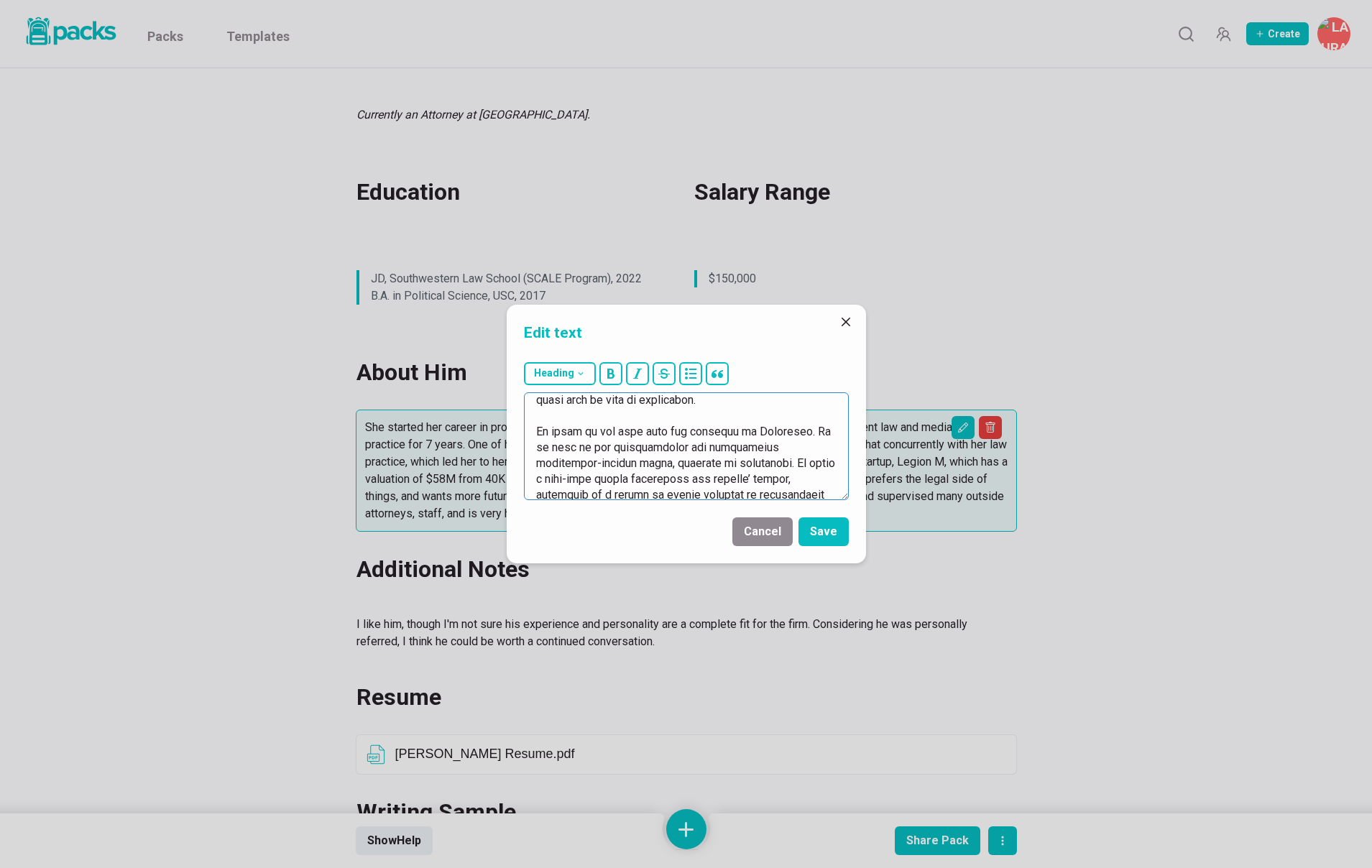
click at [689, 432] on textarea at bounding box center [686, 445] width 325 height 108
click at [710, 435] on textarea at bounding box center [686, 445] width 325 height 108
click at [618, 467] on textarea at bounding box center [686, 445] width 325 height 108
click at [593, 447] on textarea at bounding box center [686, 445] width 325 height 108
click at [586, 446] on textarea at bounding box center [686, 445] width 325 height 108
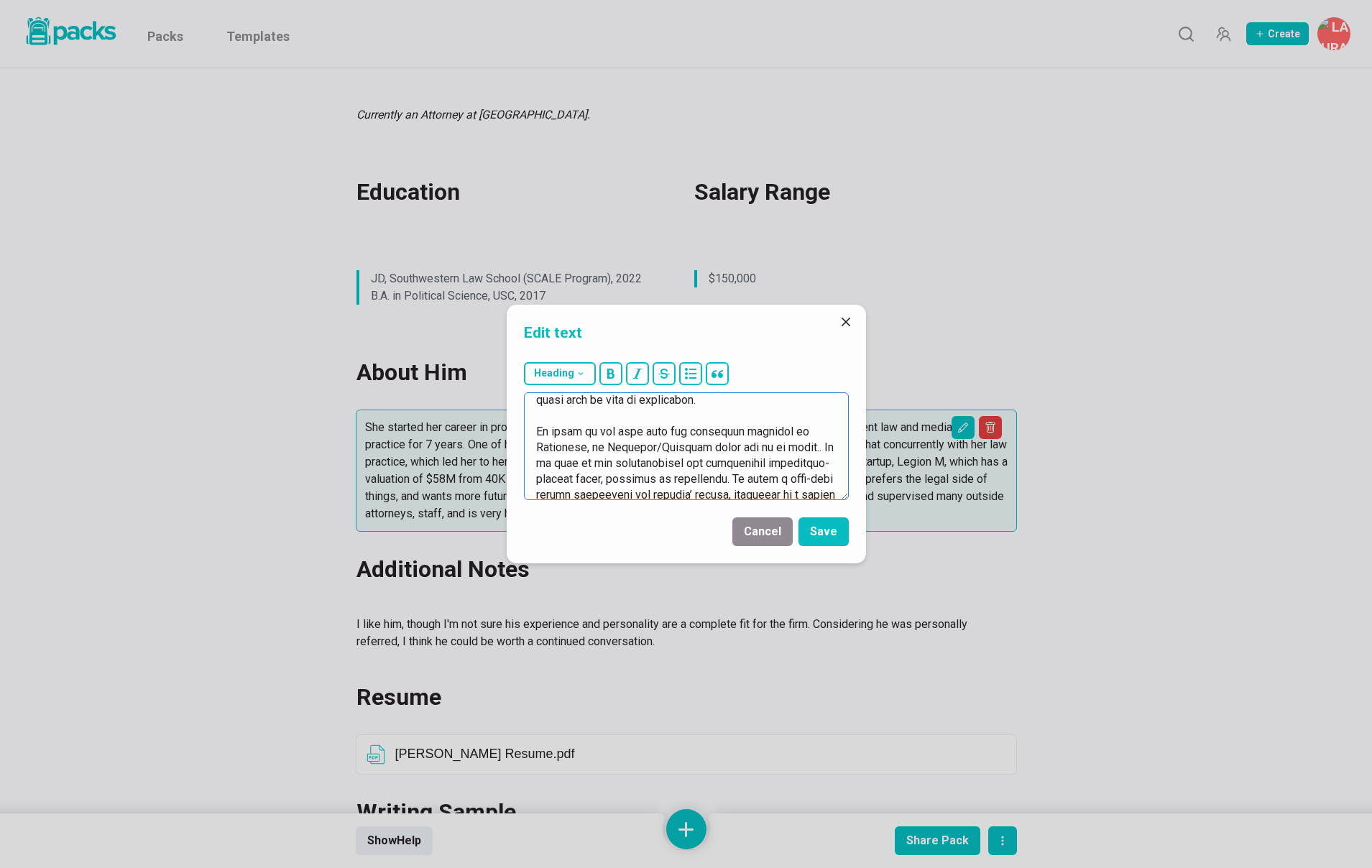
click at [722, 394] on textarea at bounding box center [686, 445] width 325 height 108
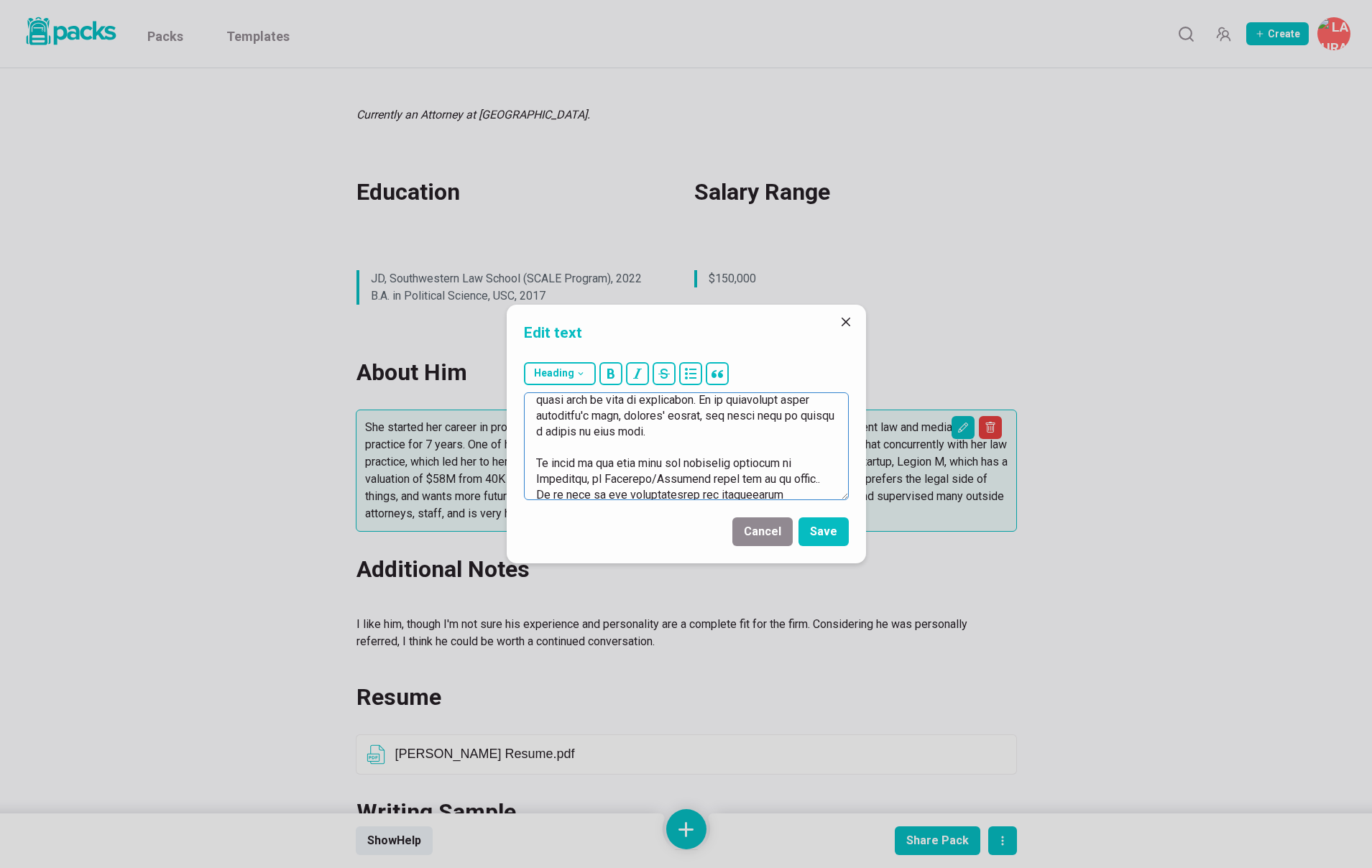
click at [624, 482] on textarea at bounding box center [686, 445] width 325 height 108
click at [734, 438] on textarea at bounding box center [686, 445] width 325 height 108
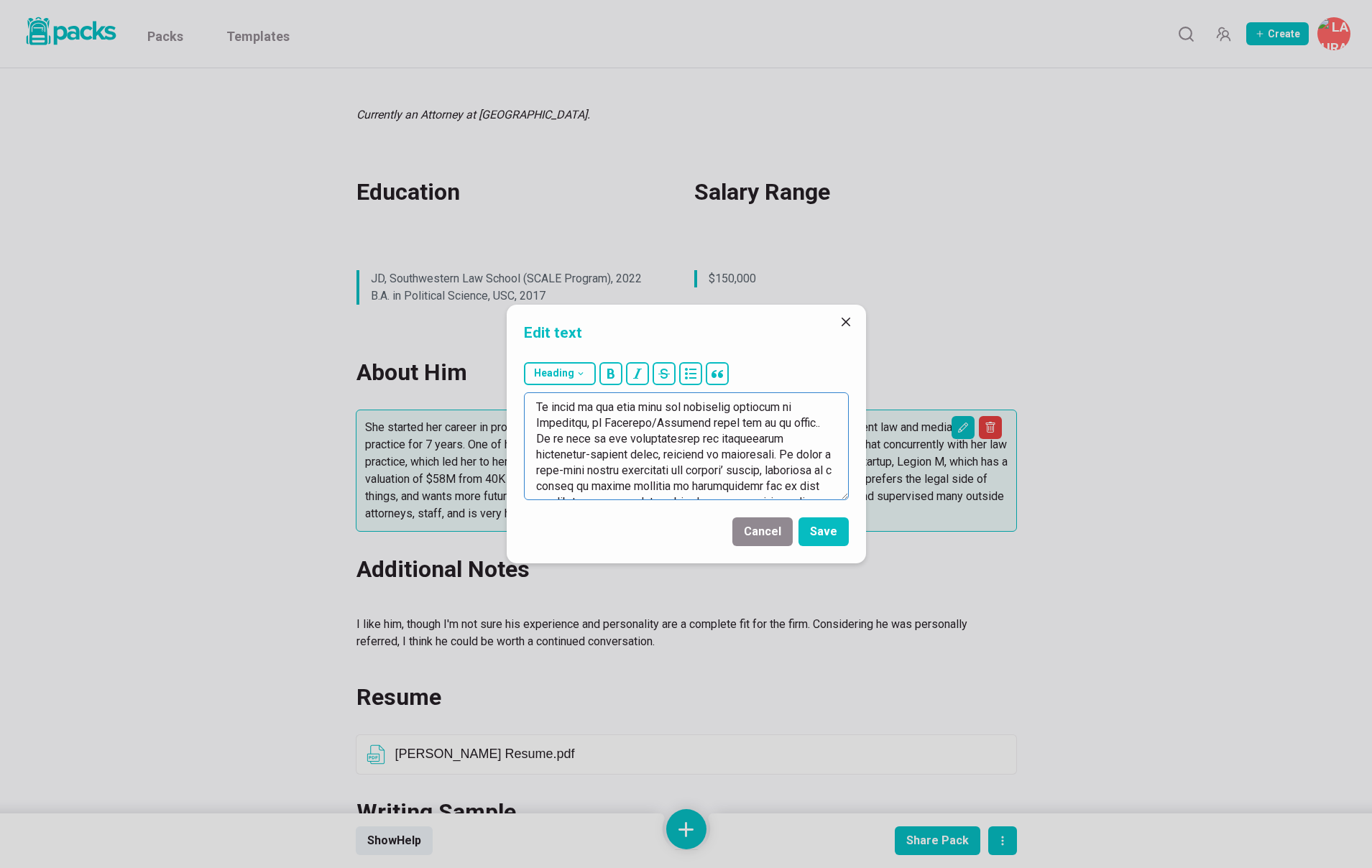
scroll to position [163, 0]
drag, startPoint x: 823, startPoint y: 416, endPoint x: 825, endPoint y: 478, distance: 62.0
click at [826, 478] on textarea at bounding box center [686, 445] width 325 height 108
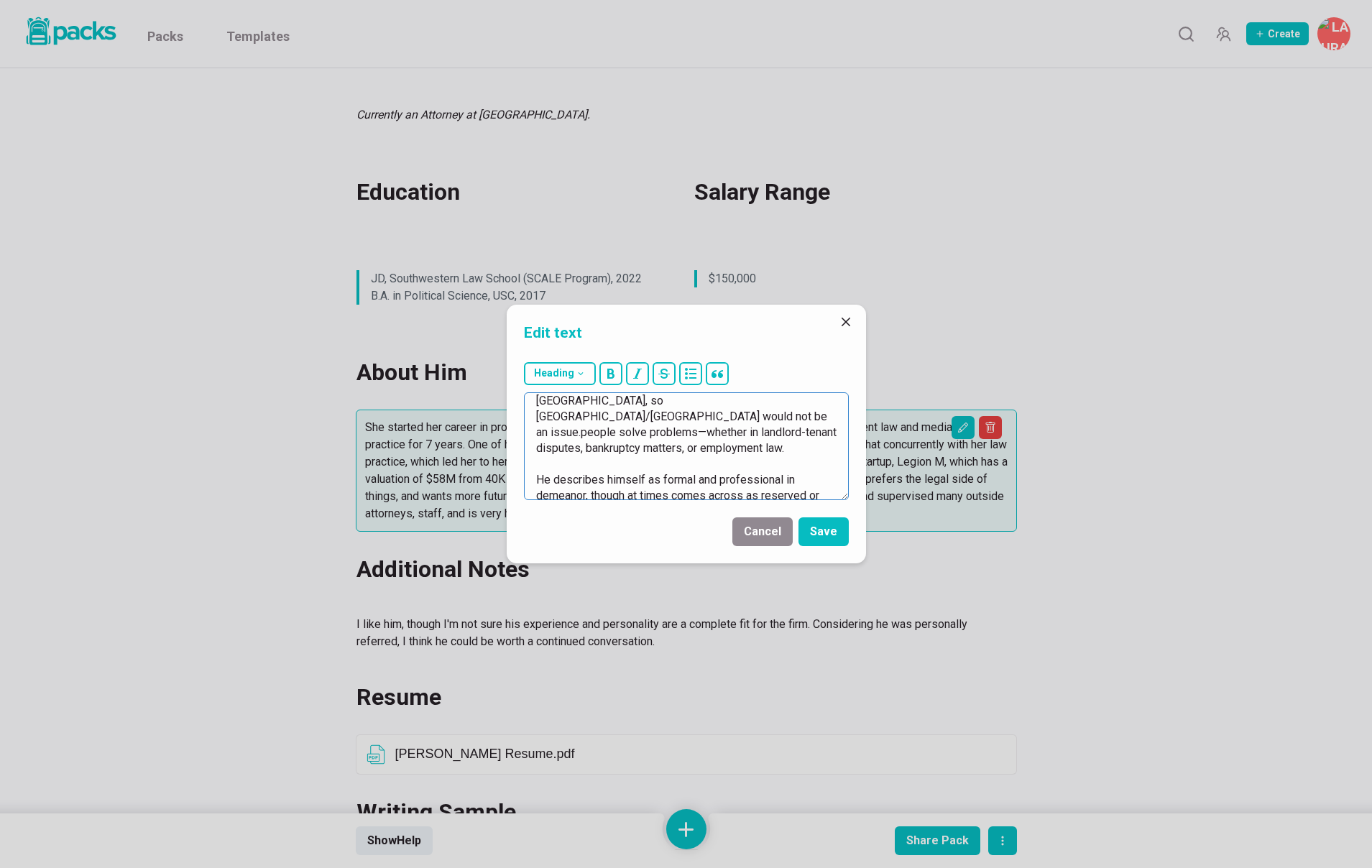
drag, startPoint x: 567, startPoint y: 415, endPoint x: 739, endPoint y: 481, distance: 184.2
click at [739, 481] on textarea "For the last 2+ years, he has been at the [GEOGRAPHIC_DATA], representing [PERS…" at bounding box center [686, 445] width 325 height 108
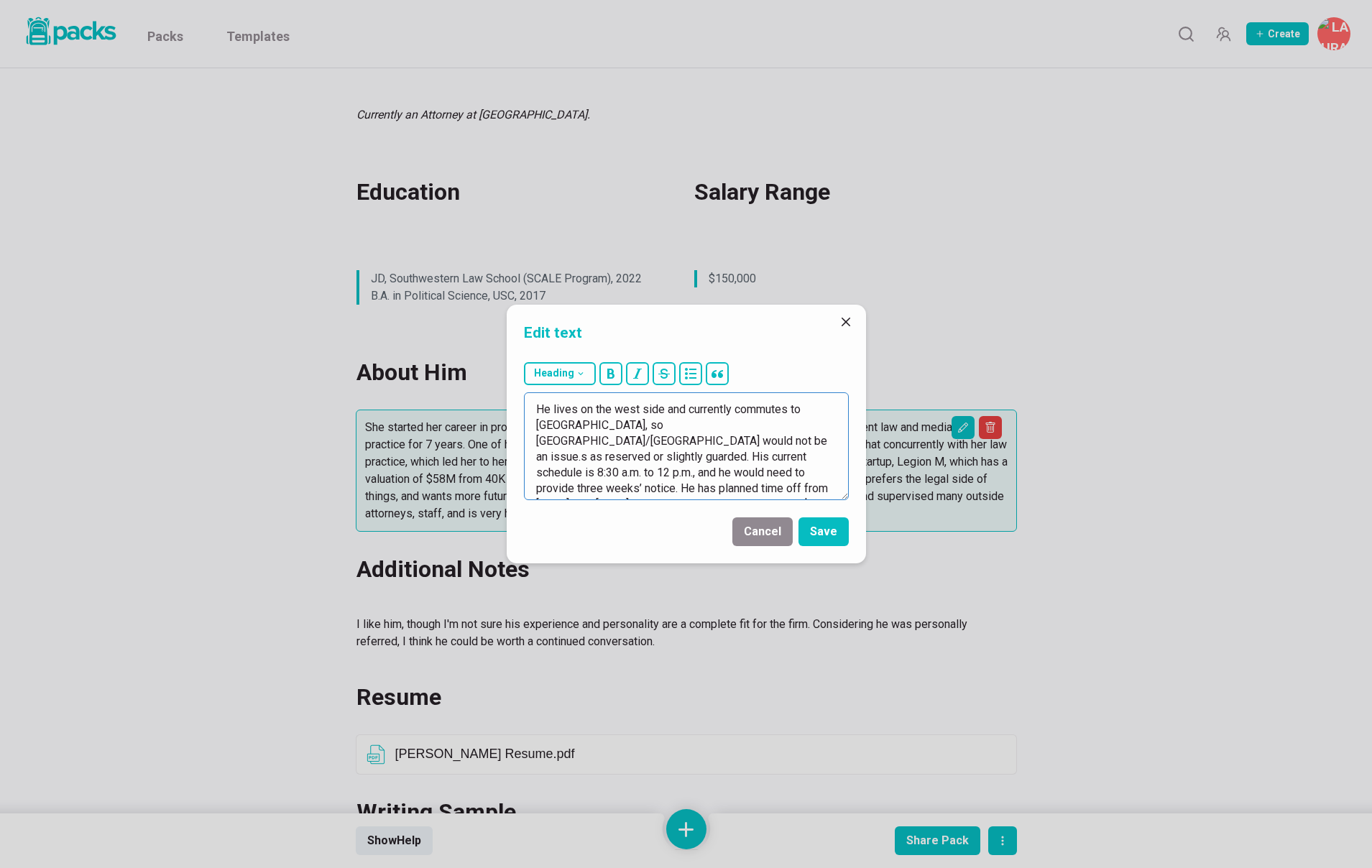
scroll to position [174, 0]
drag, startPoint x: 825, startPoint y: 458, endPoint x: 828, endPoint y: 499, distance: 41.1
click at [828, 499] on textarea "For the last 2+ years, he has been at the [GEOGRAPHIC_DATA], representing [PERS…" at bounding box center [686, 445] width 325 height 108
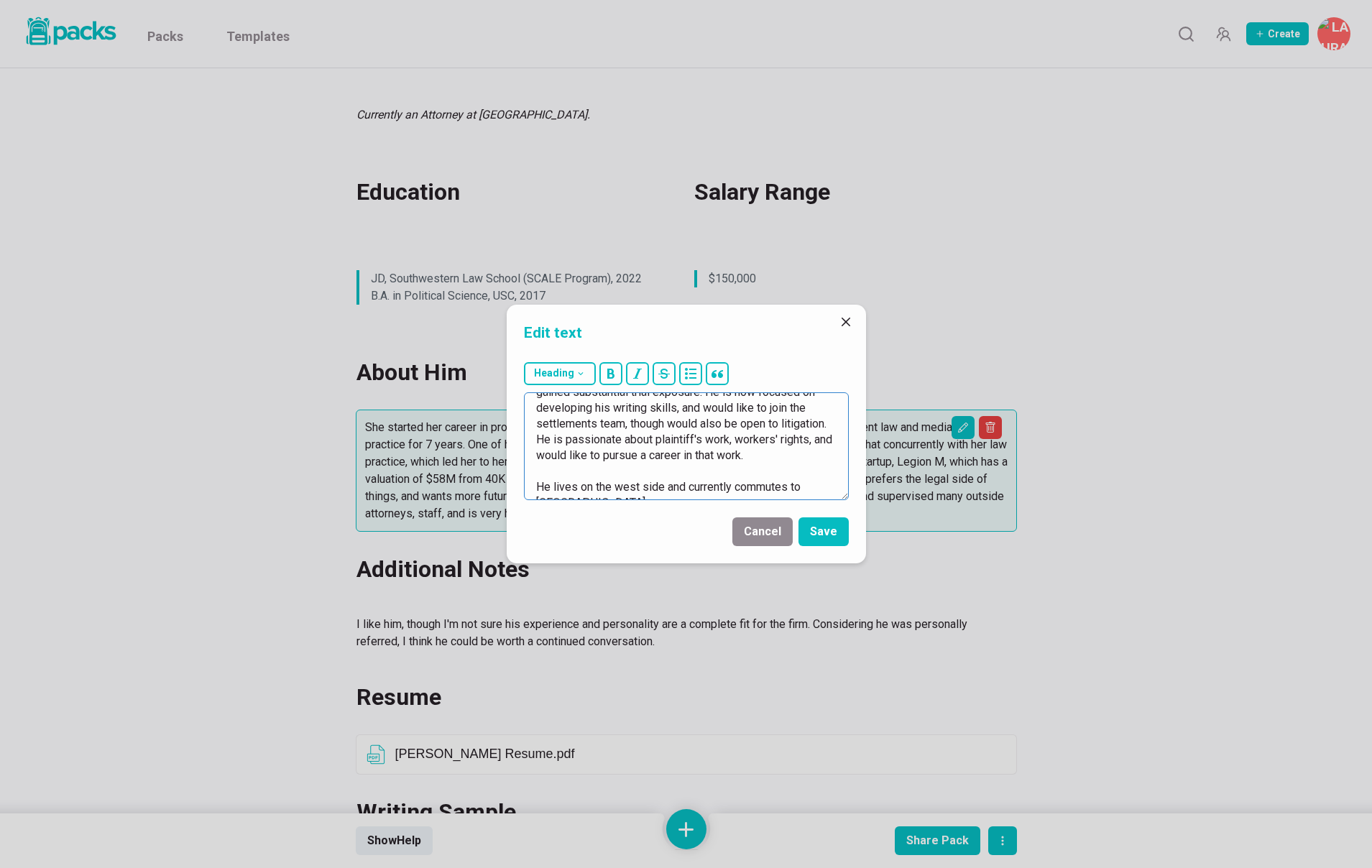
scroll to position [76, 0]
click at [614, 442] on textarea "For the last 2+ years, he has been at the [GEOGRAPHIC_DATA], representing [PERS…" at bounding box center [686, 445] width 325 height 108
click at [703, 470] on textarea "For the last 2+ years, he has been at the [GEOGRAPHIC_DATA], representing [PERS…" at bounding box center [686, 445] width 325 height 108
drag, startPoint x: 618, startPoint y: 456, endPoint x: 678, endPoint y: 456, distance: 60.0
click at [678, 456] on textarea "For the last 2+ years, he has been at the [GEOGRAPHIC_DATA], representing [PERS…" at bounding box center [686, 445] width 325 height 108
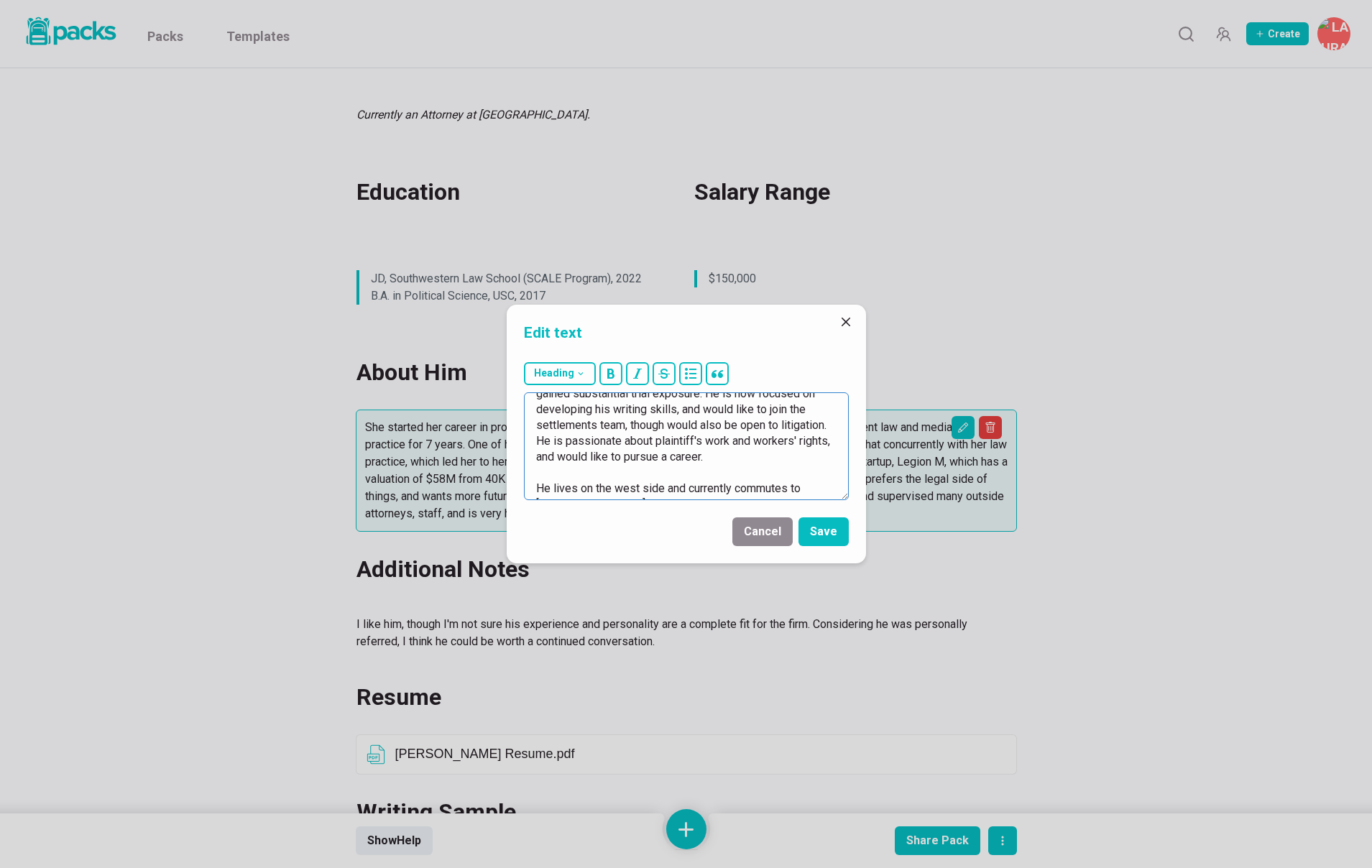
drag, startPoint x: 536, startPoint y: 438, endPoint x: 637, endPoint y: 439, distance: 101.0
click at [637, 439] on textarea "For the last 2+ years, he has been at the [GEOGRAPHIC_DATA], representing [PERS…" at bounding box center [686, 445] width 325 height 108
drag, startPoint x: 784, startPoint y: 441, endPoint x: 802, endPoint y: 465, distance: 30.0
click at [784, 441] on textarea "For the last 2+ years, he has been at the [GEOGRAPHIC_DATA], representing [PERS…" at bounding box center [686, 445] width 325 height 108
type textarea "For the last 2+ years, he has been at the [GEOGRAPHIC_DATA], representing [PERS…"
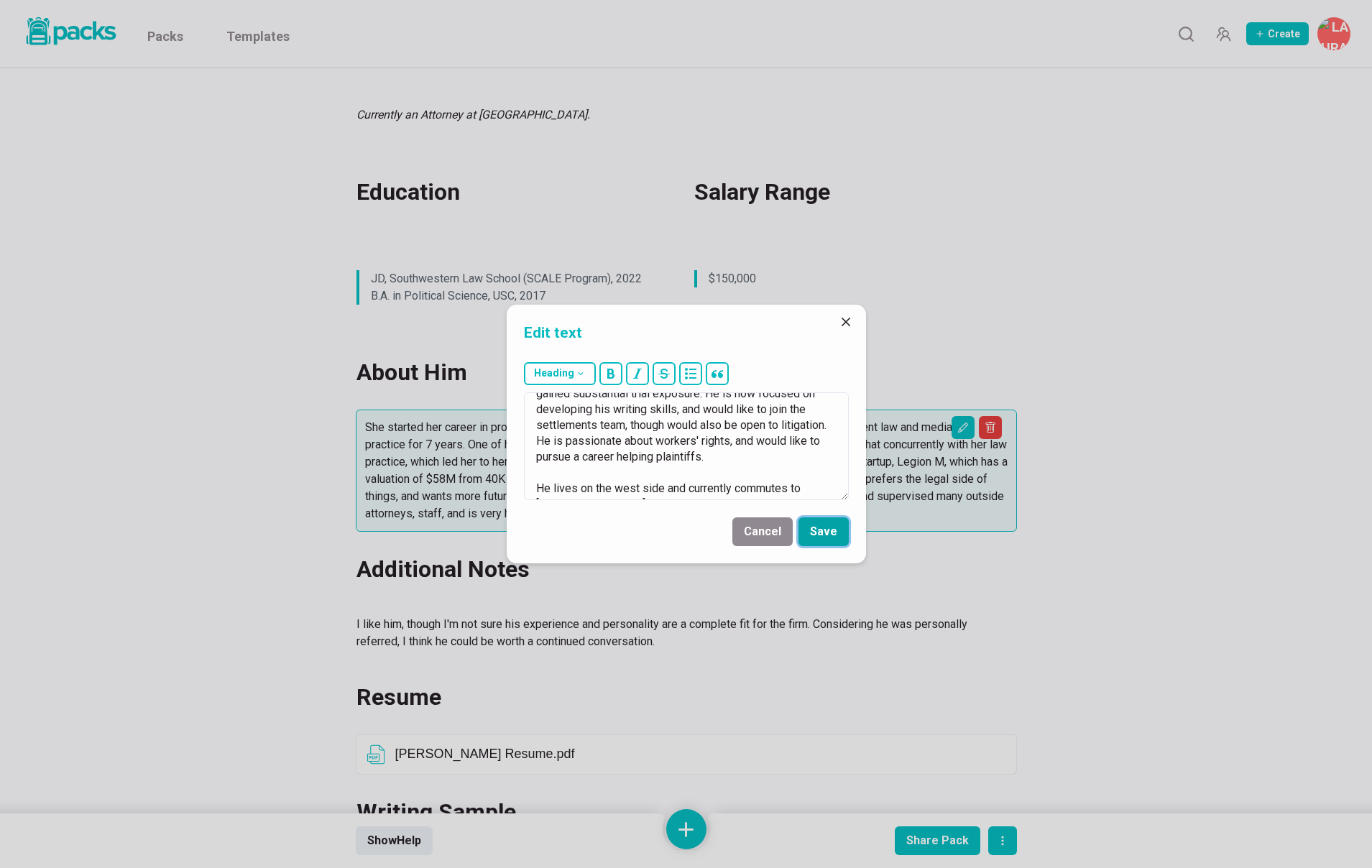
click at [846, 532] on button "Save" at bounding box center [823, 532] width 51 height 29
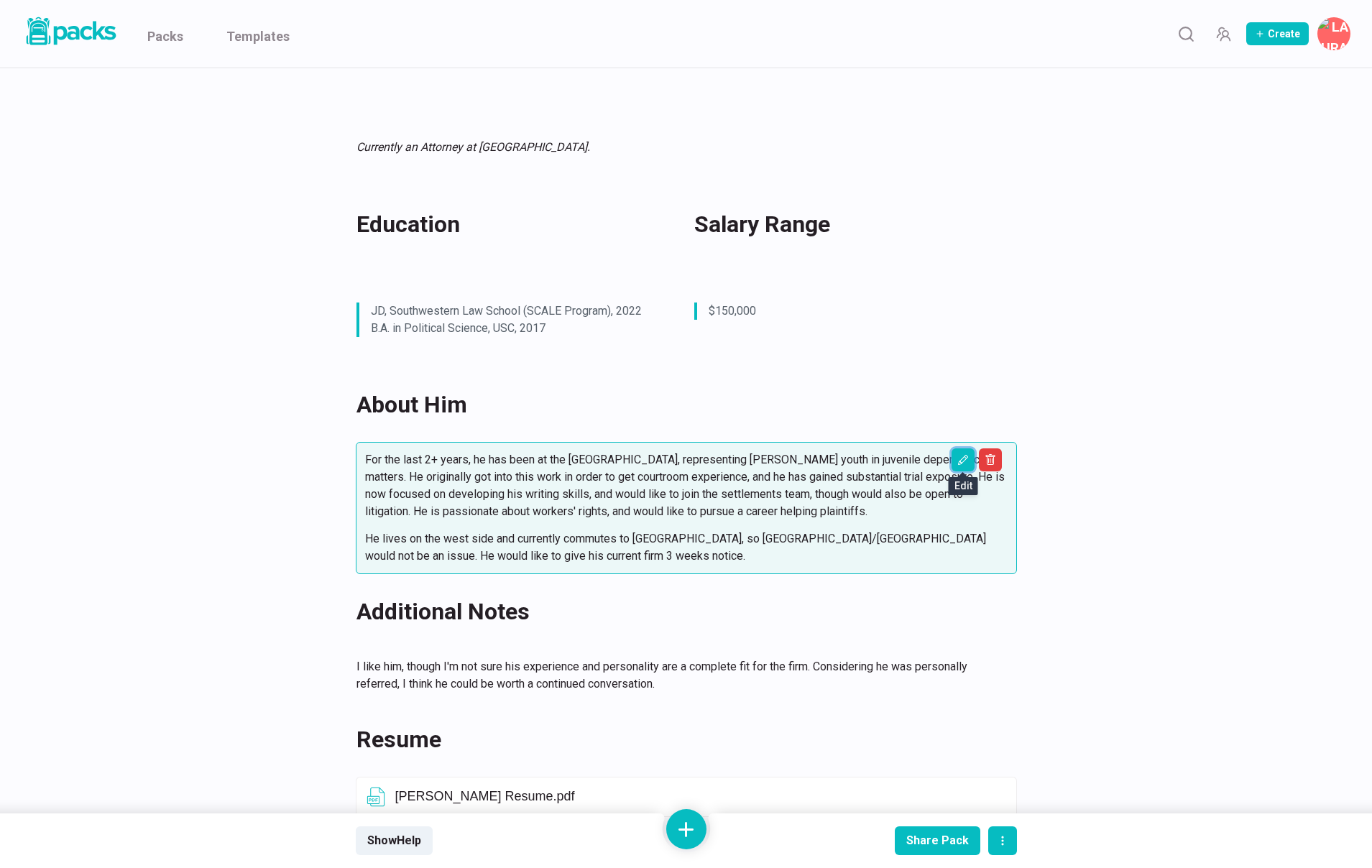
scroll to position [79, 0]
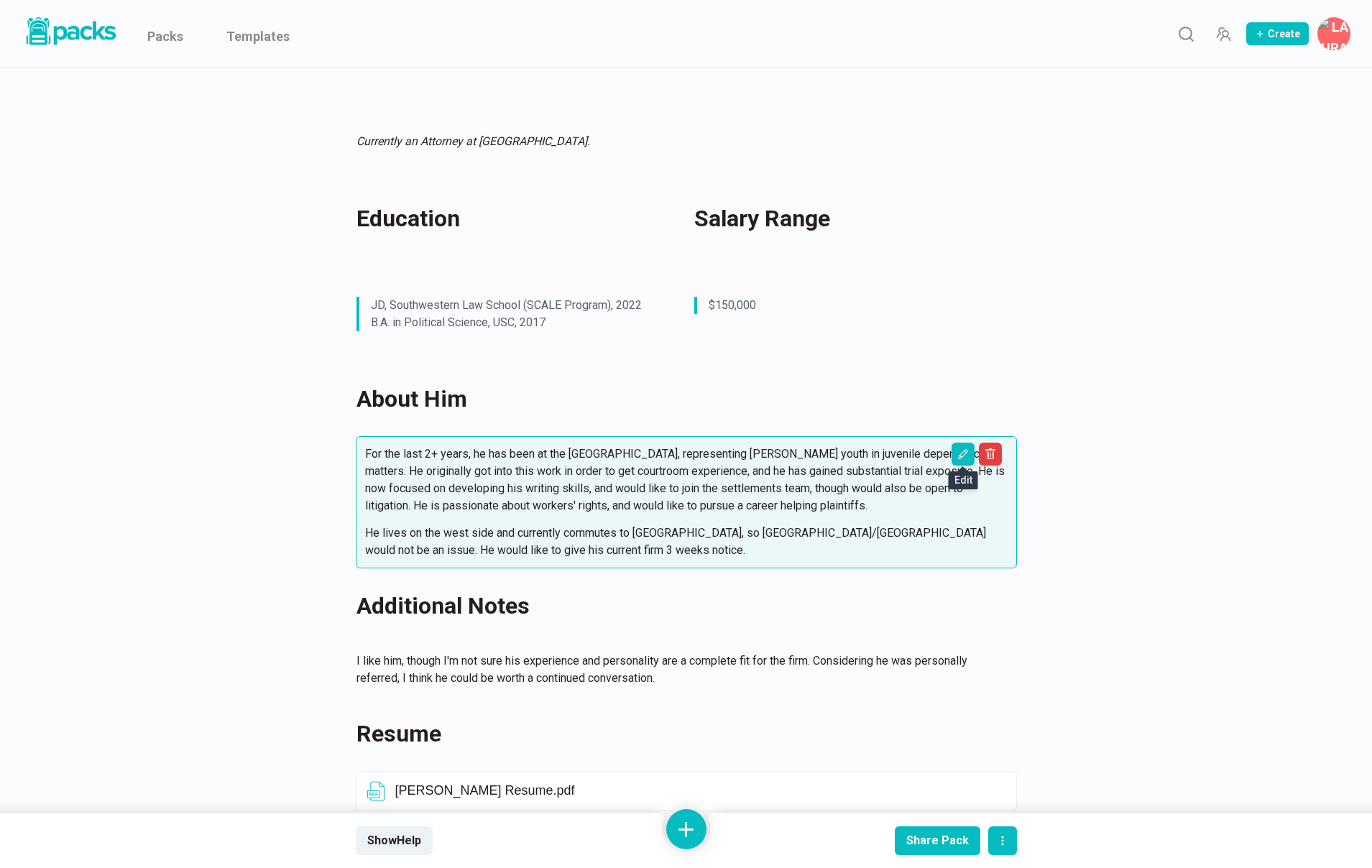
click at [1180, 383] on div "[PERSON_NAME] [PERSON_NAME] Currently an Attorney at [GEOGRAPHIC_DATA]. Educati…" at bounding box center [686, 668] width 1078 height 1360
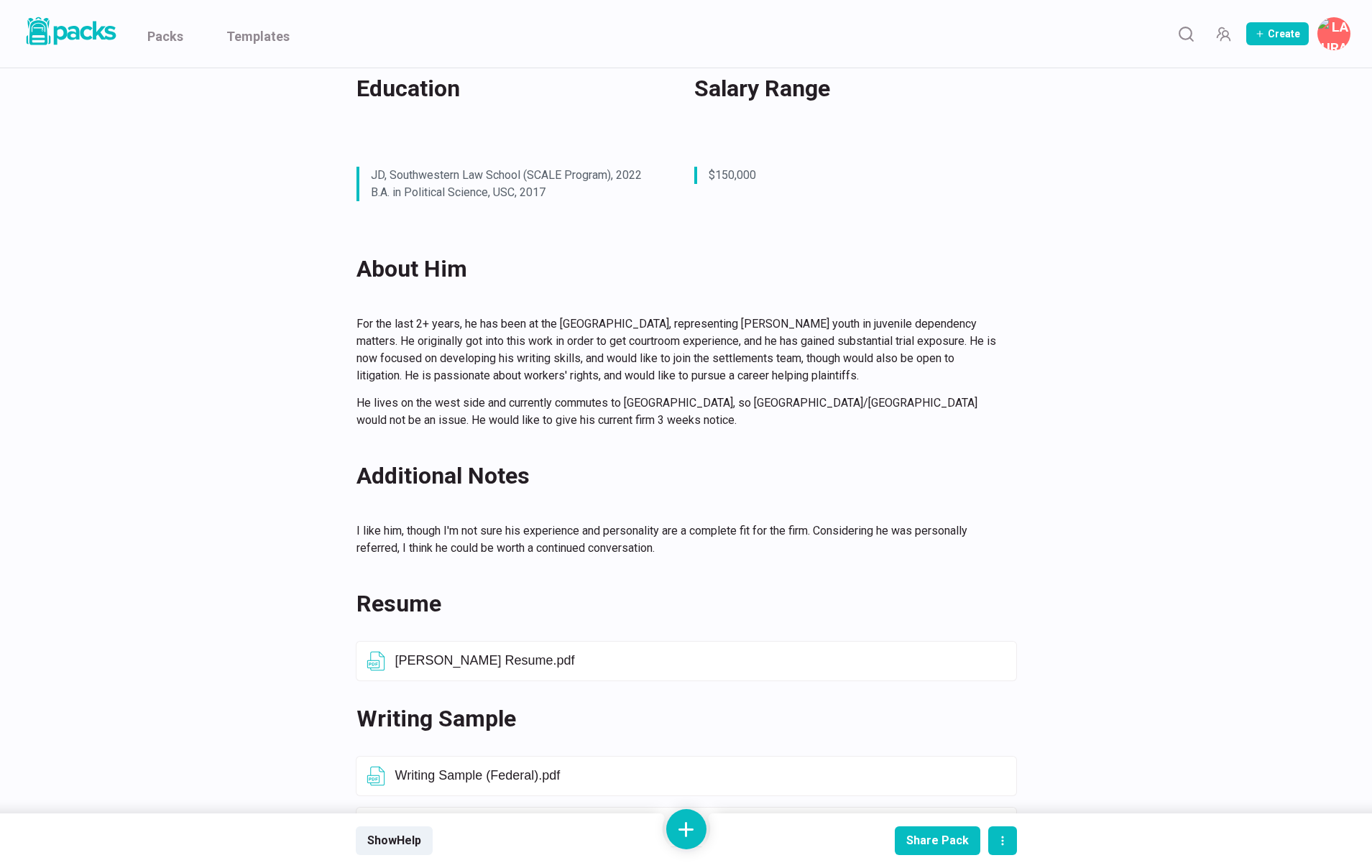
scroll to position [213, 0]
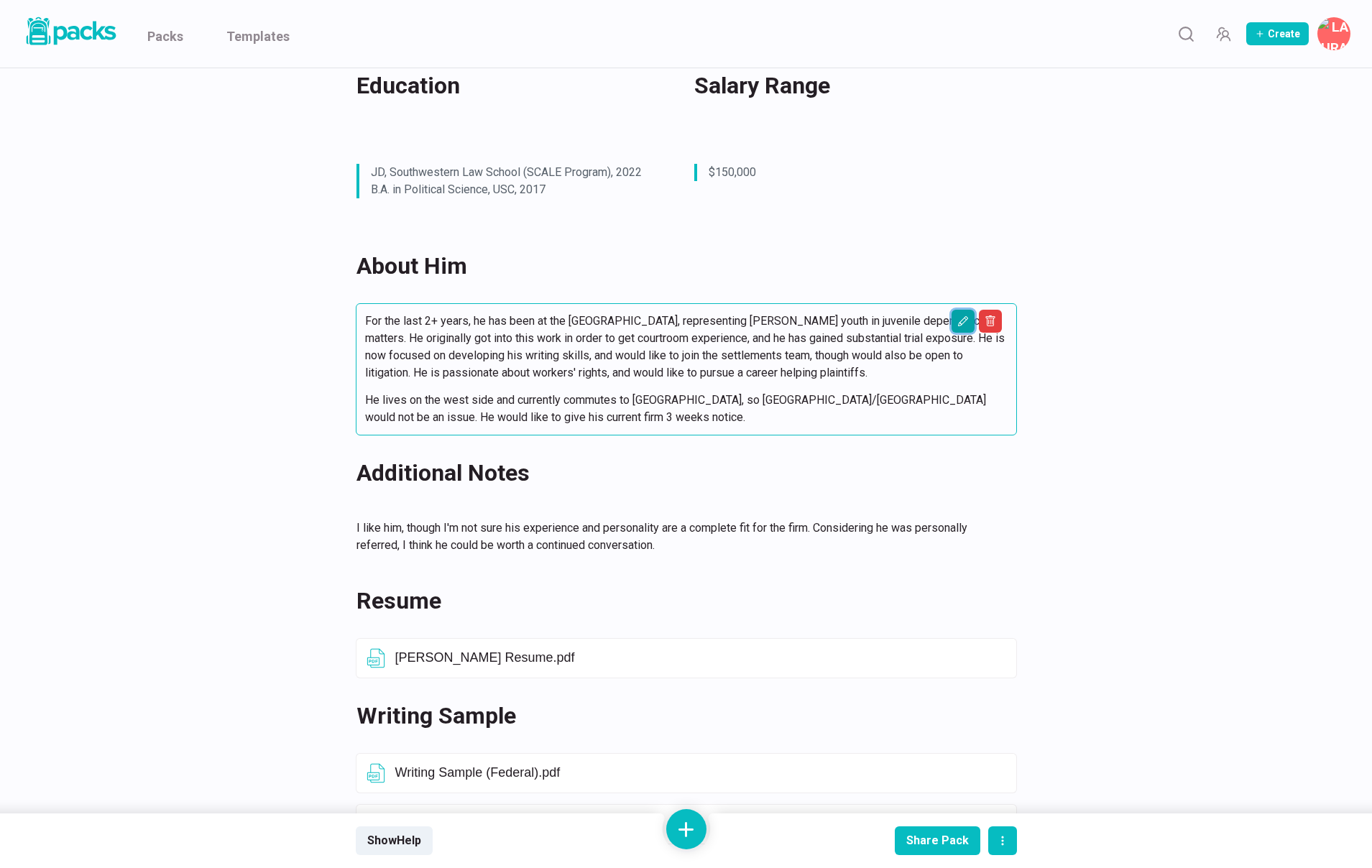
click at [966, 326] on icon "Edit asset" at bounding box center [963, 321] width 11 height 11
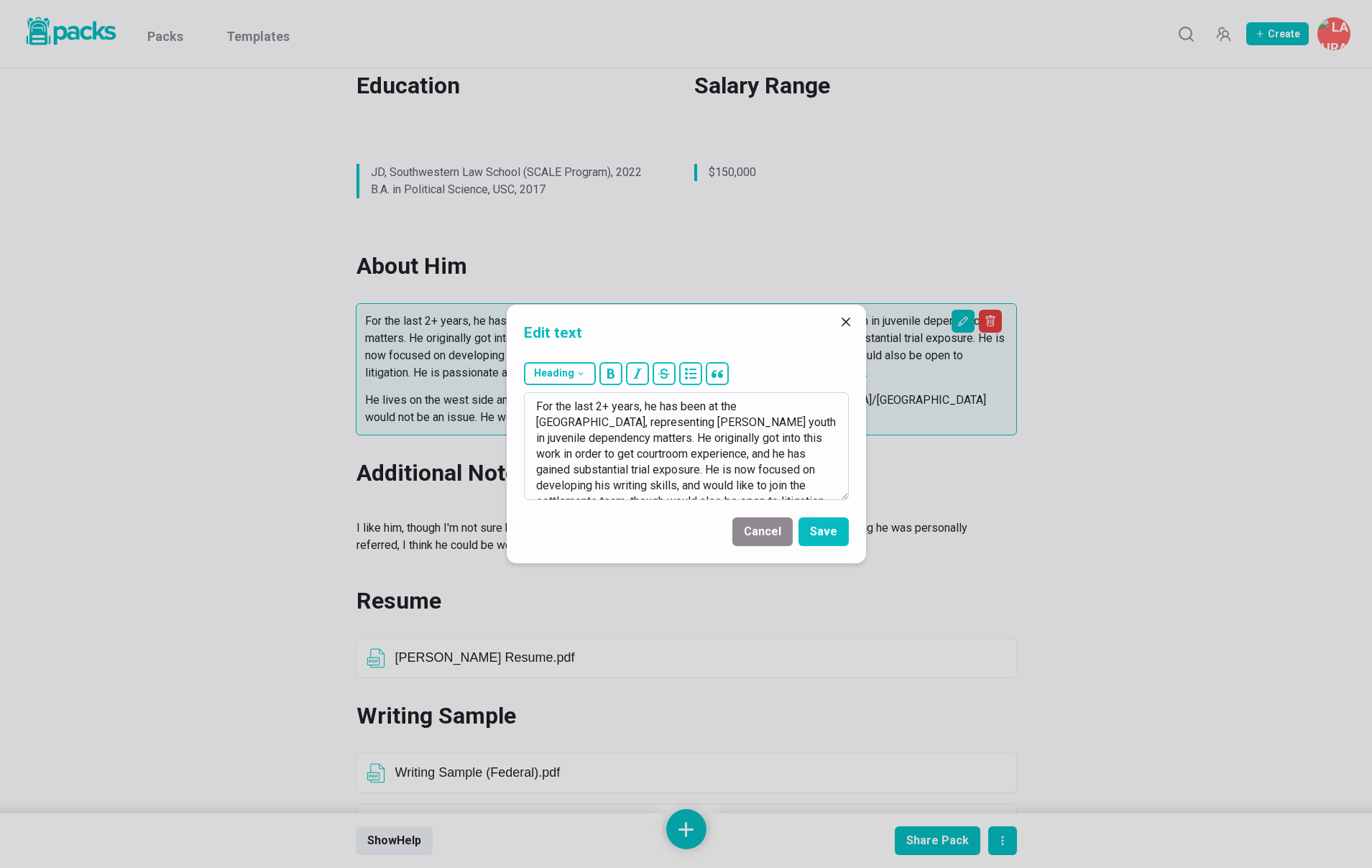
scroll to position [111, 0]
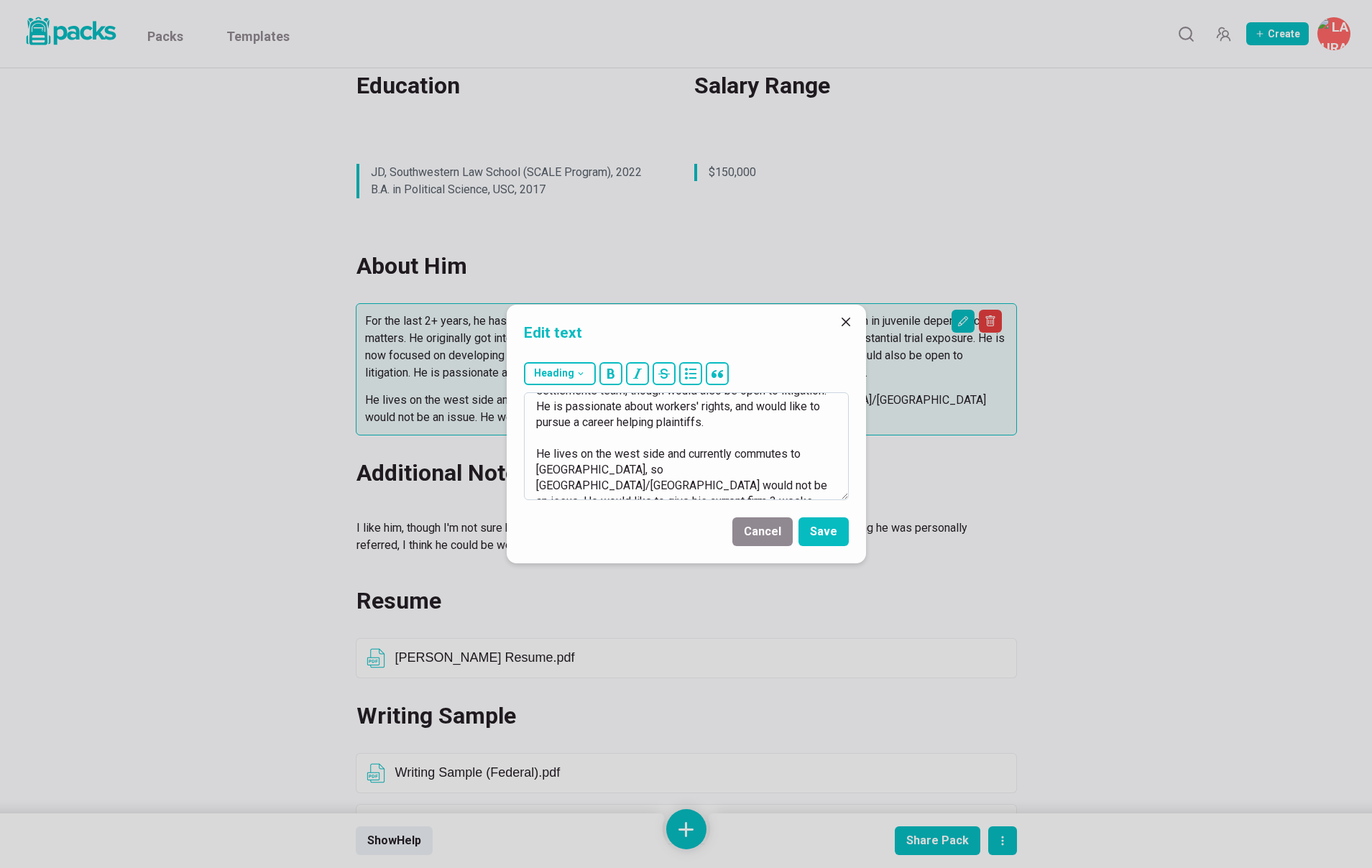
click at [541, 488] on textarea "For the last 2+ years, he has been at the [GEOGRAPHIC_DATA], representing [PERS…" at bounding box center [686, 445] width 325 height 108
type textarea "For the last 2+ years, he has been at the [GEOGRAPHIC_DATA], representing [PERS…"
click at [826, 536] on button "Save" at bounding box center [823, 532] width 51 height 29
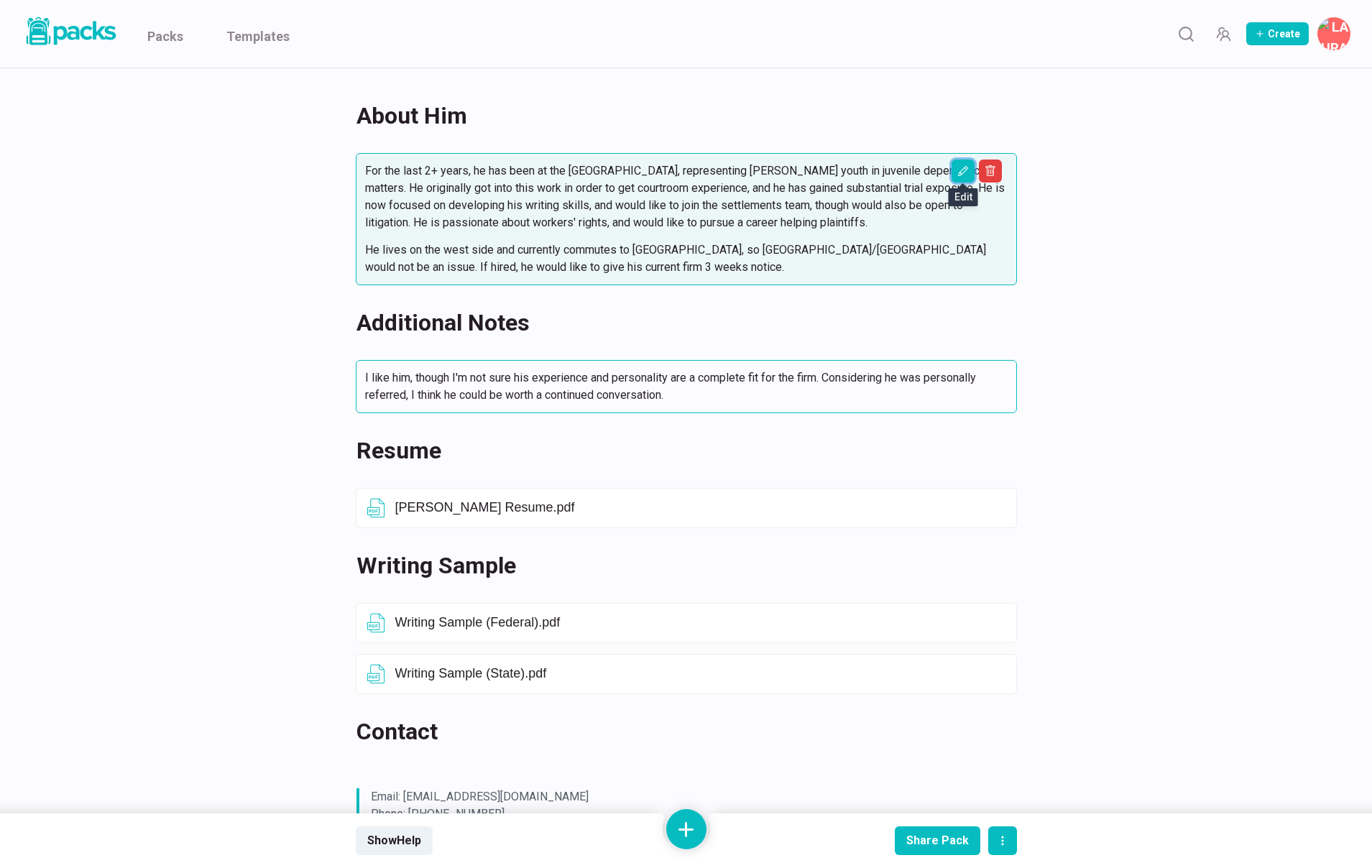
scroll to position [419, 0]
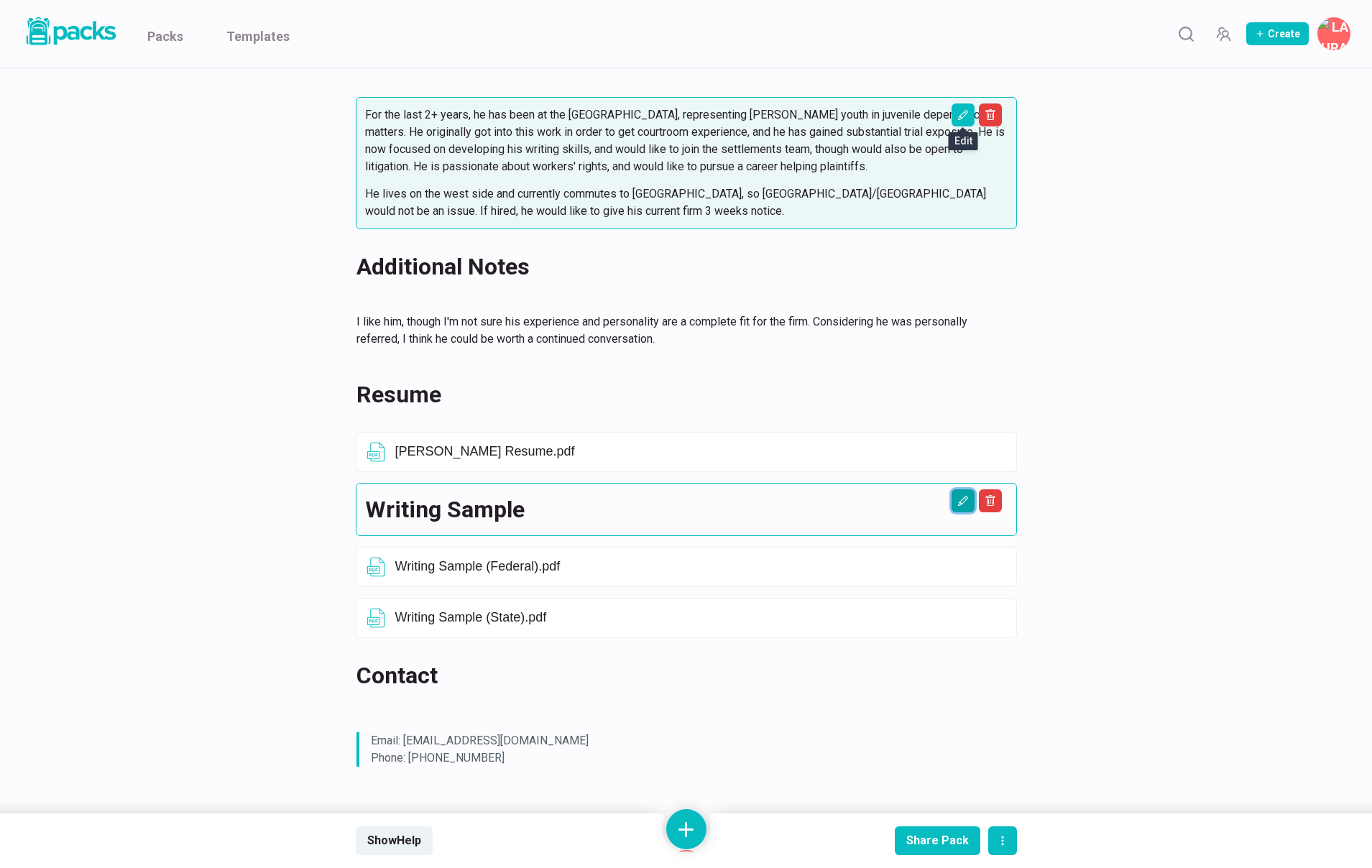
click at [957, 496] on icon "Edit asset" at bounding box center [963, 501] width 11 height 11
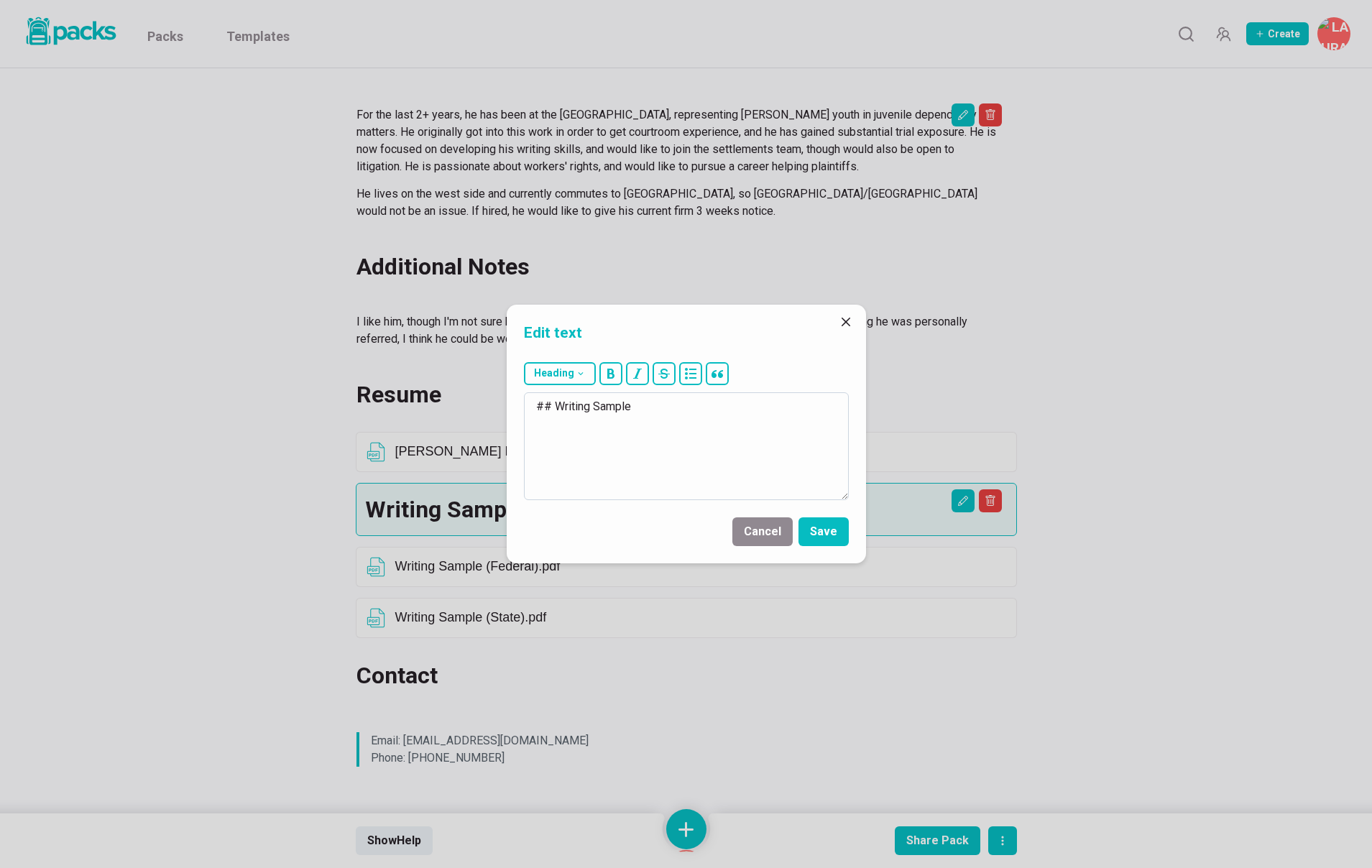
click at [661, 410] on textarea "## Writing Sample" at bounding box center [686, 445] width 325 height 108
type textarea "## Writing Samples"
click at [829, 540] on button "Save" at bounding box center [823, 532] width 51 height 29
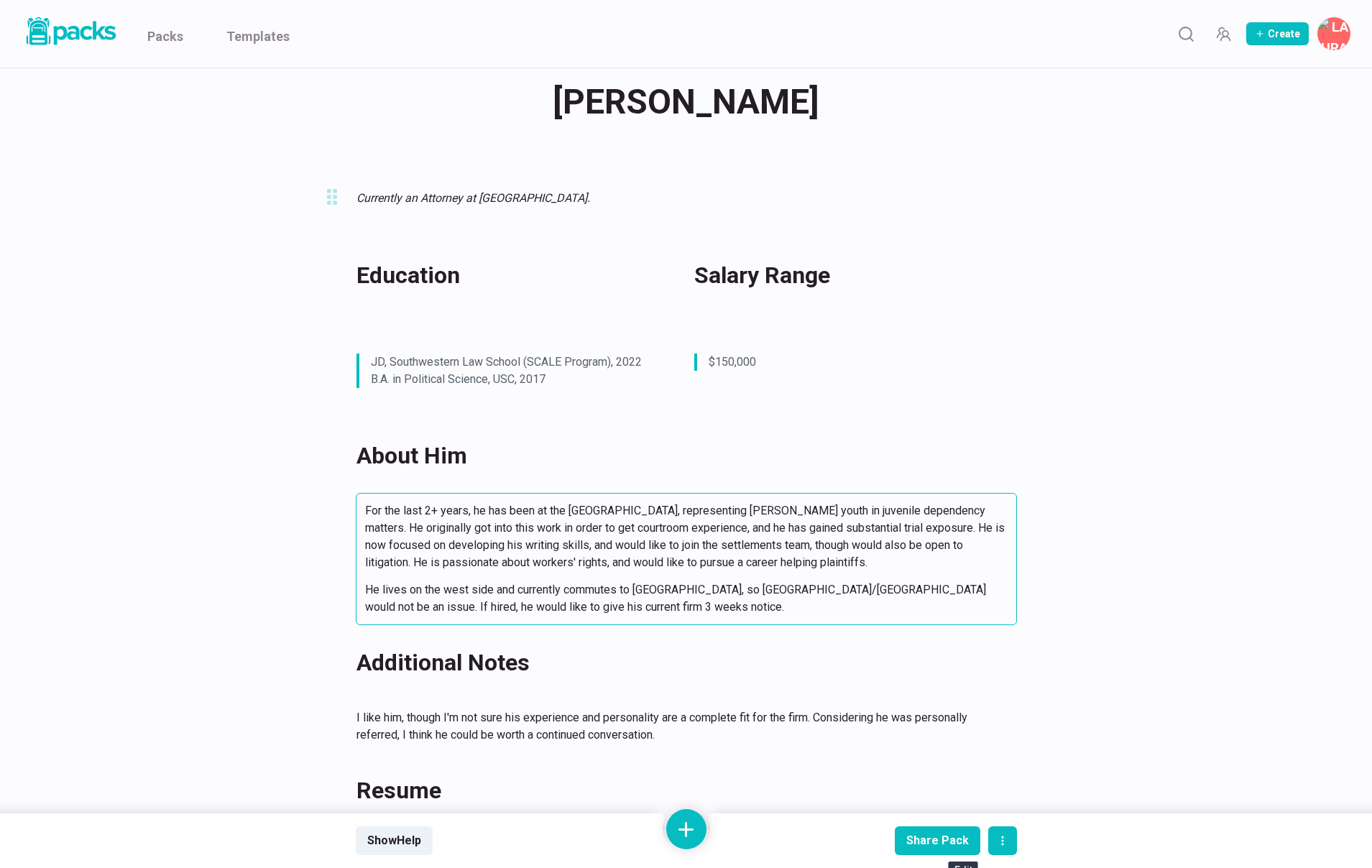
scroll to position [0, 0]
